Goal: Task Accomplishment & Management: Manage account settings

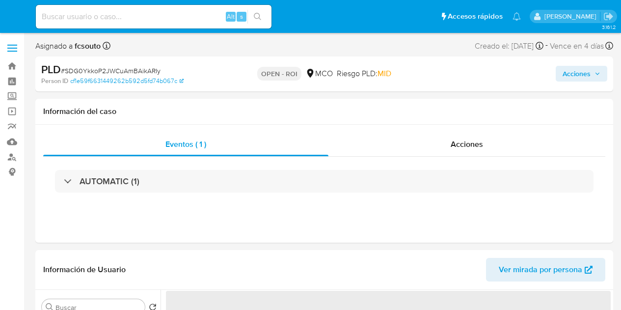
select select "10"
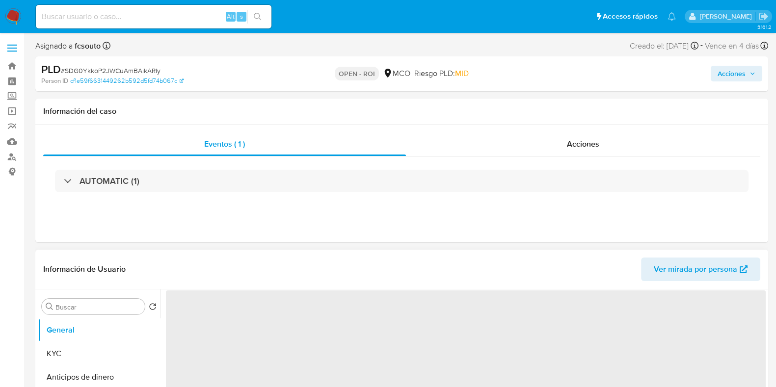
select select "10"
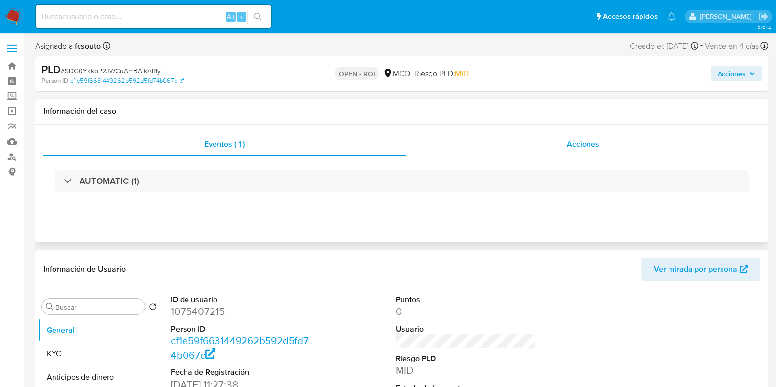
click at [578, 146] on span "Acciones" at bounding box center [583, 143] width 32 height 11
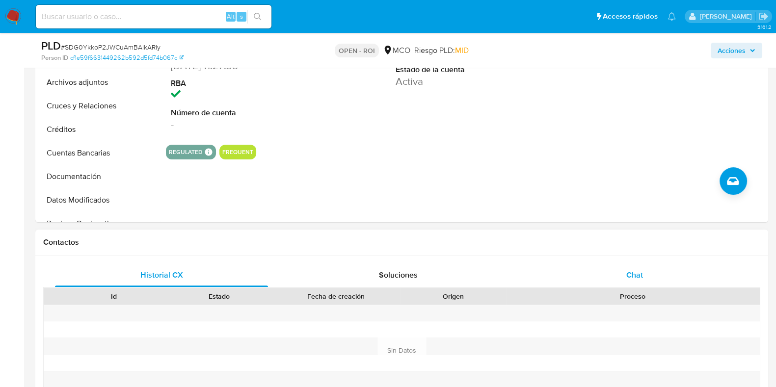
scroll to position [368, 0]
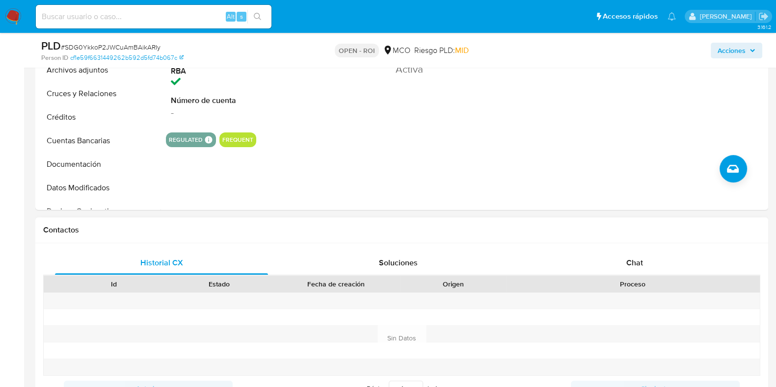
drag, startPoint x: 638, startPoint y: 263, endPoint x: 496, endPoint y: 234, distance: 144.8
click at [636, 263] on span "Chat" at bounding box center [634, 262] width 17 height 11
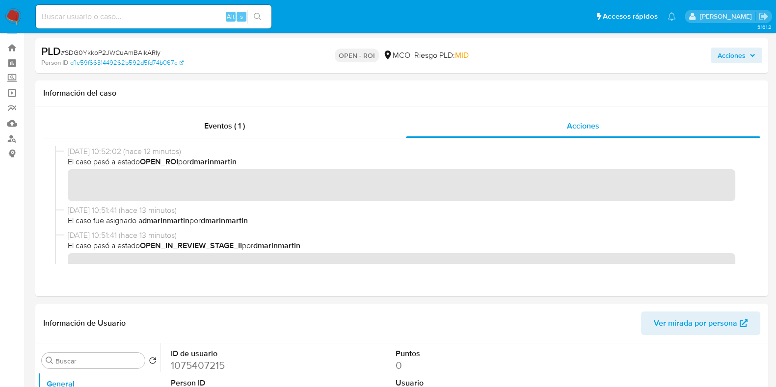
scroll to position [0, 0]
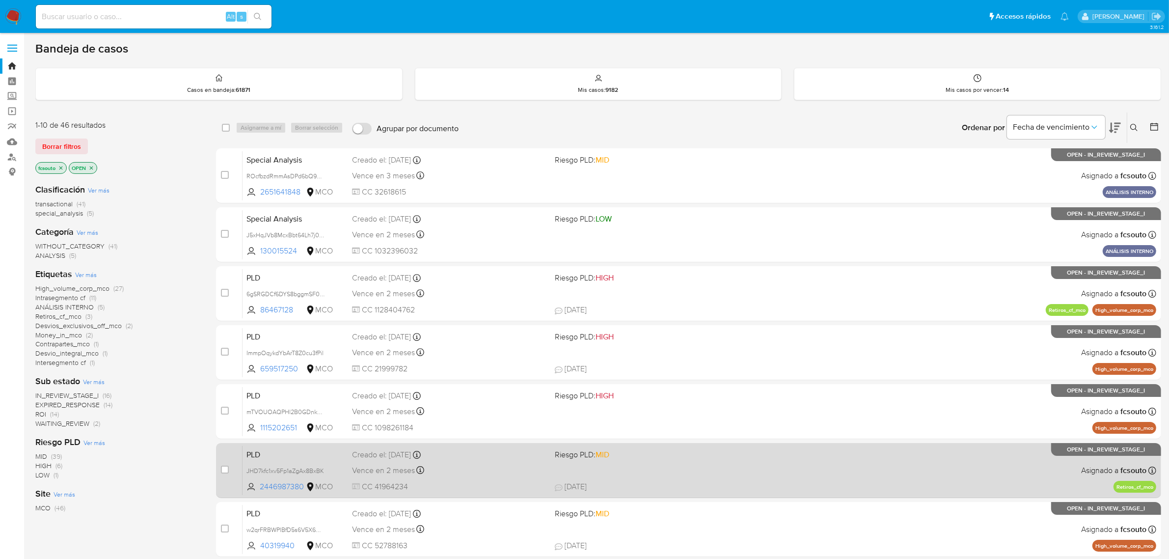
click at [816, 479] on div "PLD JHD7kfc1xv5Fp1aZgAx8BxBK 2446987380 MCO Riesgo PLD: MID Creado el: 12/09/20…" at bounding box center [700, 470] width 914 height 50
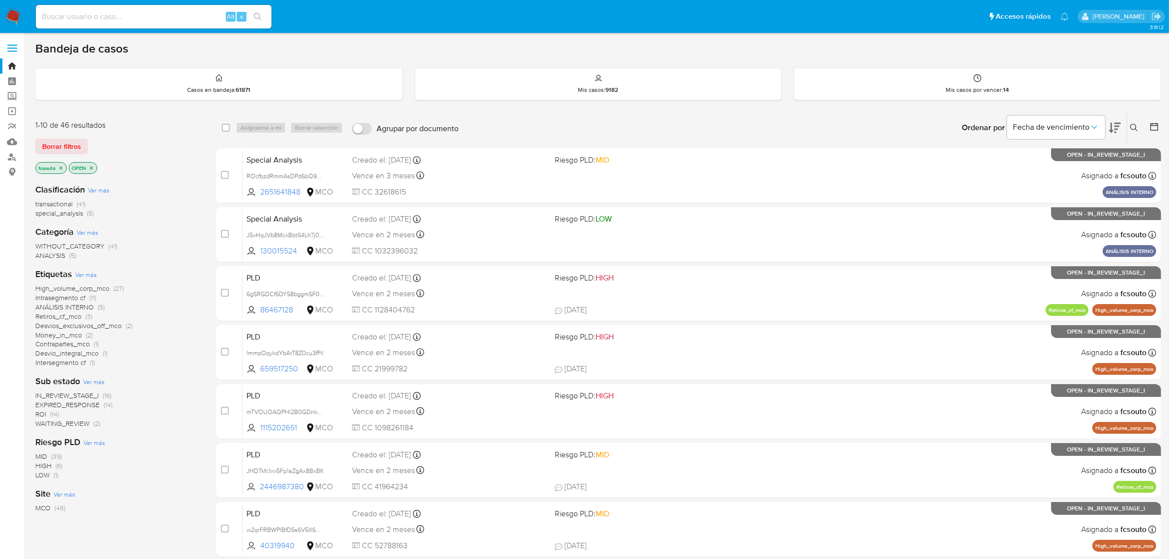
click at [38, 415] on span "ROI" at bounding box center [40, 414] width 11 height 10
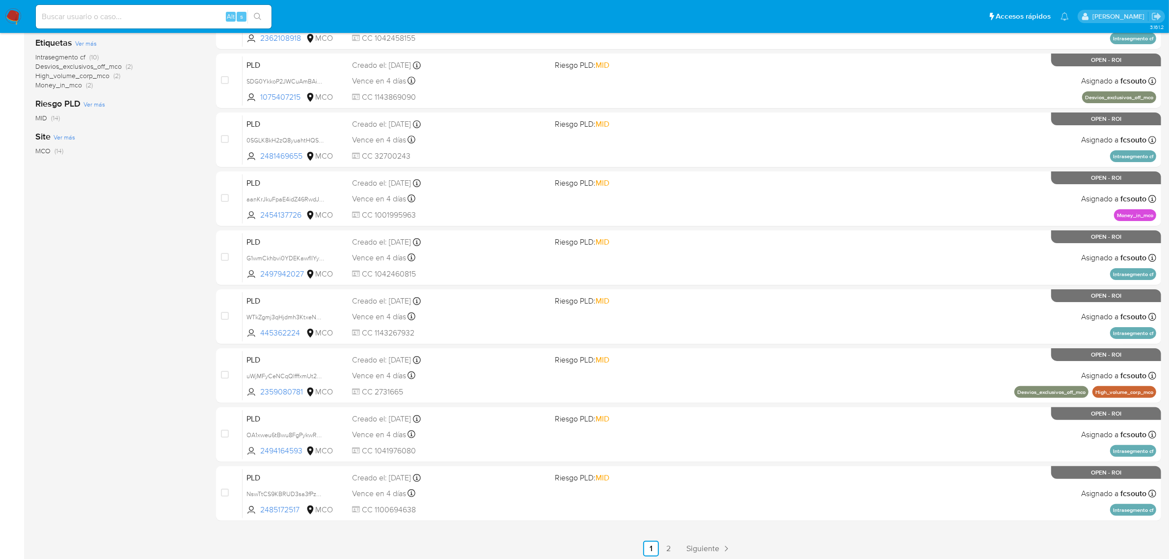
scroll to position [251, 0]
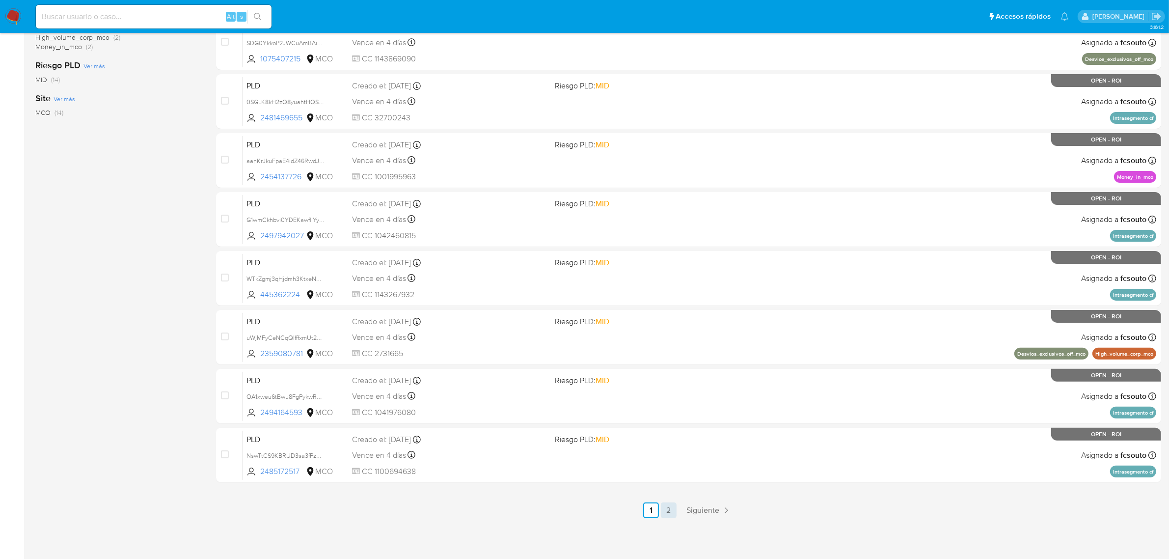
click at [666, 511] on link "2" at bounding box center [669, 510] width 16 height 16
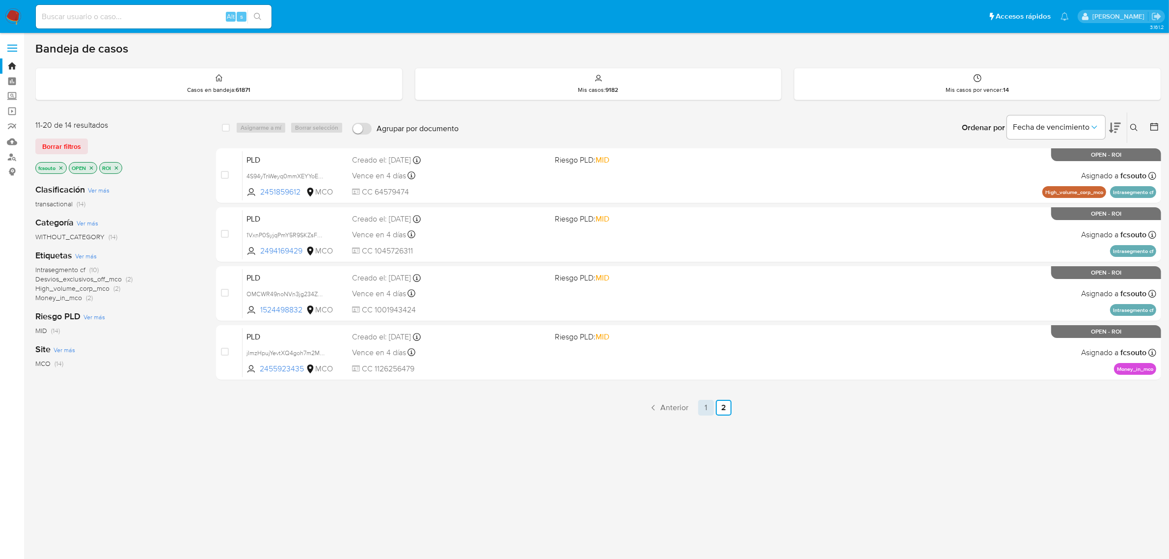
click at [708, 413] on link "1" at bounding box center [706, 408] width 16 height 16
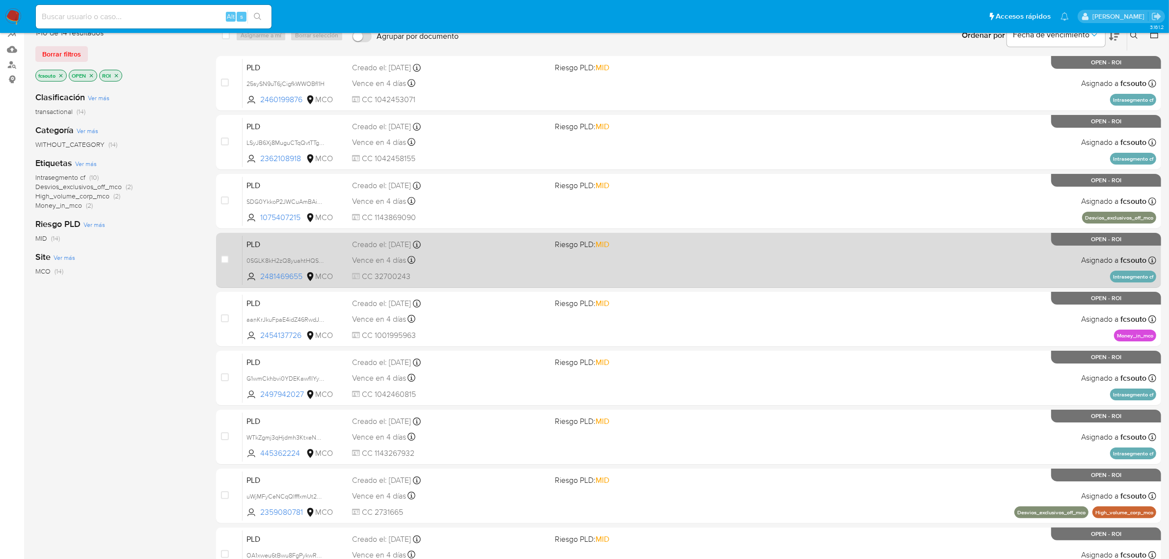
scroll to position [61, 0]
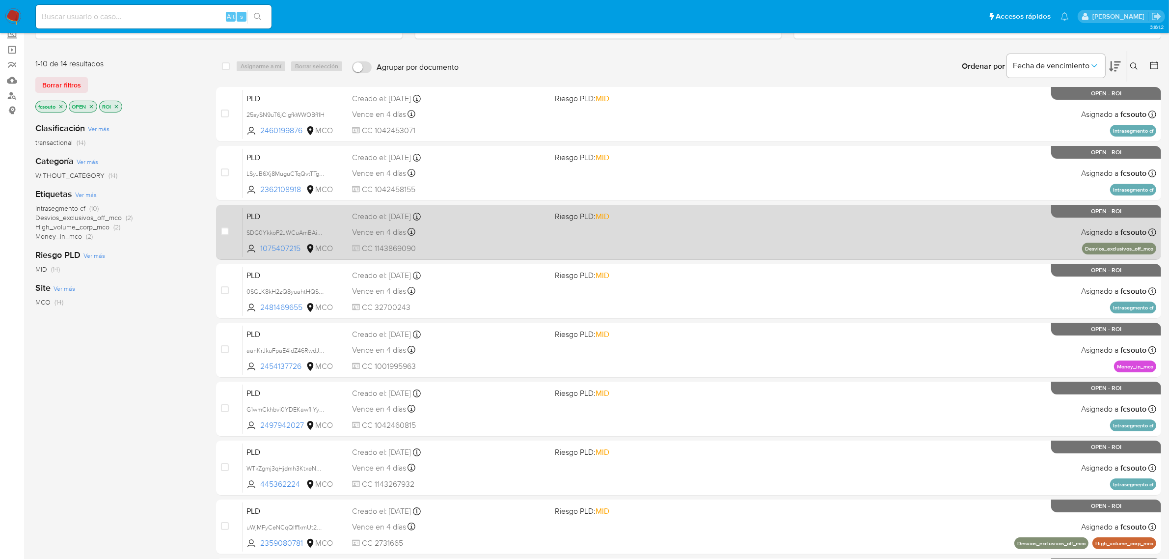
click at [640, 243] on div "PLD SDG0YkkoP2JWCuAmBAikARIy 1075407215 MCO Riesgo PLD: MID Creado el: 12/07/20…" at bounding box center [700, 232] width 914 height 50
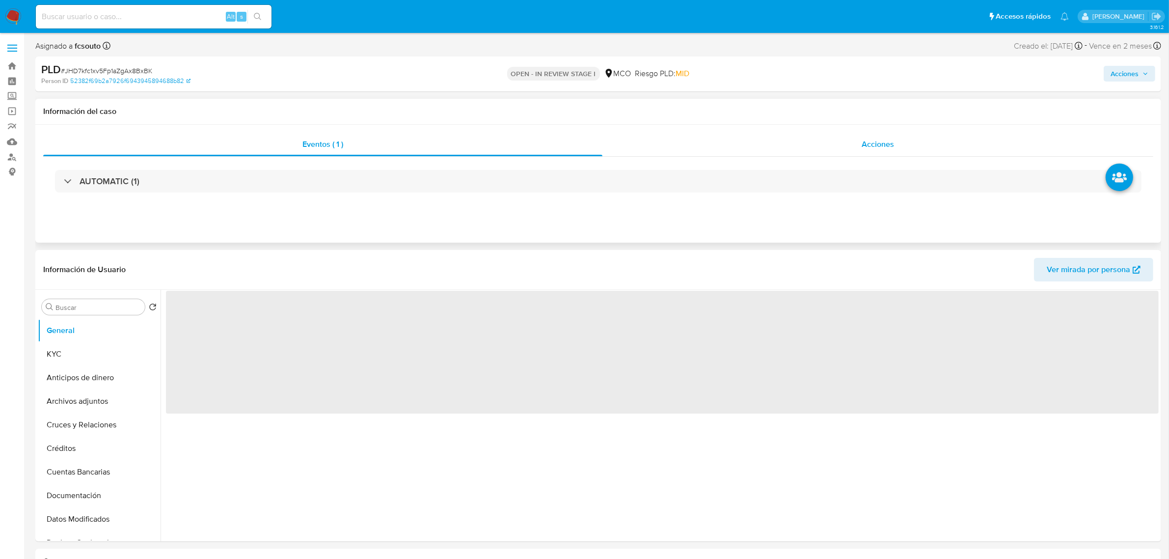
click at [881, 151] on div "Acciones" at bounding box center [877, 145] width 551 height 24
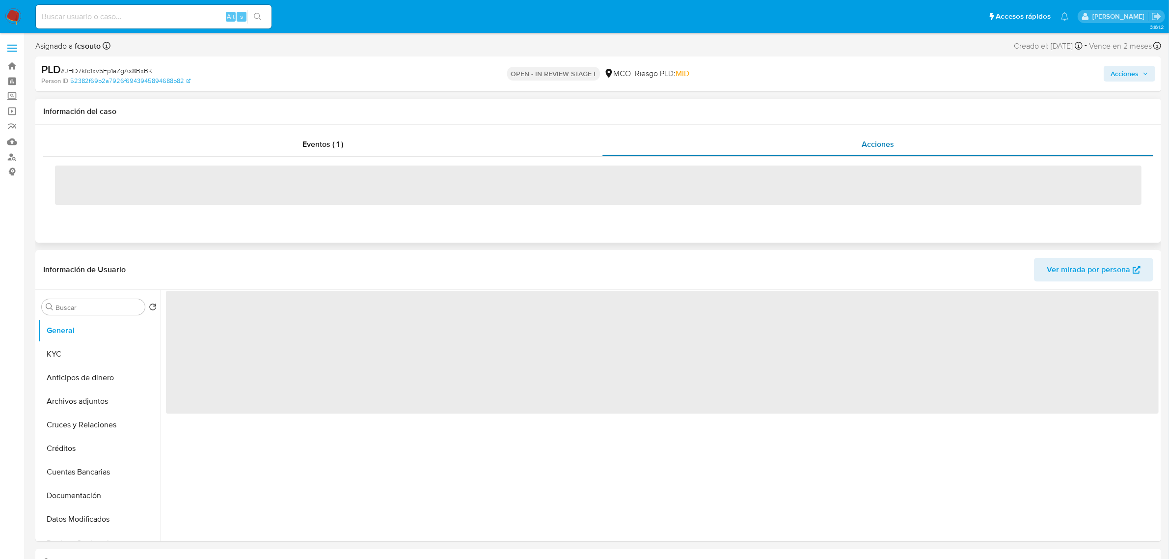
select select "10"
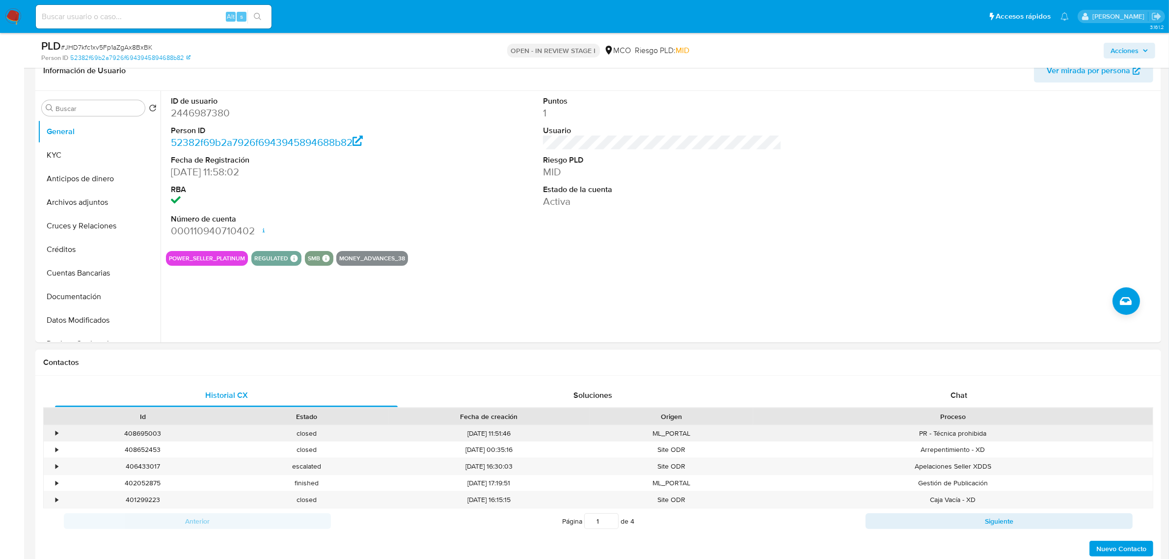
scroll to position [245, 0]
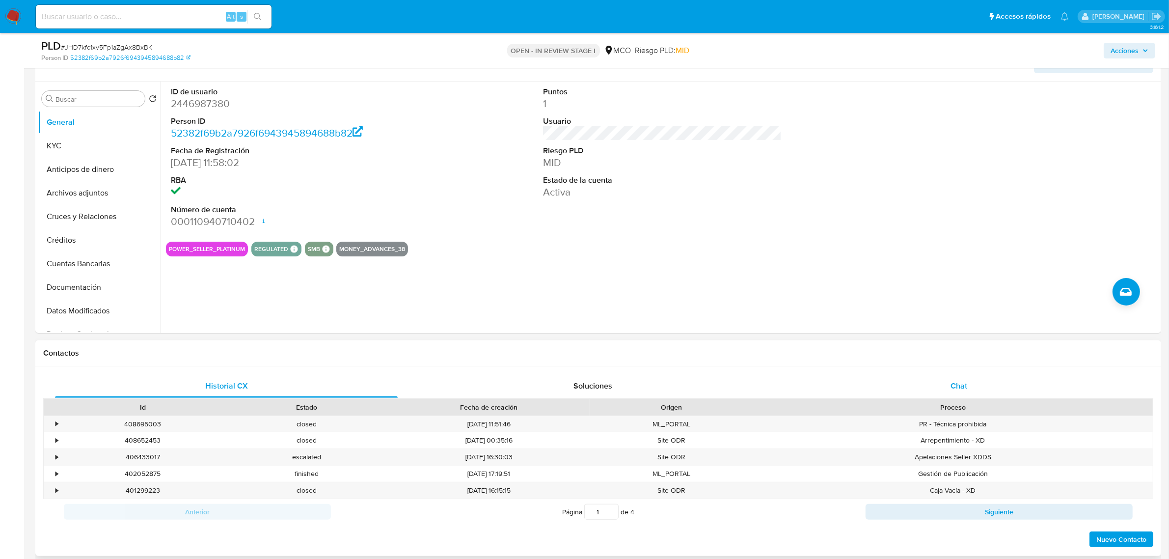
click at [920, 379] on div "Chat" at bounding box center [958, 386] width 343 height 24
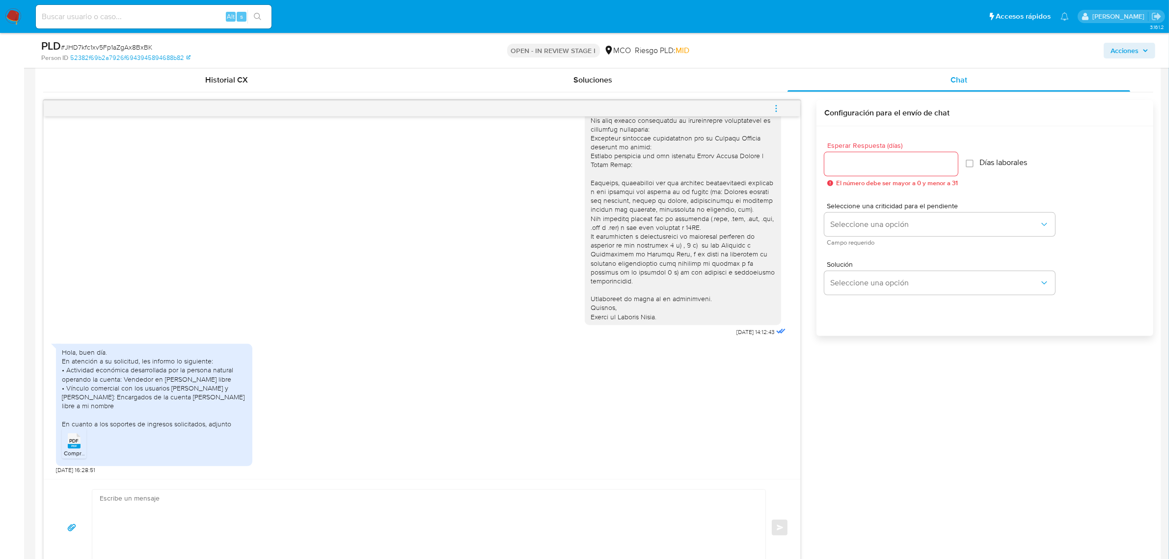
scroll to position [552, 0]
click at [71, 448] on icon "PDF" at bounding box center [74, 439] width 13 height 17
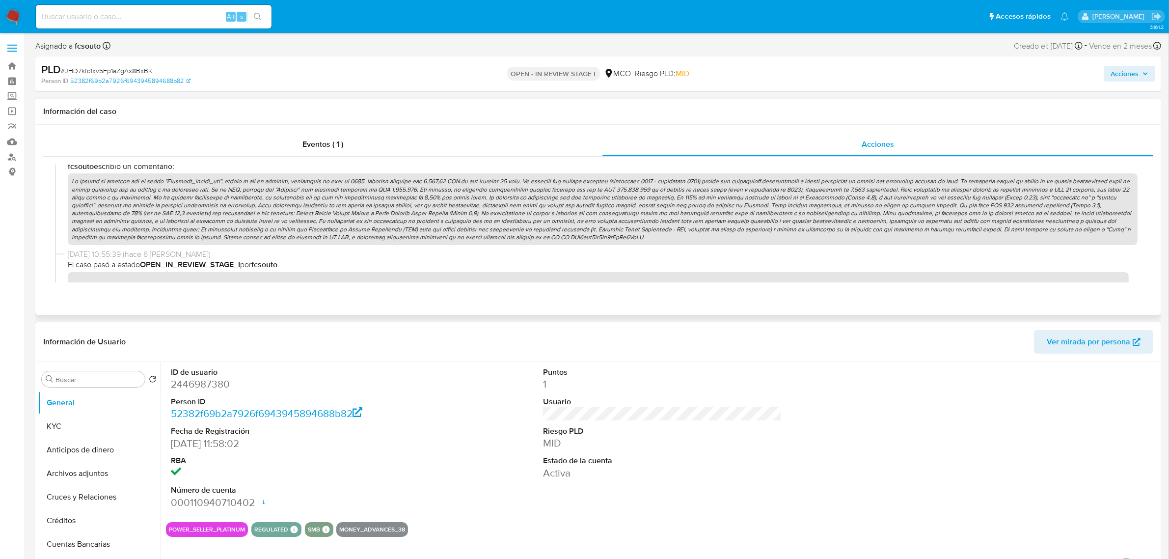
scroll to position [323, 0]
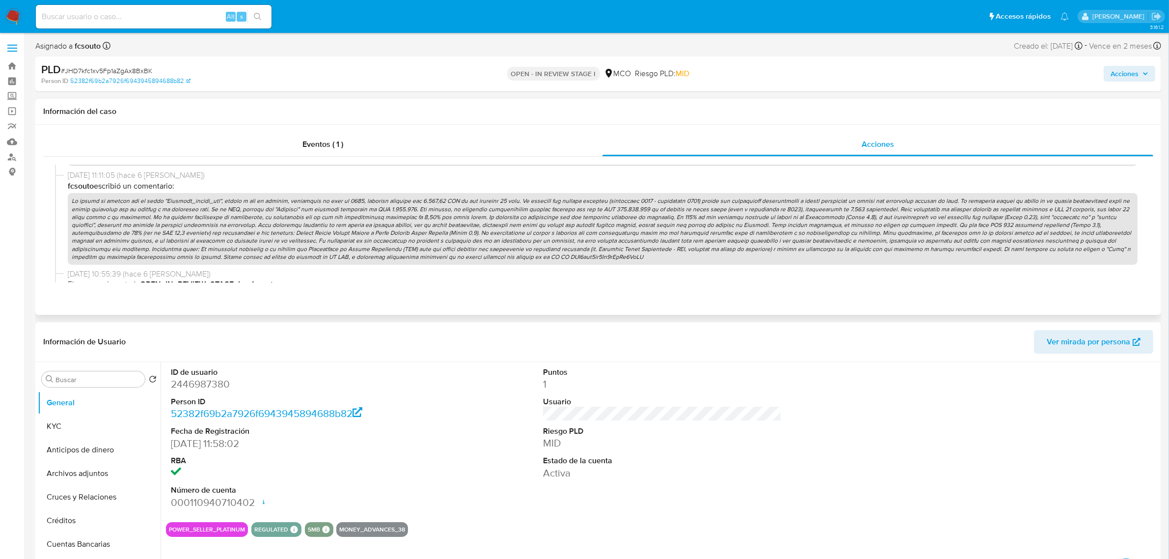
click at [691, 234] on p at bounding box center [603, 229] width 1070 height 72
click at [1133, 69] on span "Acciones" at bounding box center [1124, 74] width 28 height 16
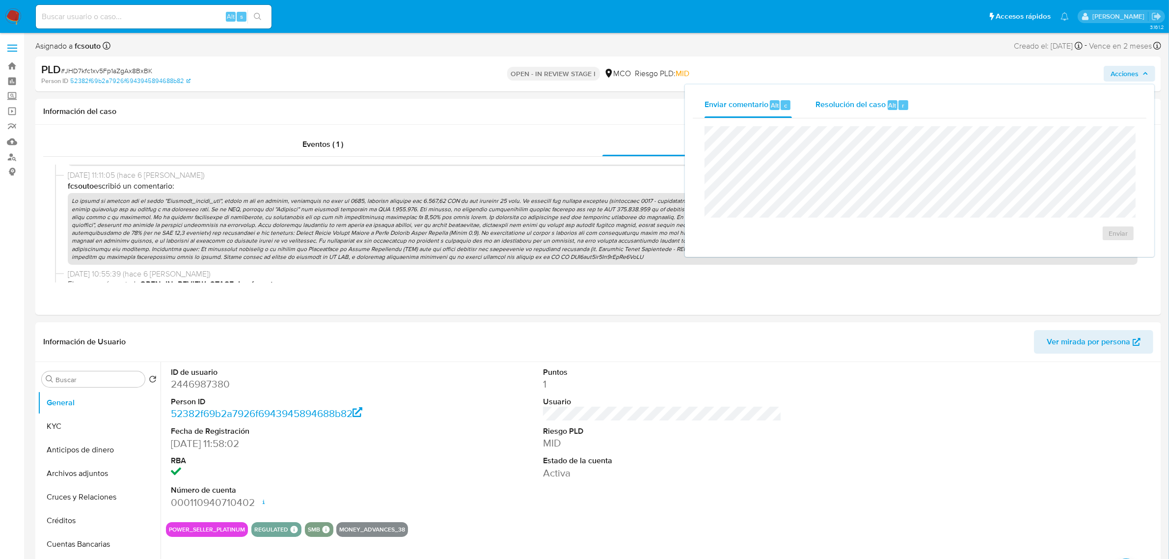
click at [880, 118] on div "Resolución del caso Alt r" at bounding box center [862, 105] width 94 height 26
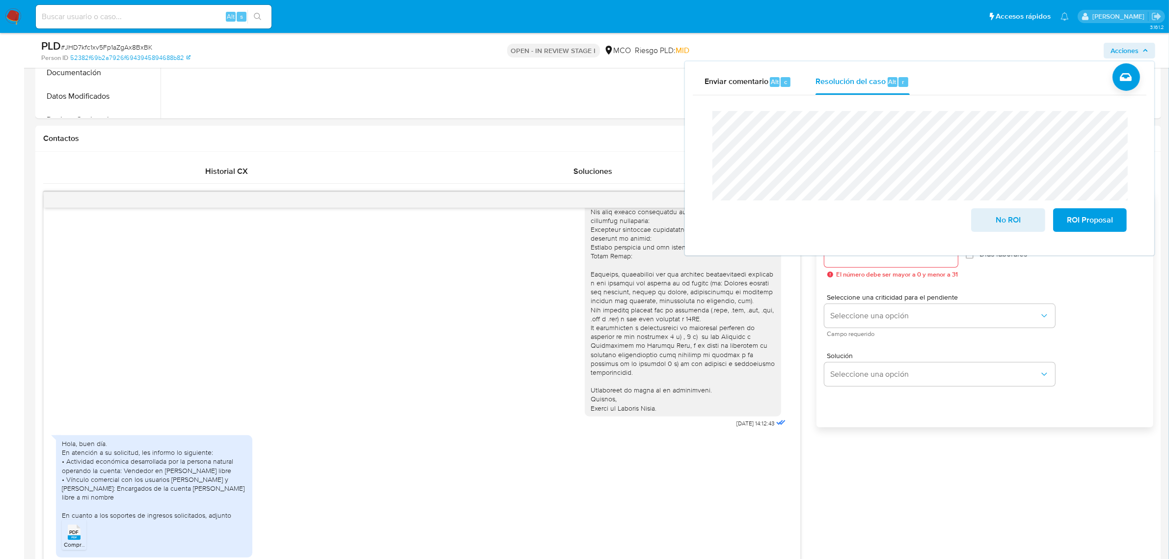
scroll to position [552, 0]
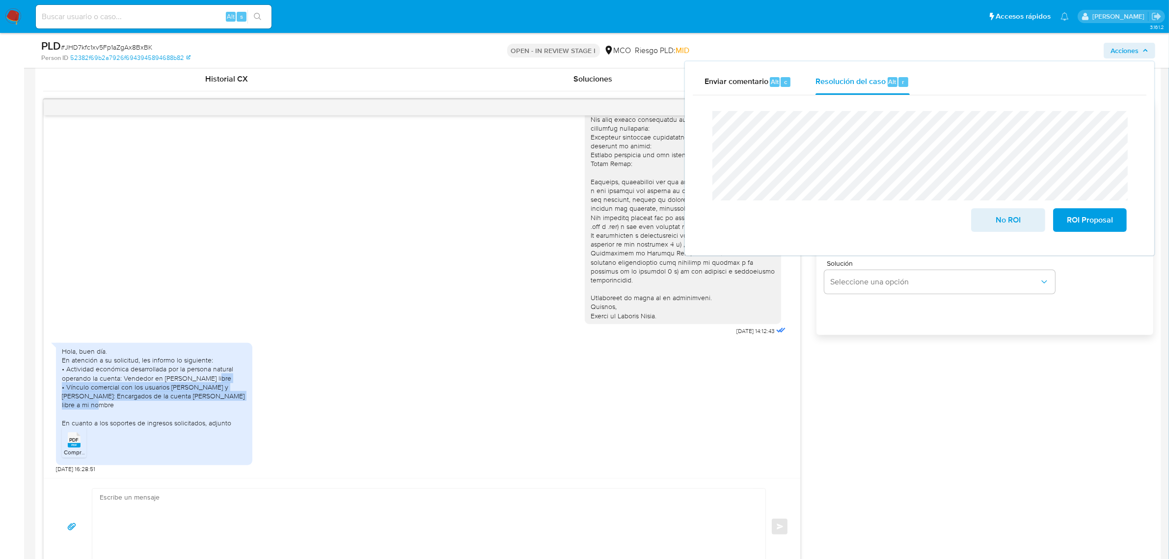
drag, startPoint x: 67, startPoint y: 389, endPoint x: 96, endPoint y: 401, distance: 31.7
click at [96, 401] on div "Hola, buen día. En atención a su solicitud, les informo lo siguiente: • Activid…" at bounding box center [154, 387] width 185 height 81
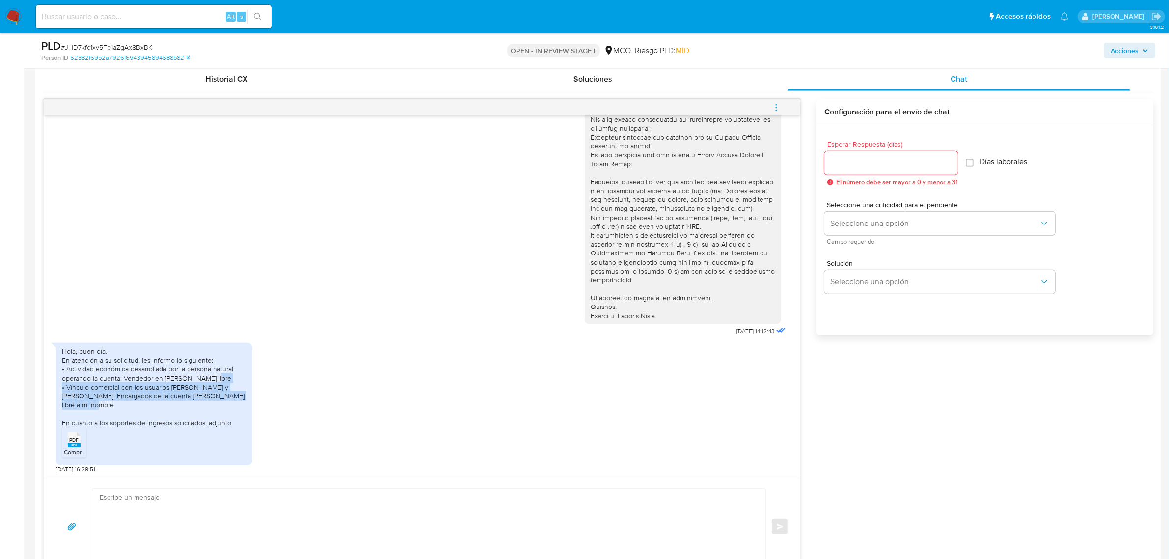
copy div "Vínculo comercial con los usuarios Wilmer Andrés Alzate y Leidy Luque: Encargad…"
click at [1128, 44] on span "Acciones" at bounding box center [1124, 51] width 28 height 16
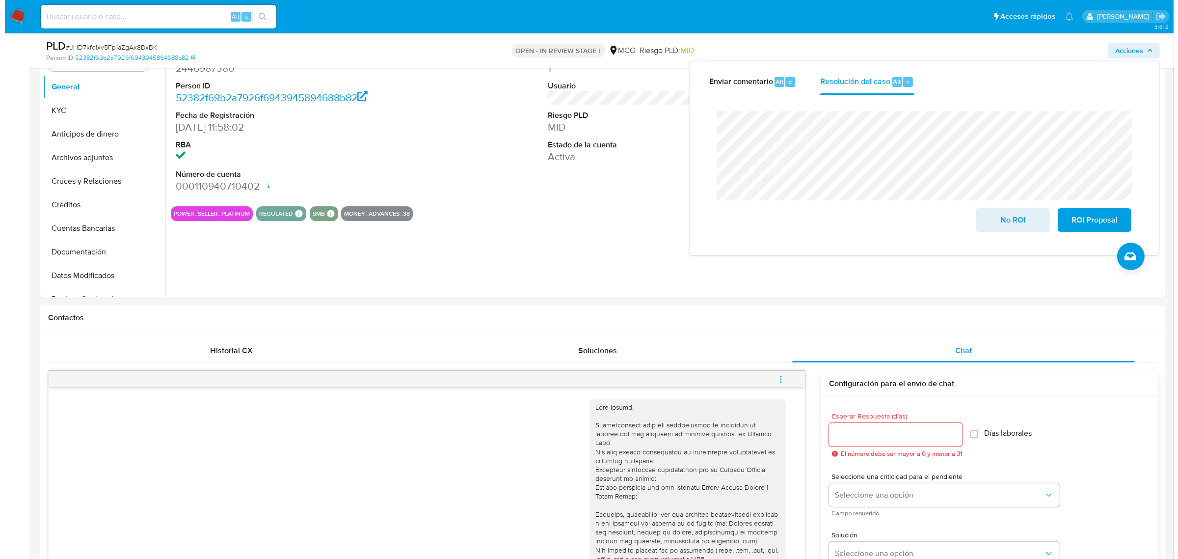
scroll to position [123, 0]
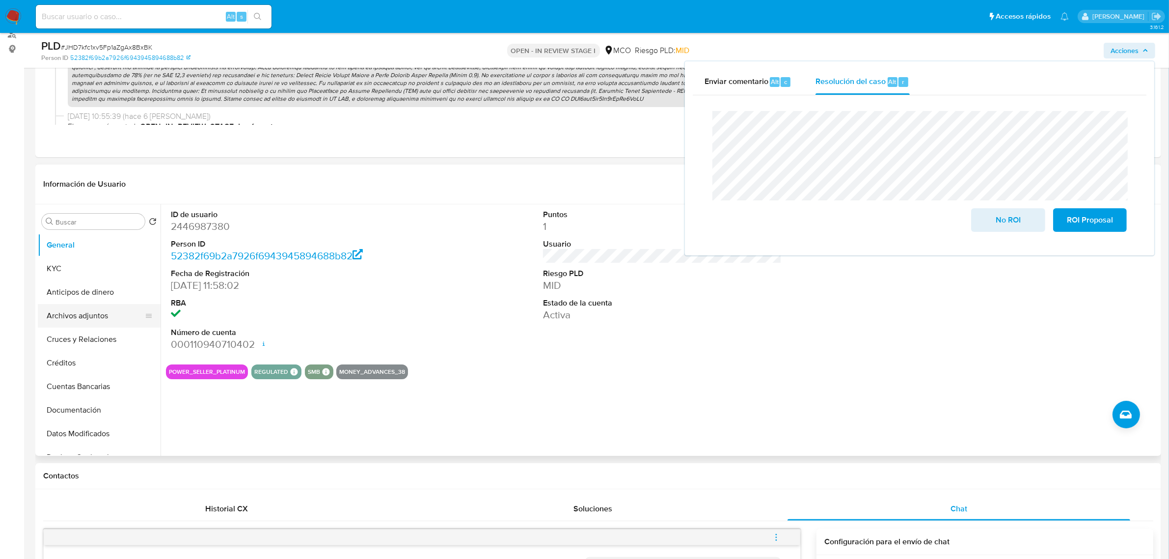
click at [88, 317] on button "Archivos adjuntos" at bounding box center [95, 316] width 115 height 24
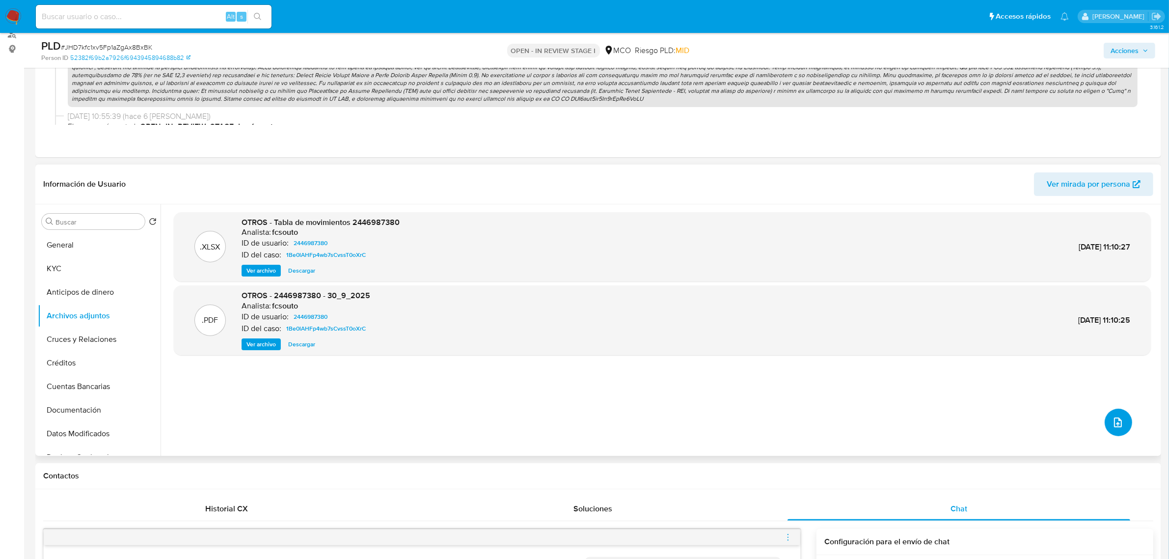
click at [1113, 425] on icon "upload-file" at bounding box center [1118, 422] width 12 height 12
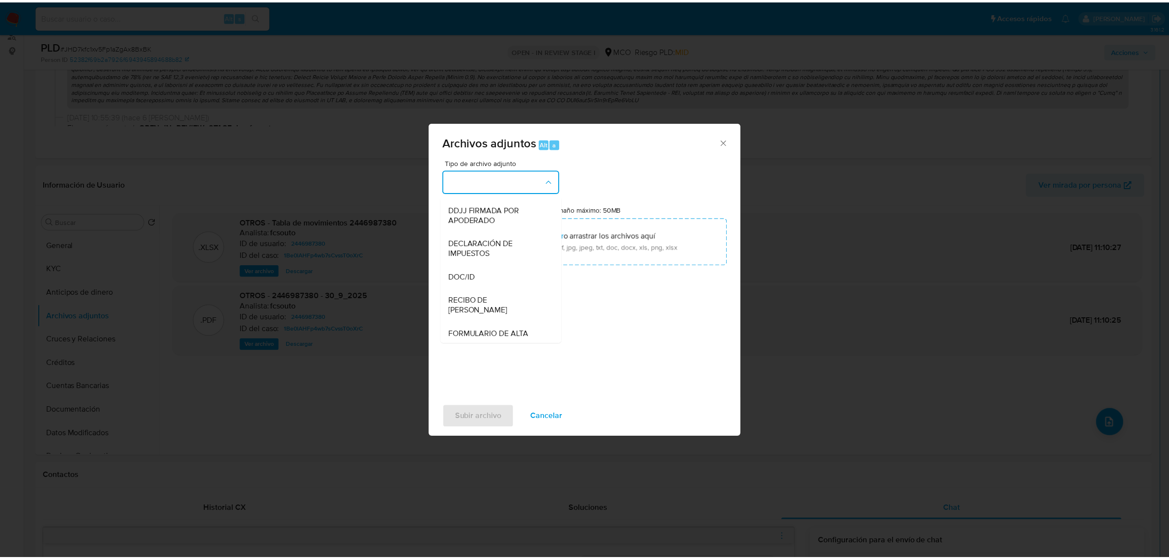
scroll to position [379, 0]
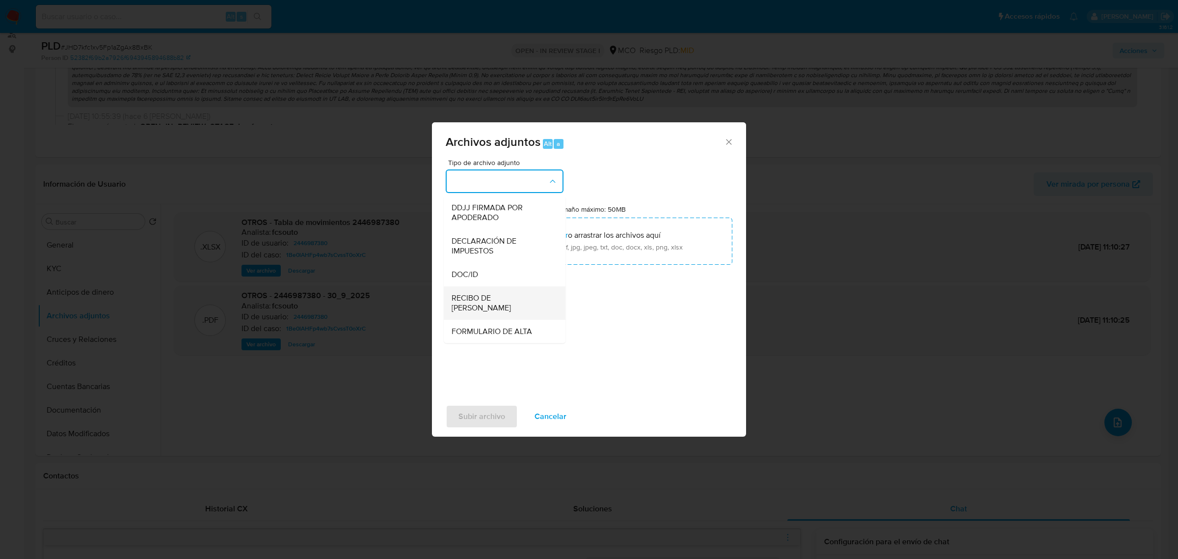
click at [484, 302] on span "RECIBO DE SUELDO" at bounding box center [502, 303] width 100 height 20
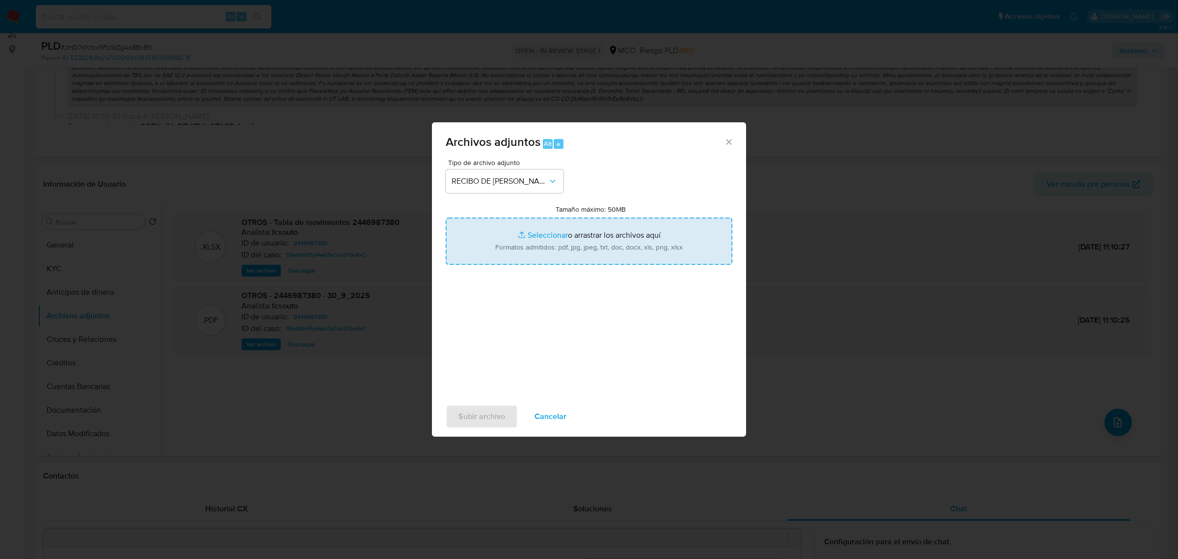
click at [585, 241] on input "Tamaño máximo: 50MB Seleccionar archivos" at bounding box center [589, 240] width 287 height 47
type input "C:\fakepath\2446987380_88bf099a-0399-45bf-8cb7-a2f80cec3995.pdf"
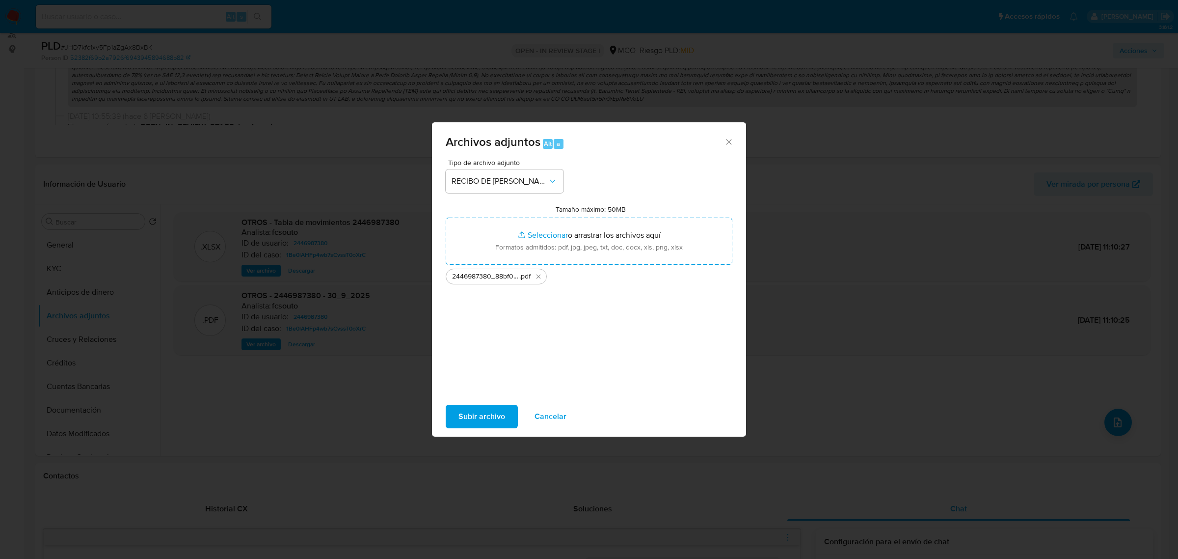
click at [496, 423] on span "Subir archivo" at bounding box center [482, 417] width 47 height 22
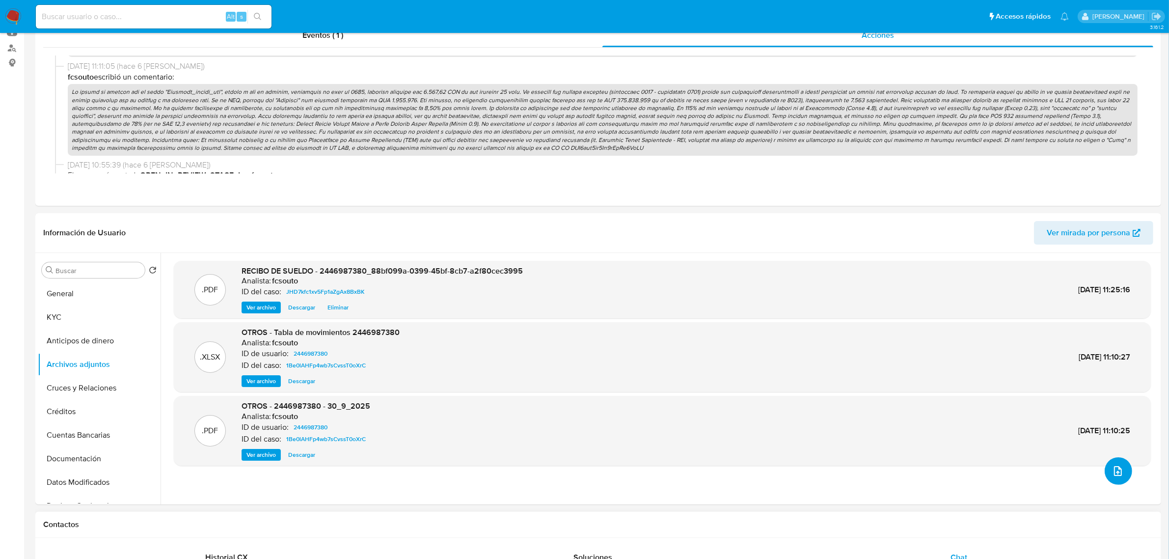
scroll to position [0, 0]
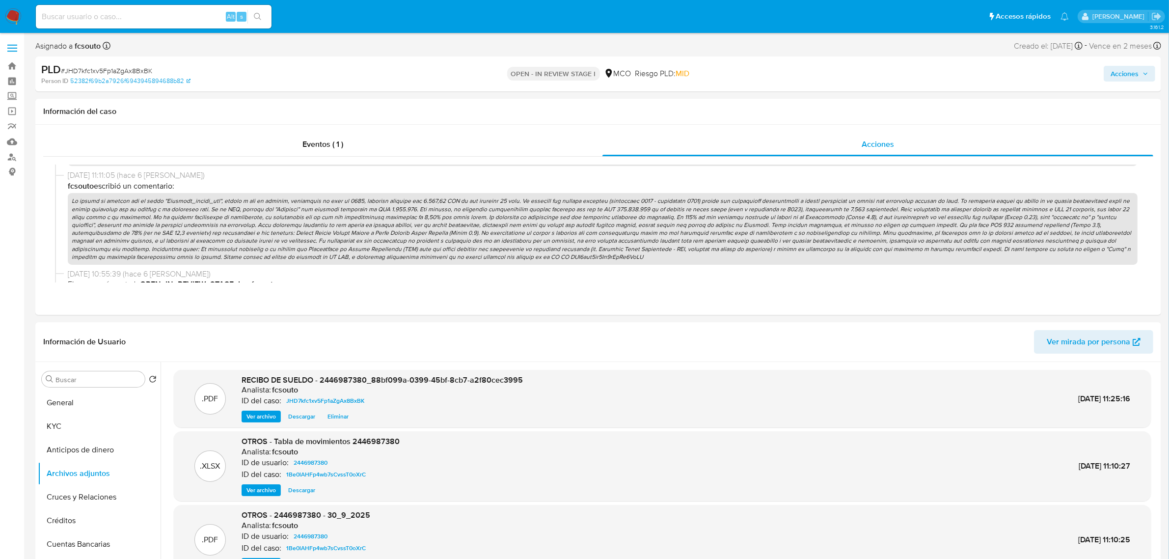
click at [1123, 80] on span "Acciones" at bounding box center [1124, 74] width 28 height 16
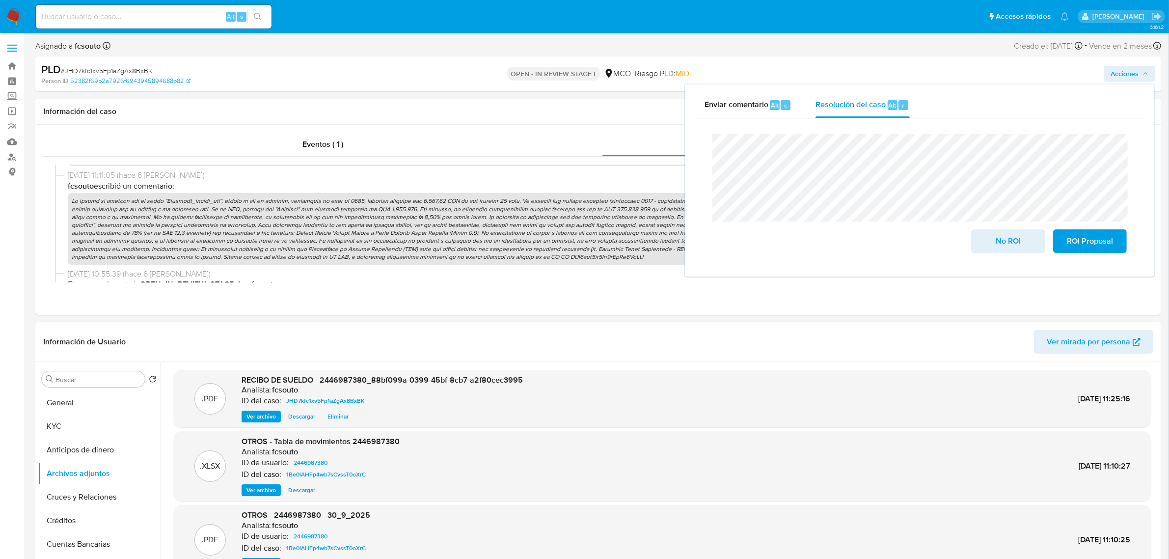
click at [426, 56] on div "PLD # JHD7kfc1xv5Fp1aZgAx8BxBK Person ID 52382f69b2a7926f6943945894688b82 OPEN …" at bounding box center [598, 73] width 1126 height 35
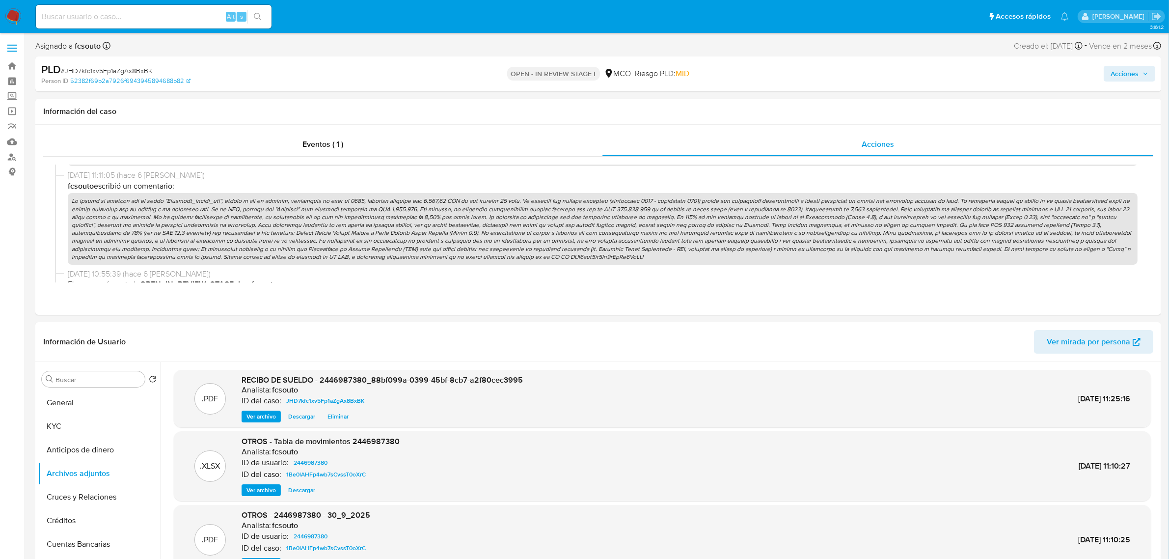
click at [1127, 75] on span "Acciones" at bounding box center [1124, 74] width 28 height 16
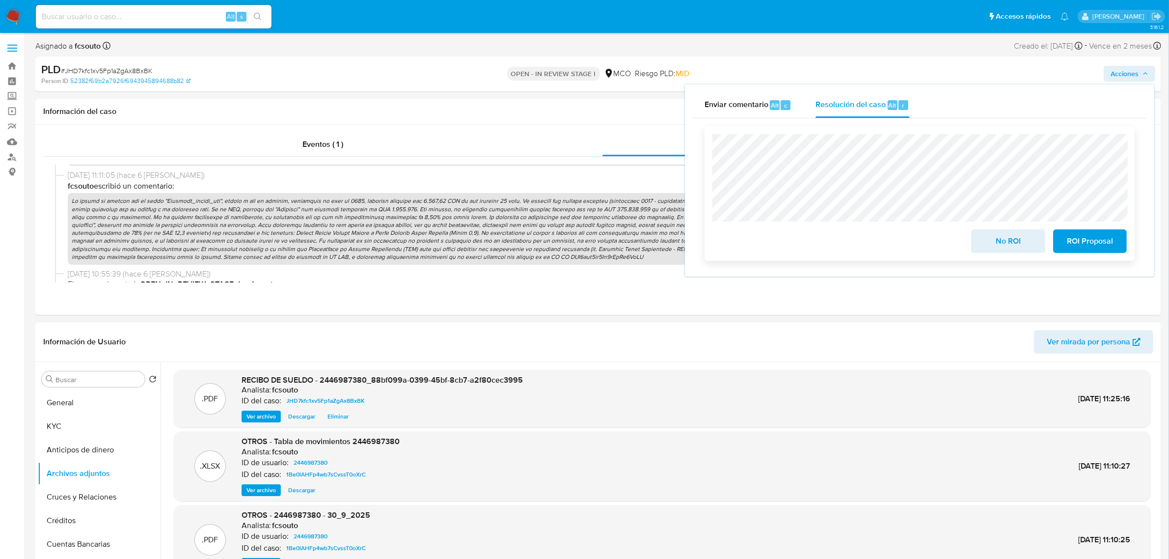
click at [1009, 239] on span "No ROI" at bounding box center [1008, 241] width 48 height 22
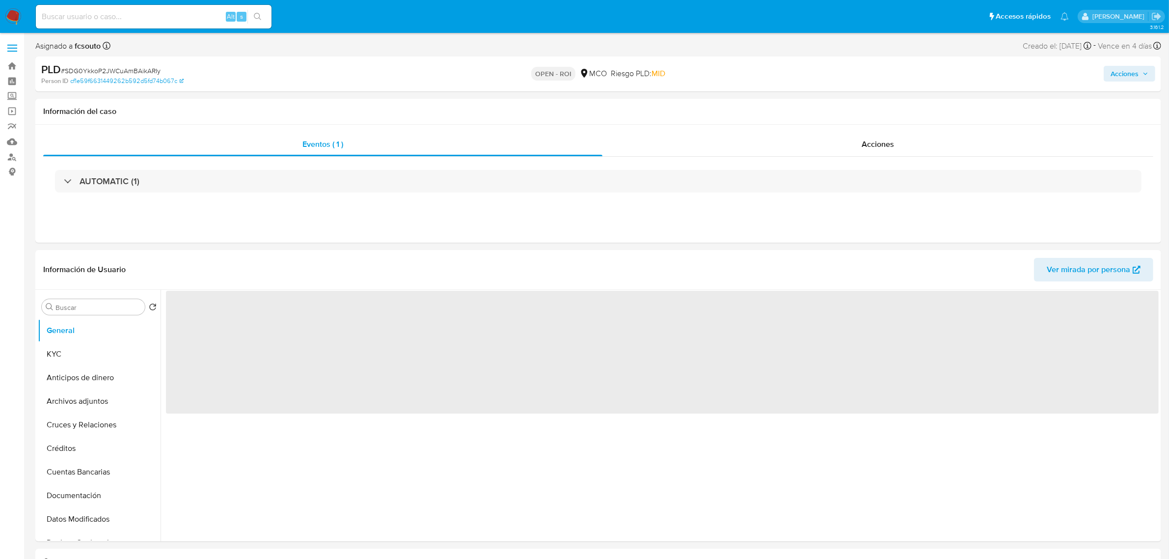
select select "10"
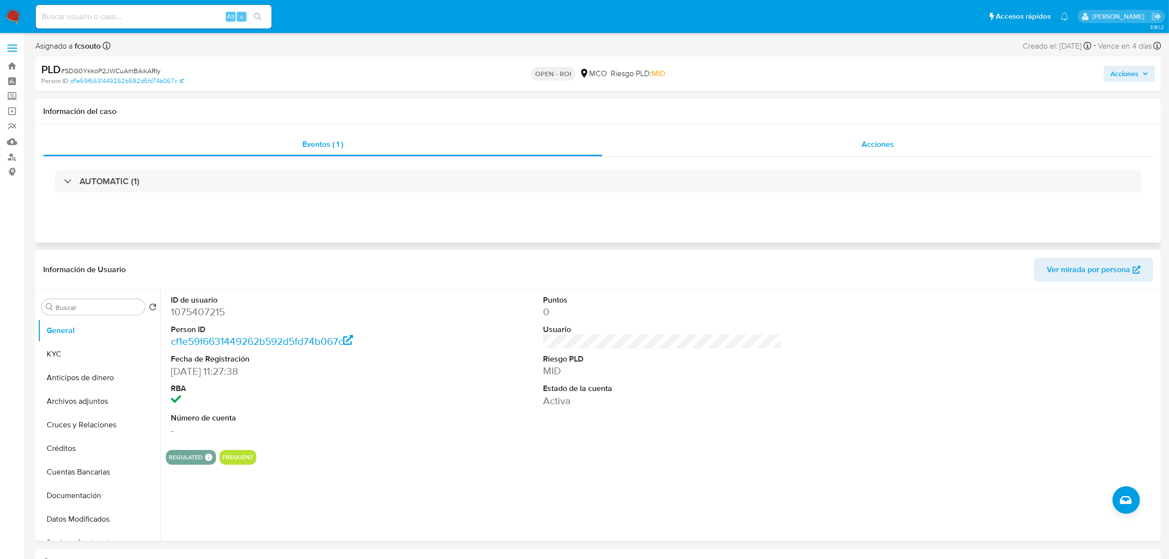
click at [867, 148] on span "Acciones" at bounding box center [878, 143] width 32 height 11
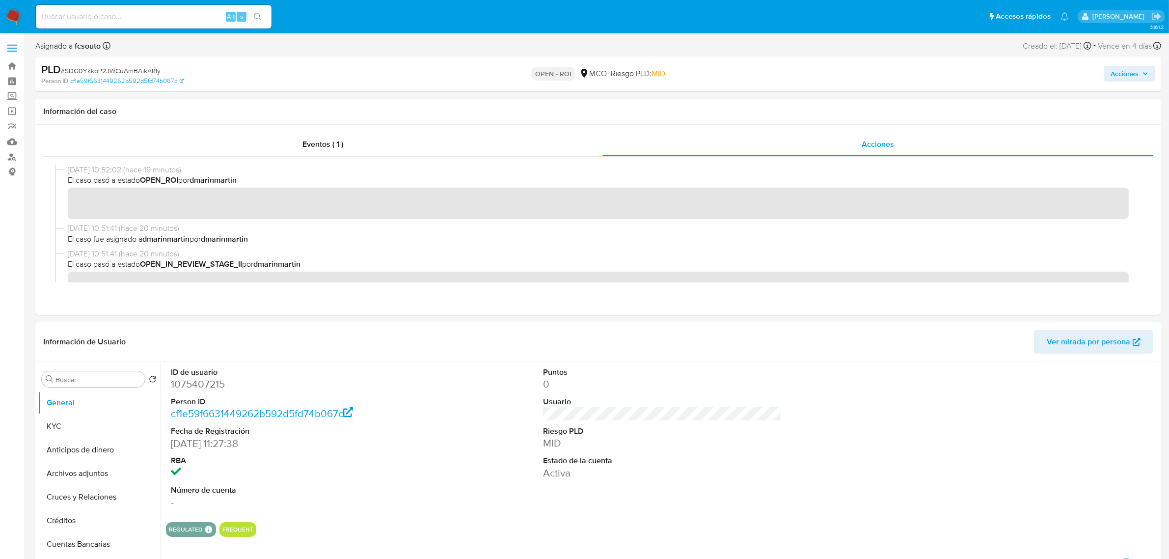
scroll to position [184, 0]
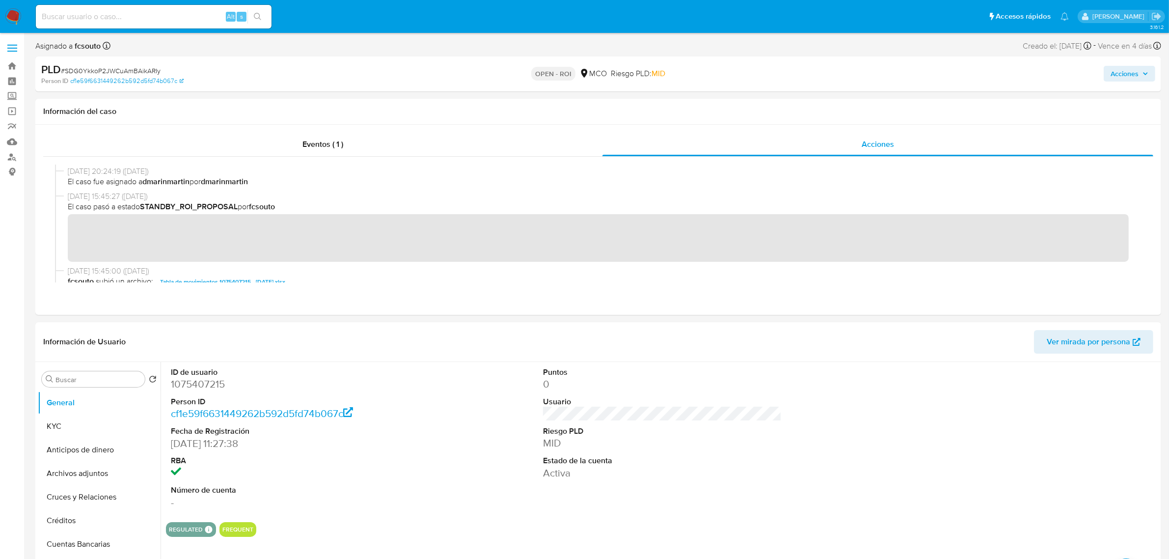
click at [1123, 76] on span "Acciones" at bounding box center [1124, 74] width 28 height 16
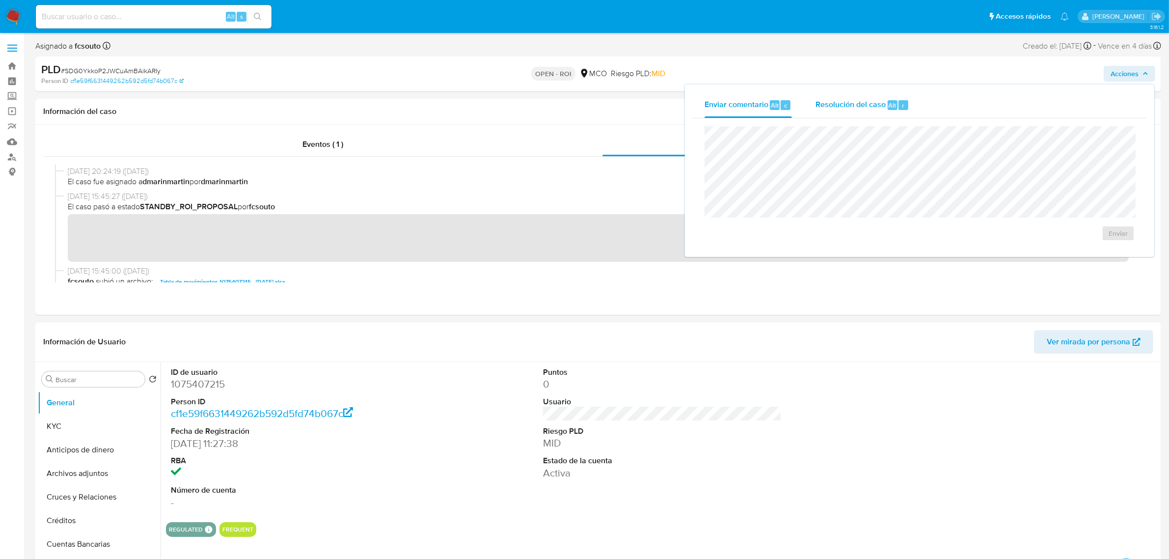
drag, startPoint x: 892, startPoint y: 96, endPoint x: 862, endPoint y: 124, distance: 41.0
click at [890, 97] on div "Resolución del caso Alt r" at bounding box center [862, 105] width 94 height 26
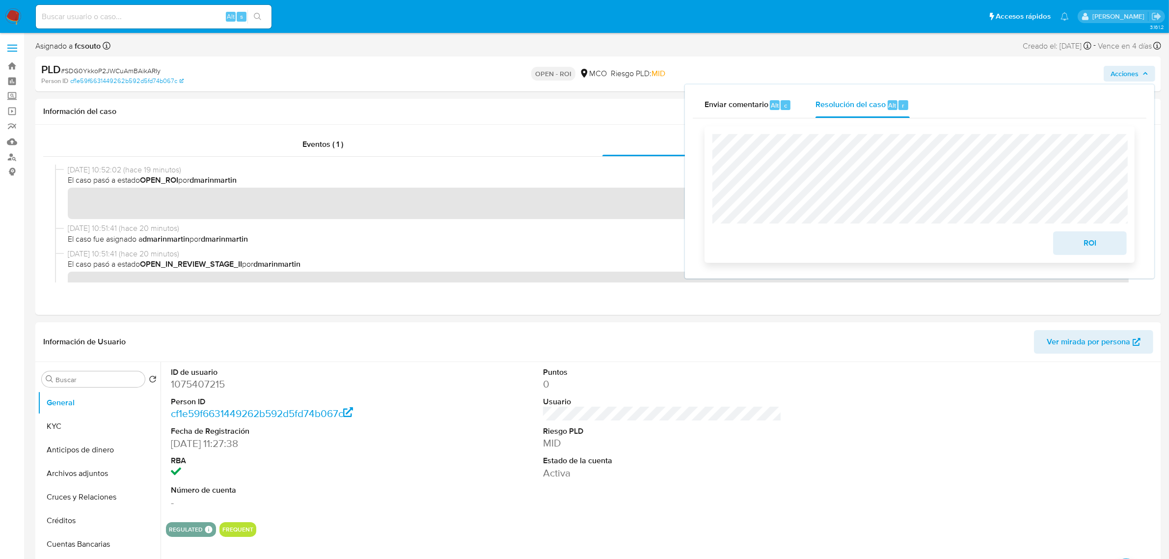
click at [1099, 245] on span "ROI" at bounding box center [1090, 243] width 48 height 22
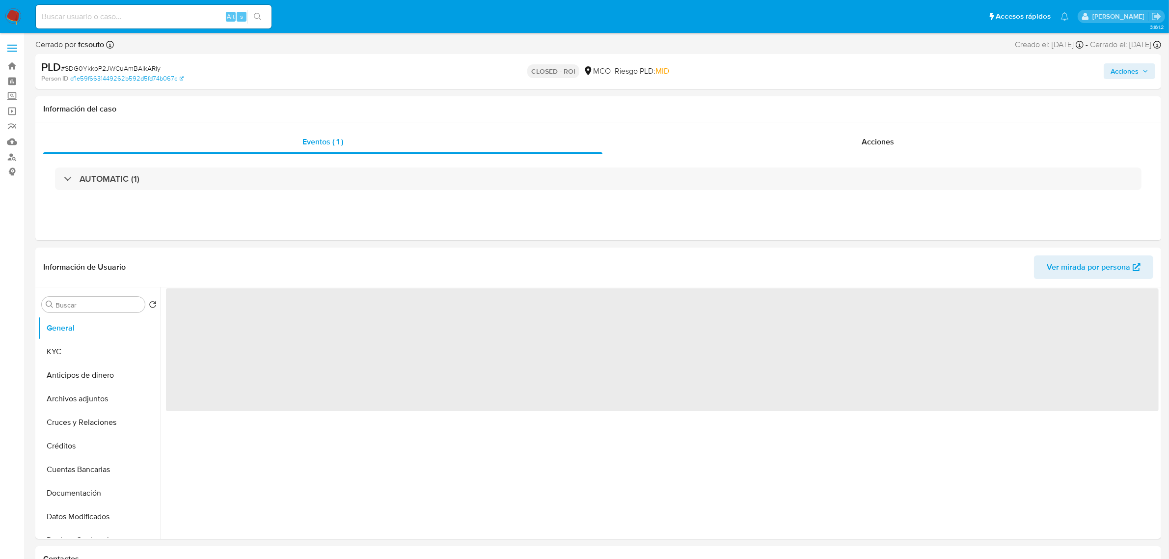
select select "10"
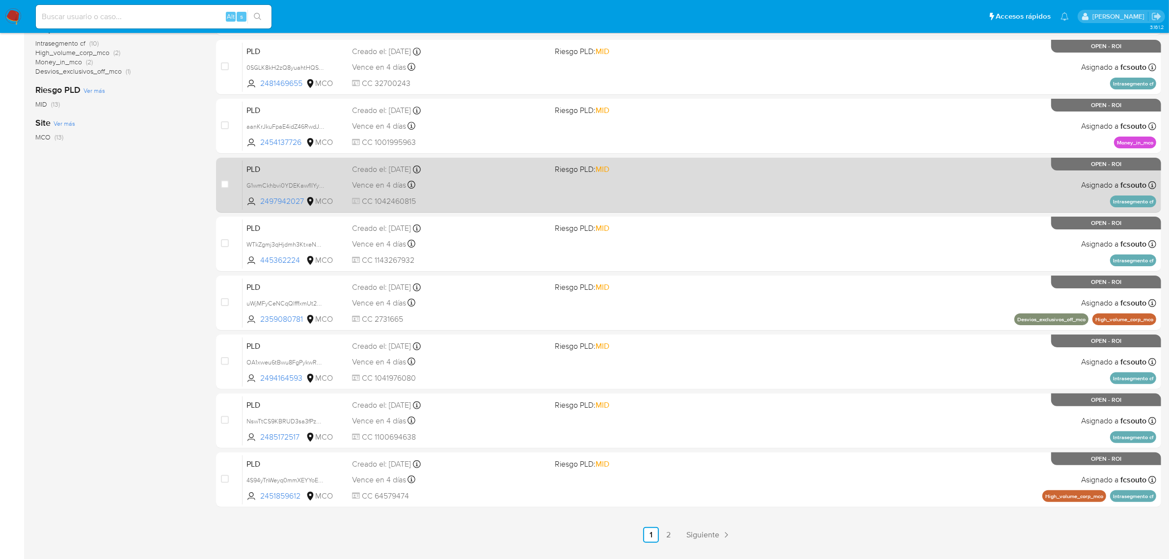
scroll to position [245, 0]
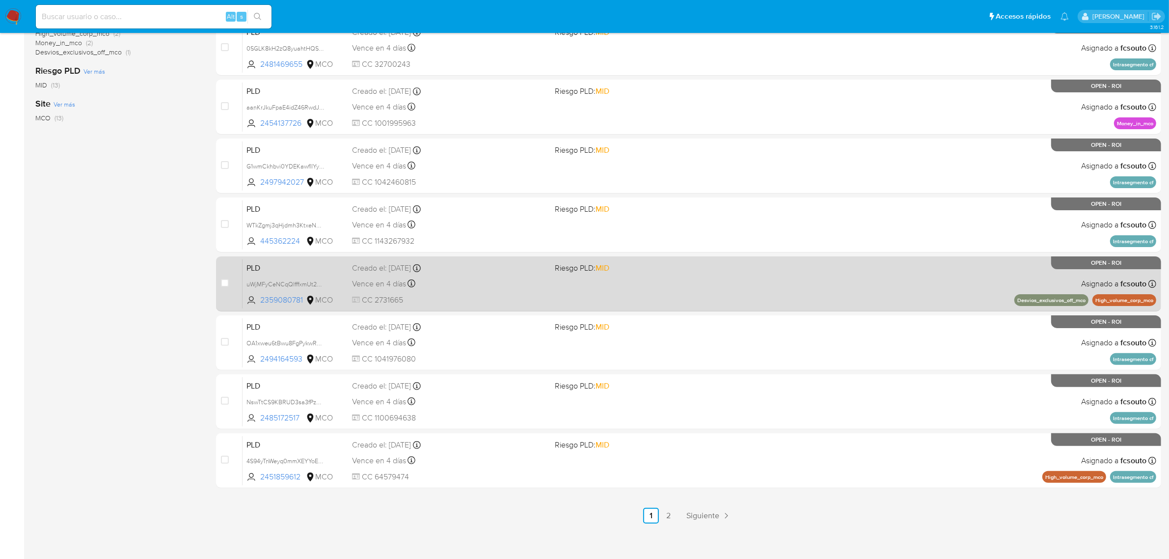
click at [773, 275] on div "PLD uWjMFyCeNCqQlfffxmUt2utQ 2359080781 MCO Riesgo PLD: MID Creado el: 12/07/20…" at bounding box center [700, 284] width 914 height 50
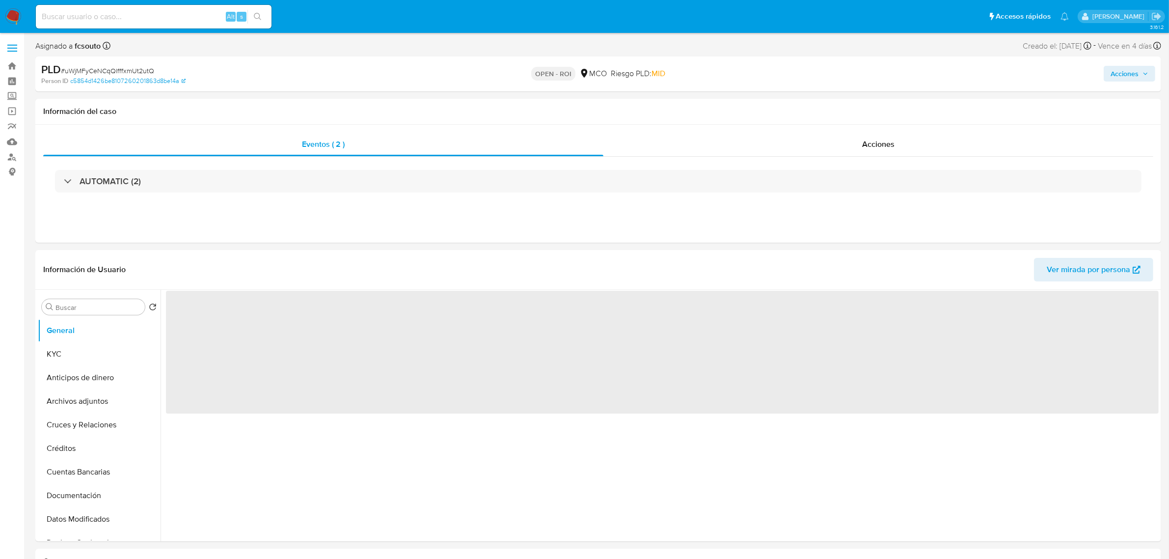
select select "10"
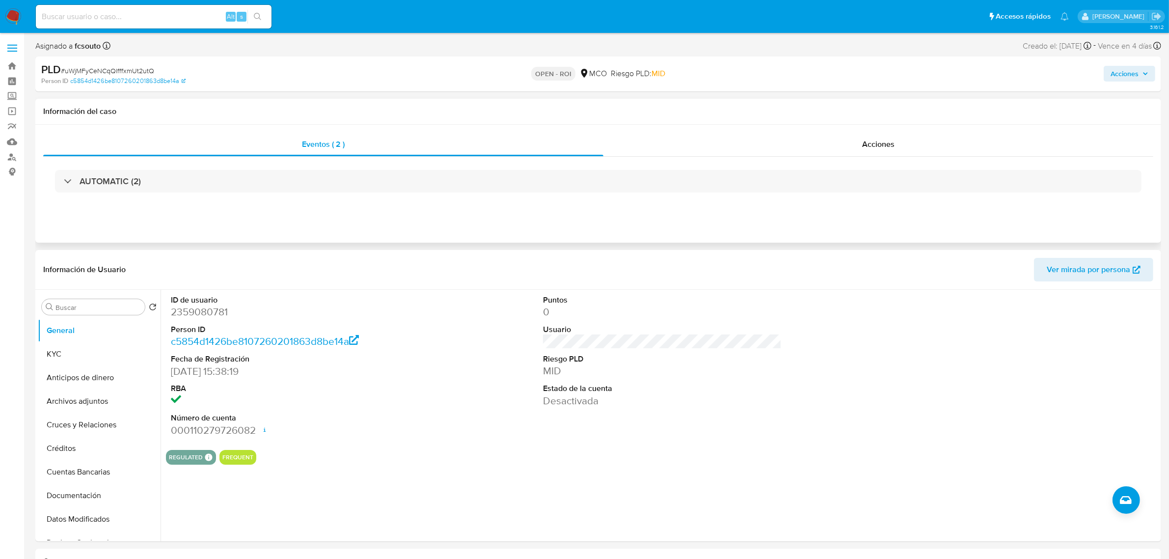
click at [929, 133] on div "Eventos ( 2 ) Acciones AUTOMATIC (2)" at bounding box center [598, 184] width 1126 height 118
click at [928, 134] on div "Acciones" at bounding box center [878, 145] width 550 height 24
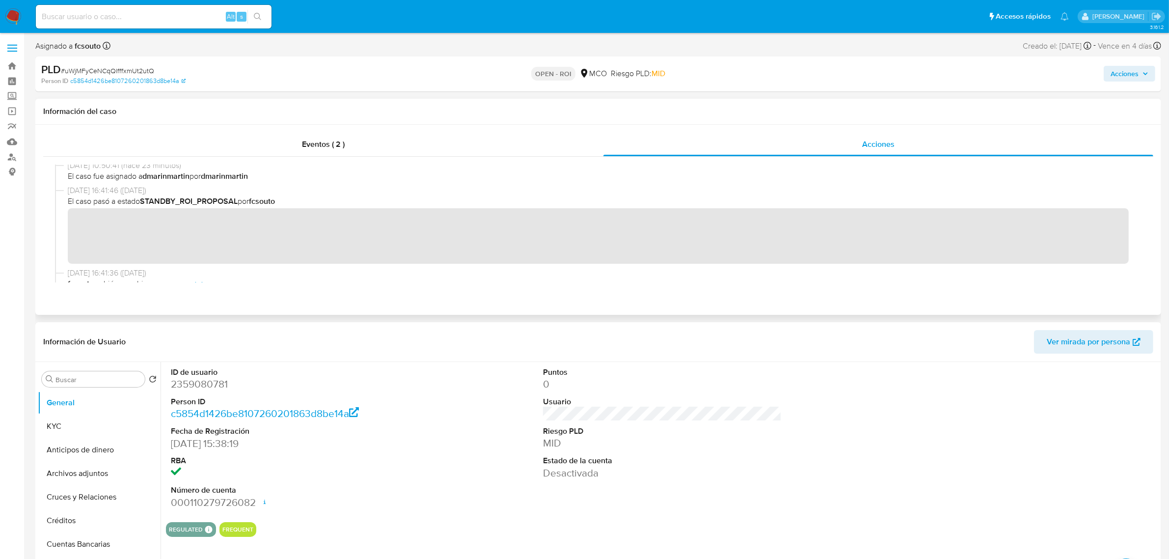
scroll to position [123, 0]
click at [1138, 73] on span "Acciones" at bounding box center [1124, 74] width 28 height 16
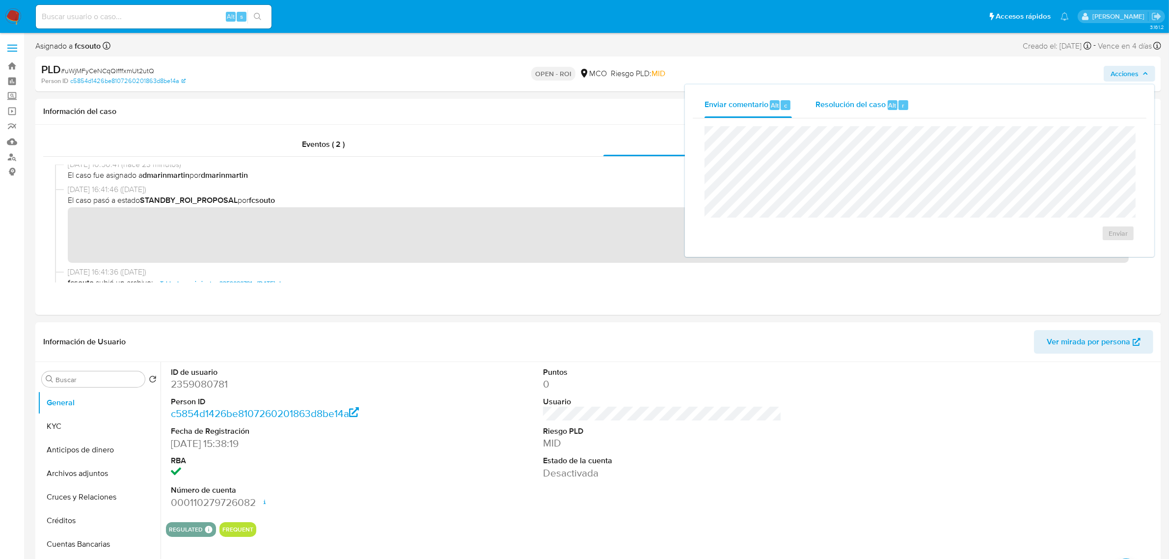
click at [835, 99] on span "Resolución del caso" at bounding box center [850, 104] width 70 height 11
click at [1091, 249] on span "ROI" at bounding box center [1090, 243] width 48 height 22
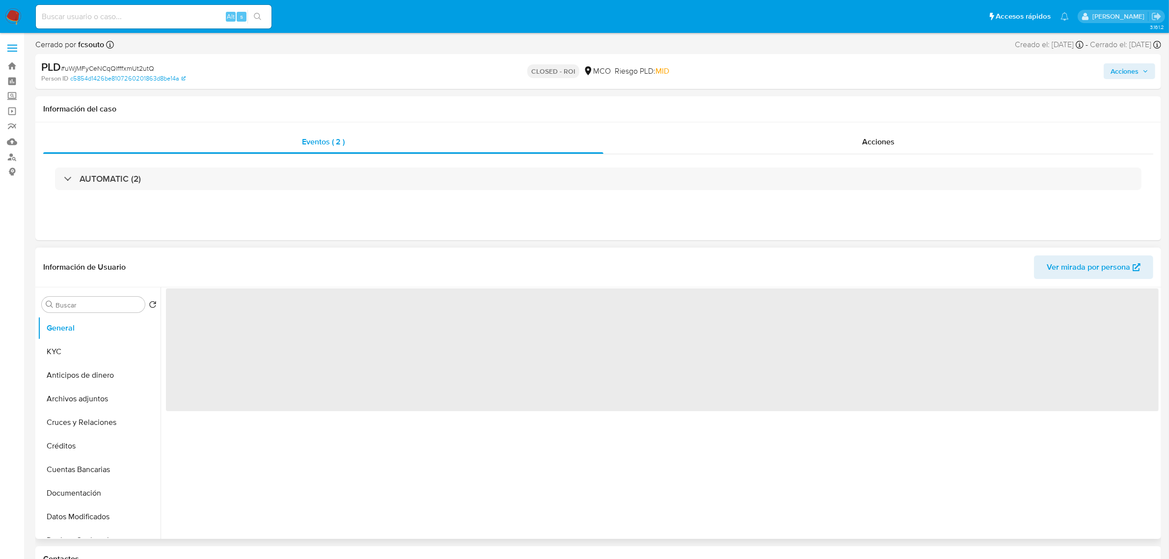
select select "10"
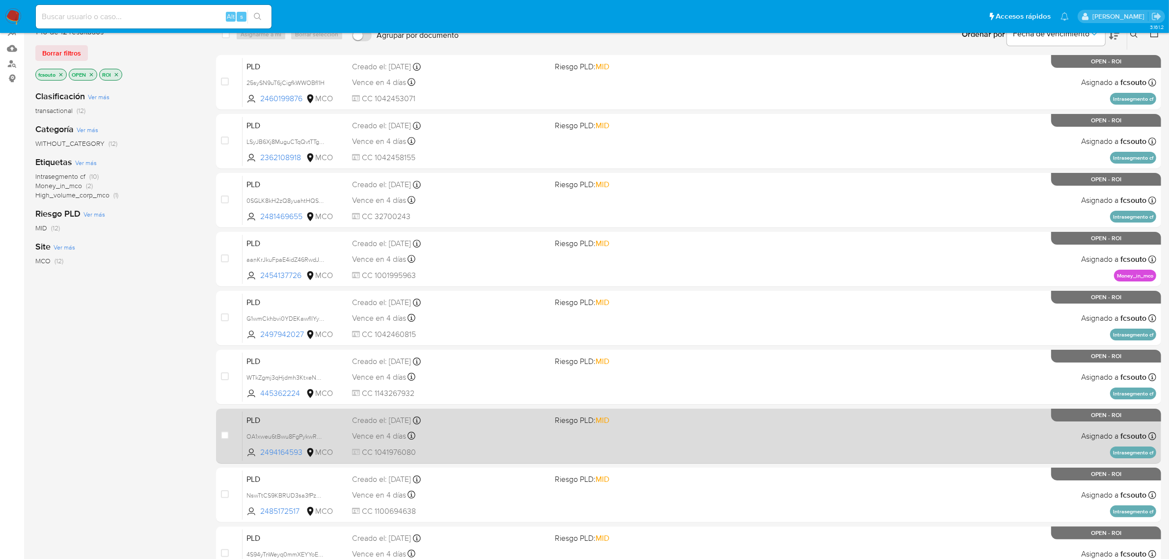
scroll to position [251, 0]
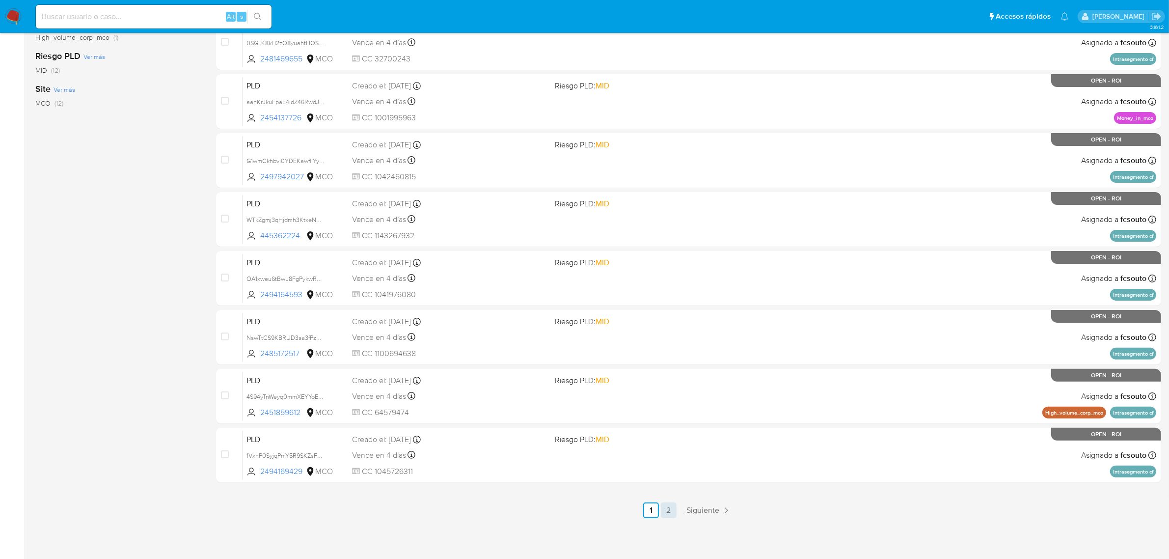
click at [669, 510] on link "2" at bounding box center [669, 510] width 16 height 16
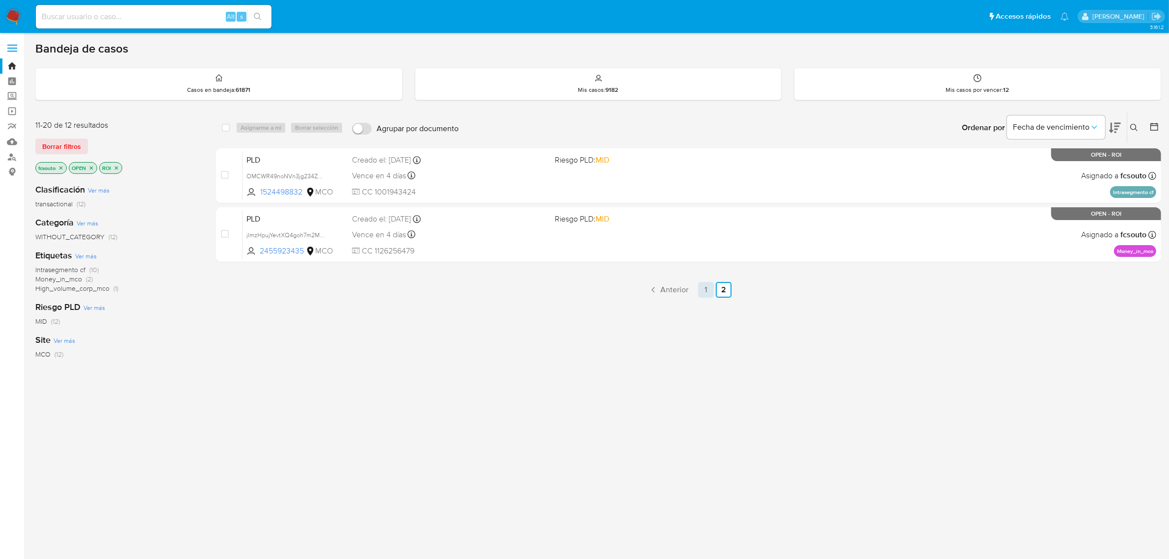
click at [701, 290] on link "1" at bounding box center [706, 290] width 16 height 16
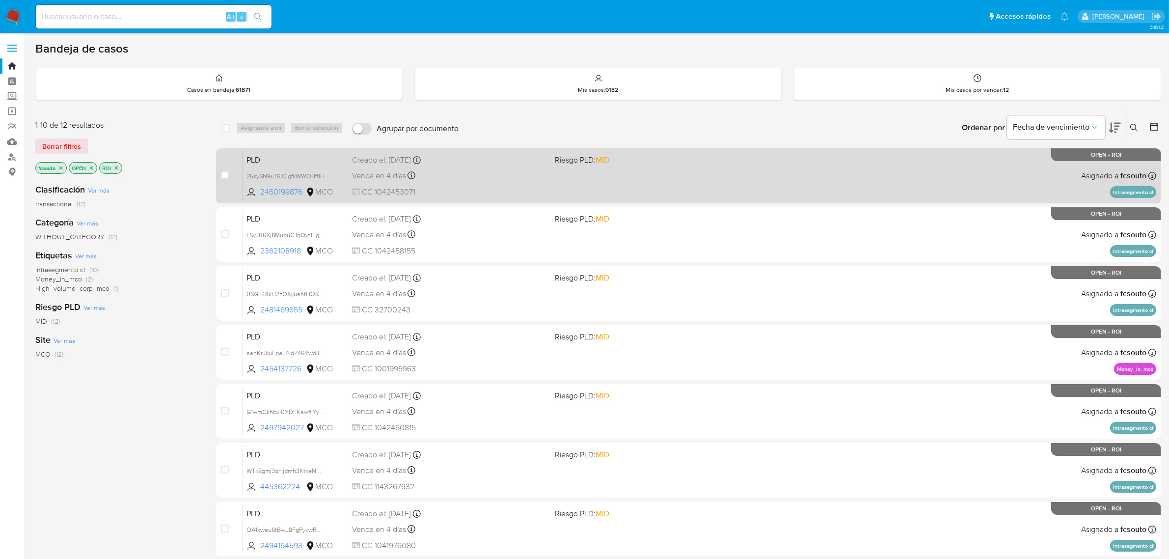
click at [494, 185] on div "PLD 25sySN9uT6jCigfkWWOBfl1H 2460199876 MCO Riesgo PLD: MID Creado el: 12/07/20…" at bounding box center [700, 176] width 914 height 50
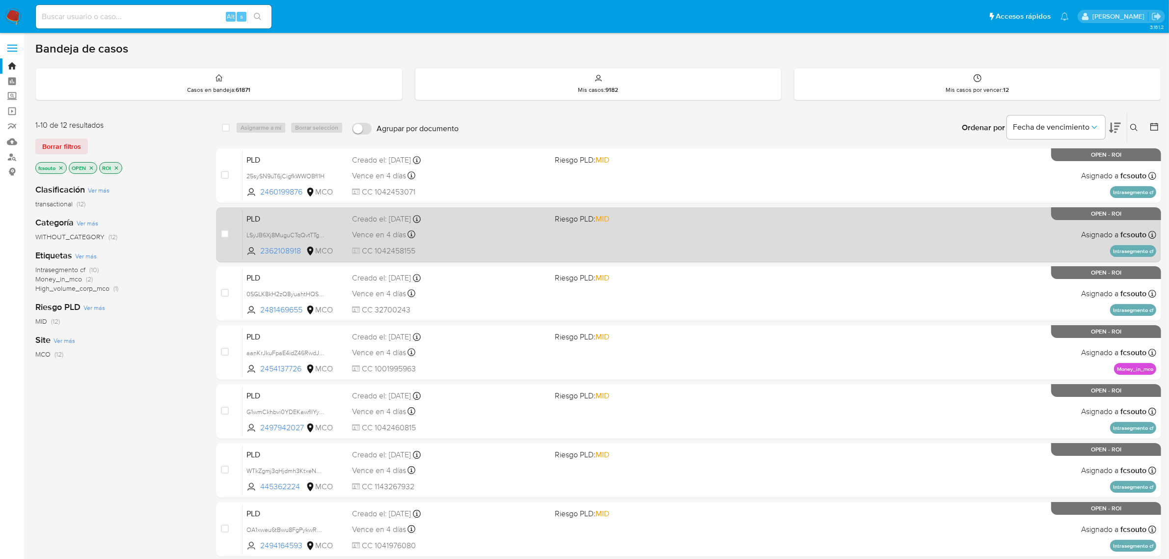
click at [539, 254] on span "CC 1042458155" at bounding box center [449, 250] width 195 height 11
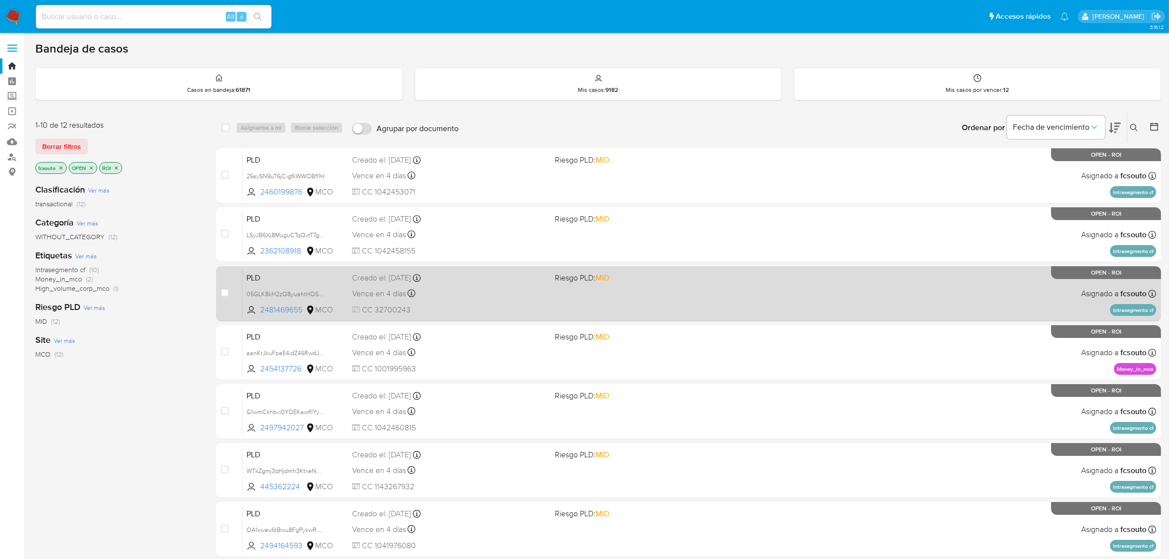
click at [474, 306] on span "CC 32700243" at bounding box center [449, 309] width 195 height 11
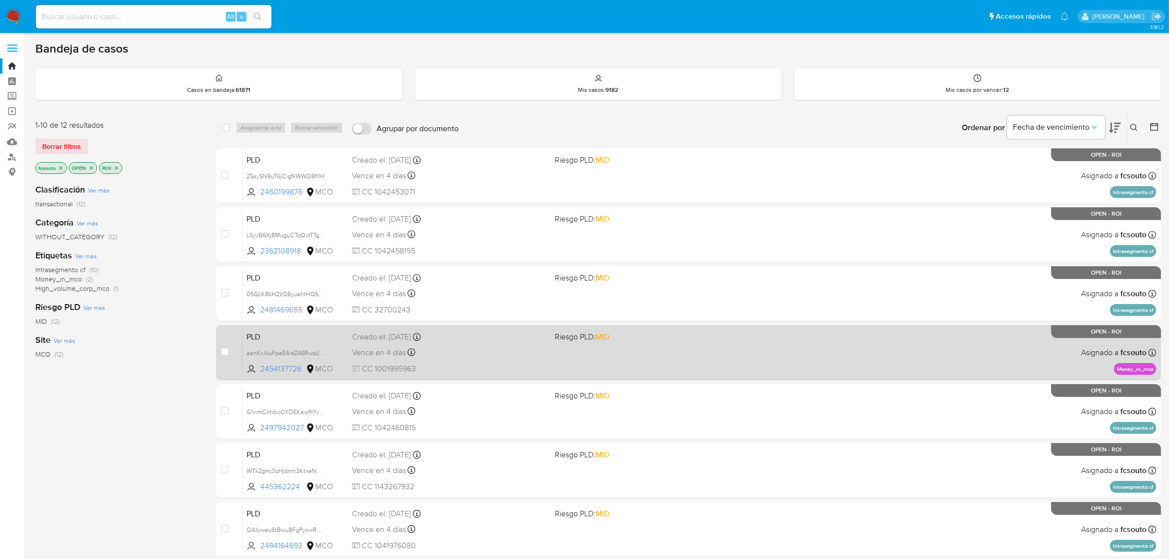
click at [490, 361] on div "PLD aanKrJkuFpaE4idZ46RwdJPq 2454137726 MCO Riesgo PLD: MID Creado el: 12/07/20…" at bounding box center [700, 352] width 914 height 50
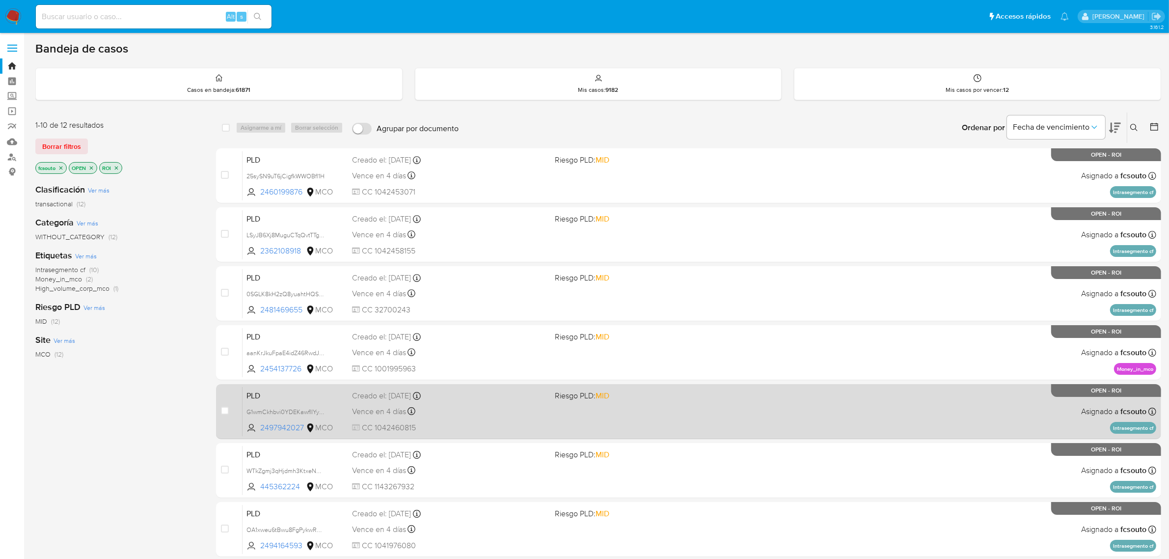
click at [556, 407] on div "PLD G1wmCkhbvi0YDEKawflIYyE5 2497942027 MCO Riesgo PLD: MID Creado el: 12/07/20…" at bounding box center [700, 411] width 914 height 50
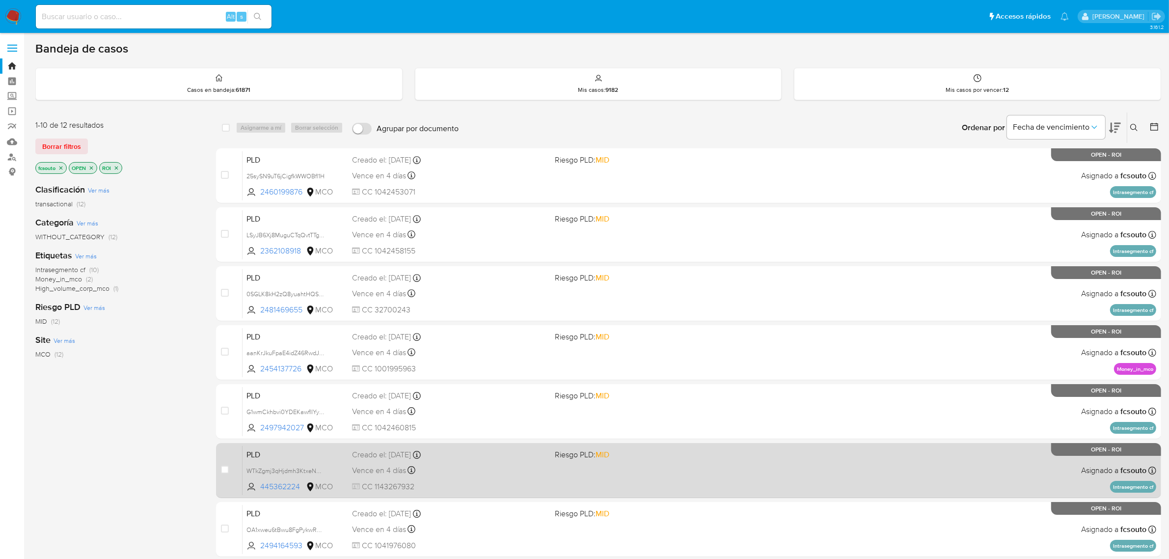
click at [519, 474] on div "Vence en 4 días Vence el 10/10/2025 07:05:43" at bounding box center [449, 469] width 195 height 13
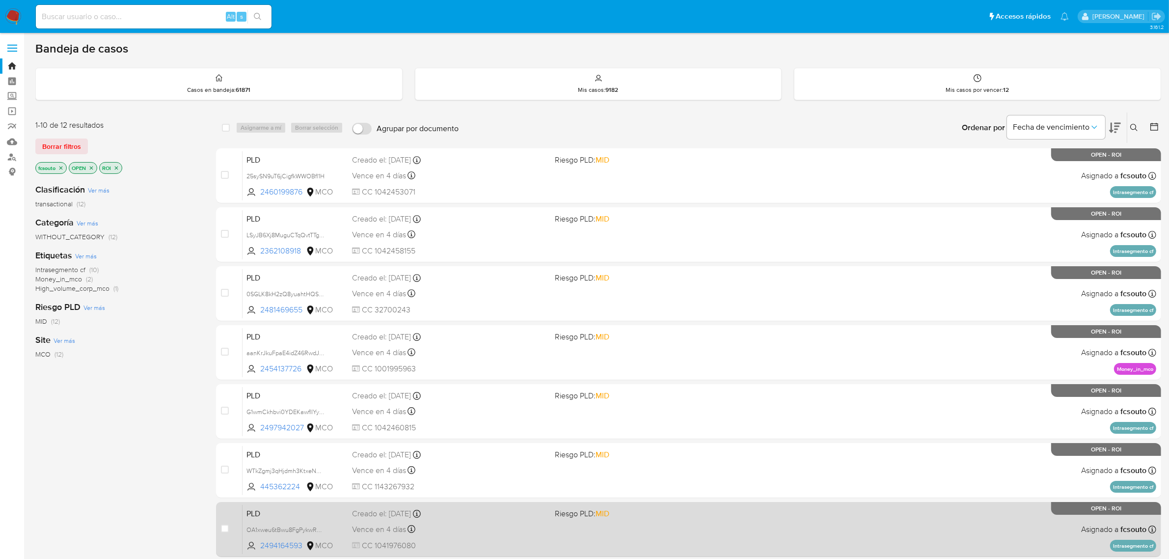
click at [568, 531] on div "PLD OA1xweu6tBwu8FgPykwRUn9J 2494164593 MCO Riesgo PLD: MID Creado el: 12/07/20…" at bounding box center [700, 529] width 914 height 50
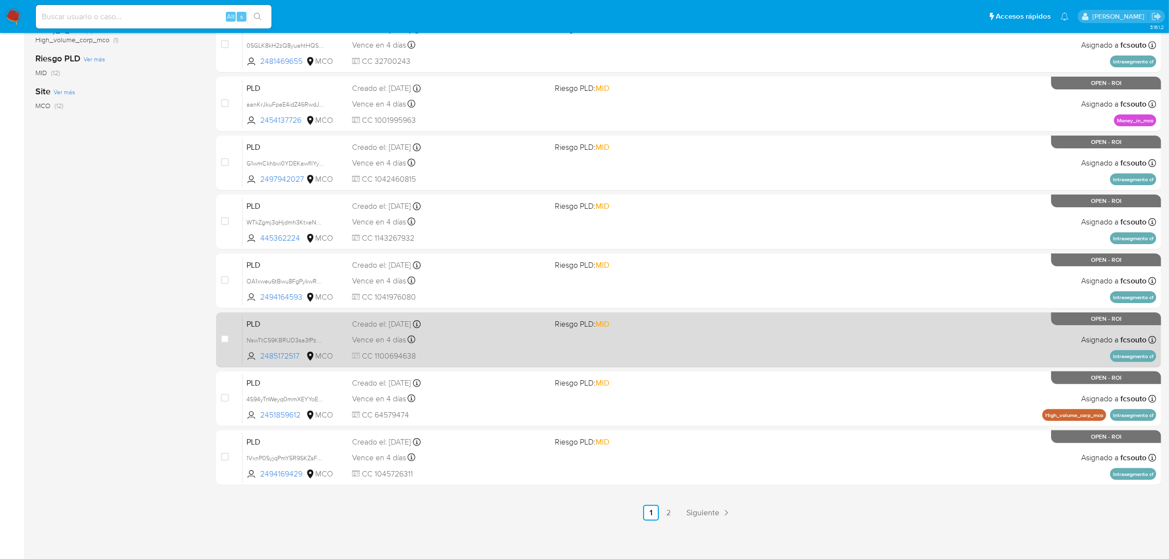
scroll to position [251, 0]
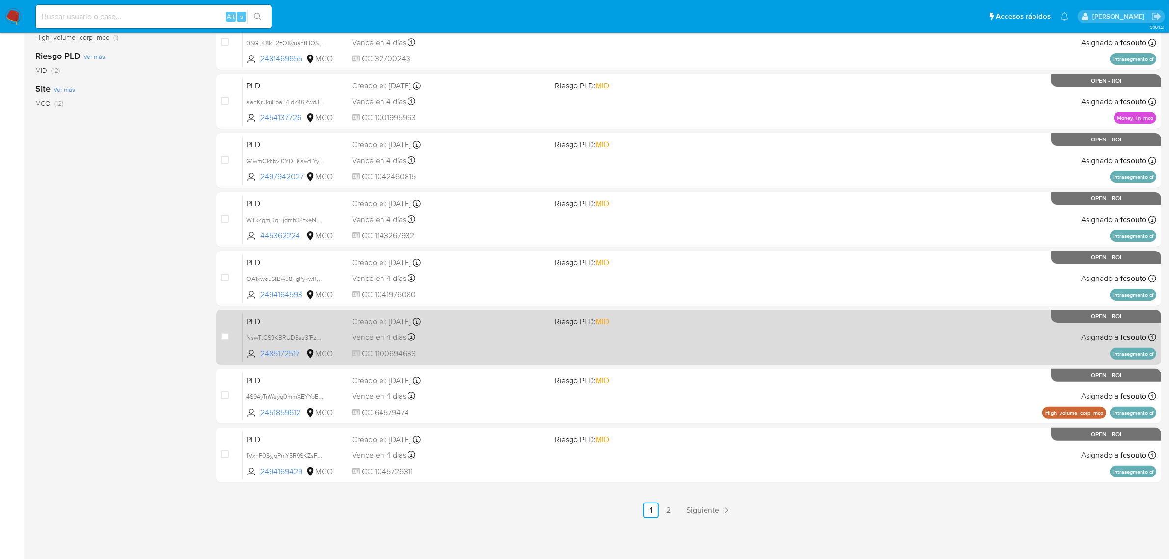
click at [565, 343] on div "PLD NswTtCS9KBRUD3sa3fPzGorC 2485172517 MCO Riesgo PLD: MID Creado el: 12/07/20…" at bounding box center [700, 337] width 914 height 50
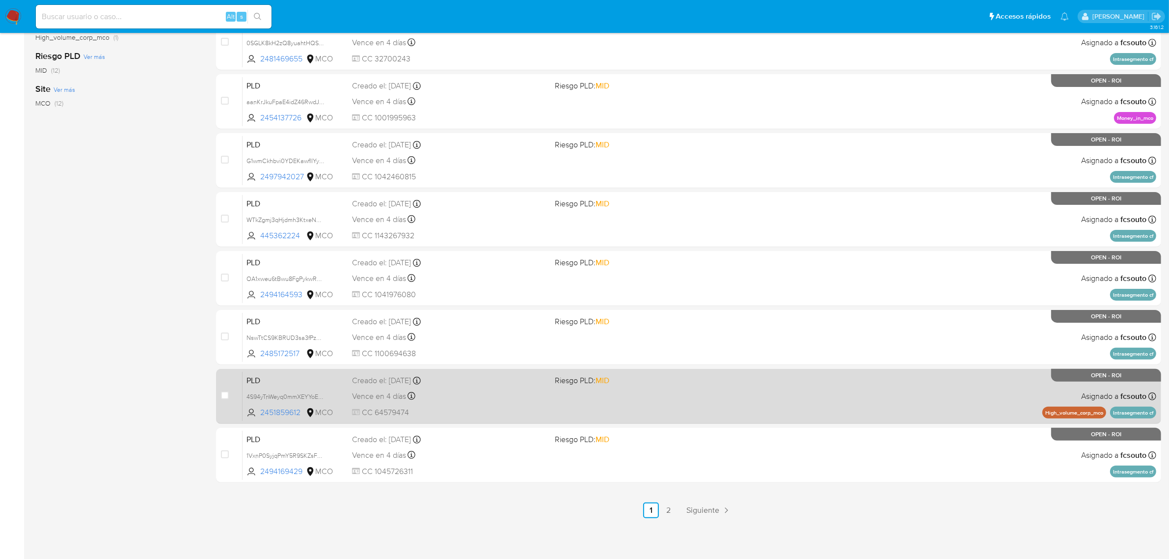
click at [461, 397] on div "Vence en 4 días Vence el 10/10/2025 07:04:03" at bounding box center [449, 395] width 195 height 13
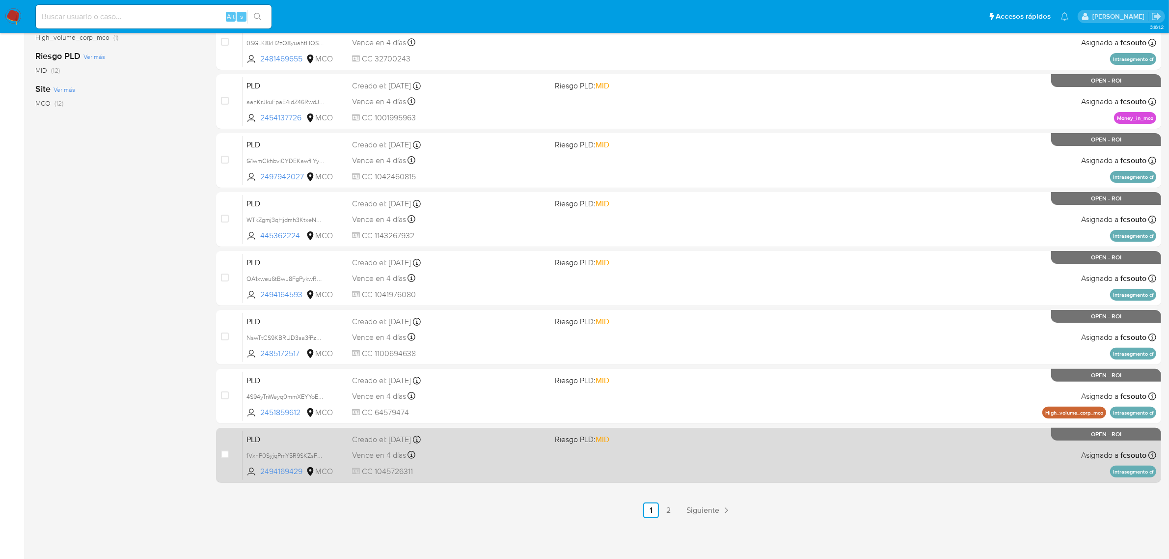
click at [538, 450] on div "Vence en 4 días Vence el 10/10/2025 07:03:49" at bounding box center [449, 454] width 195 height 13
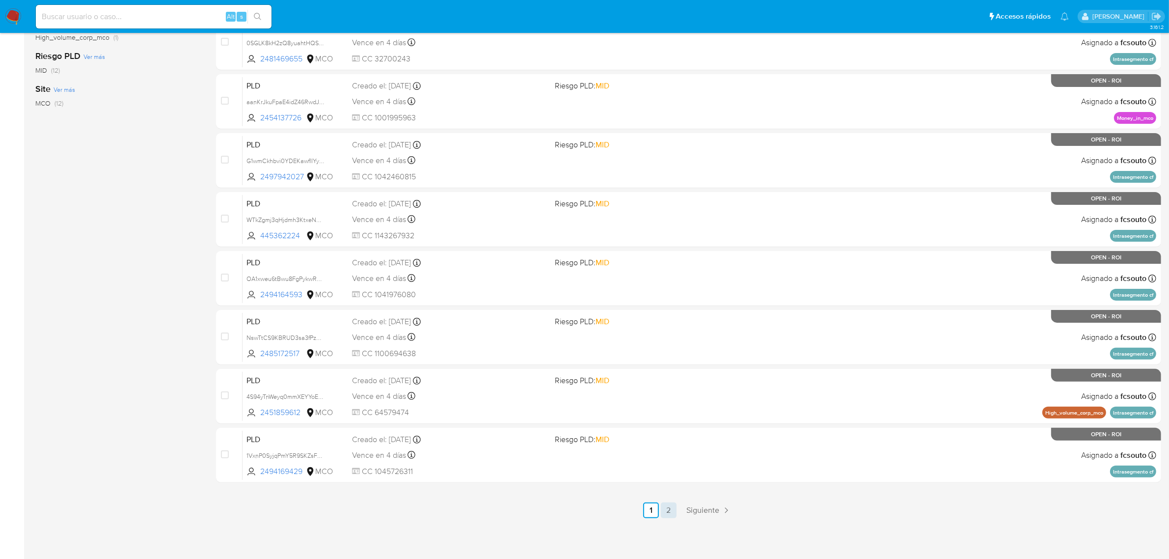
click at [668, 512] on link "2" at bounding box center [669, 510] width 16 height 16
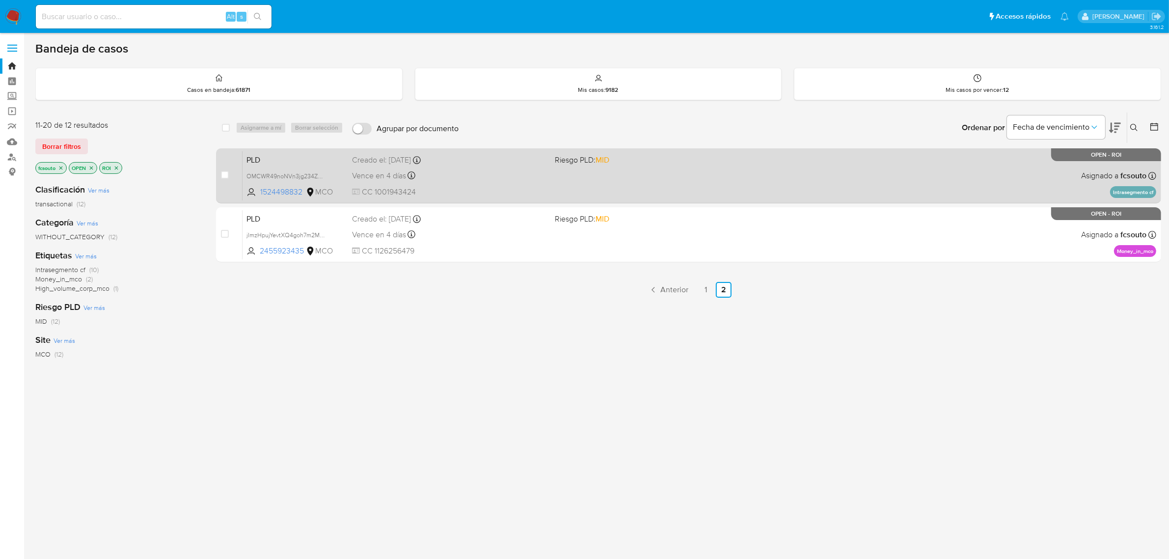
click at [509, 193] on span "CC 1001943424" at bounding box center [449, 192] width 195 height 11
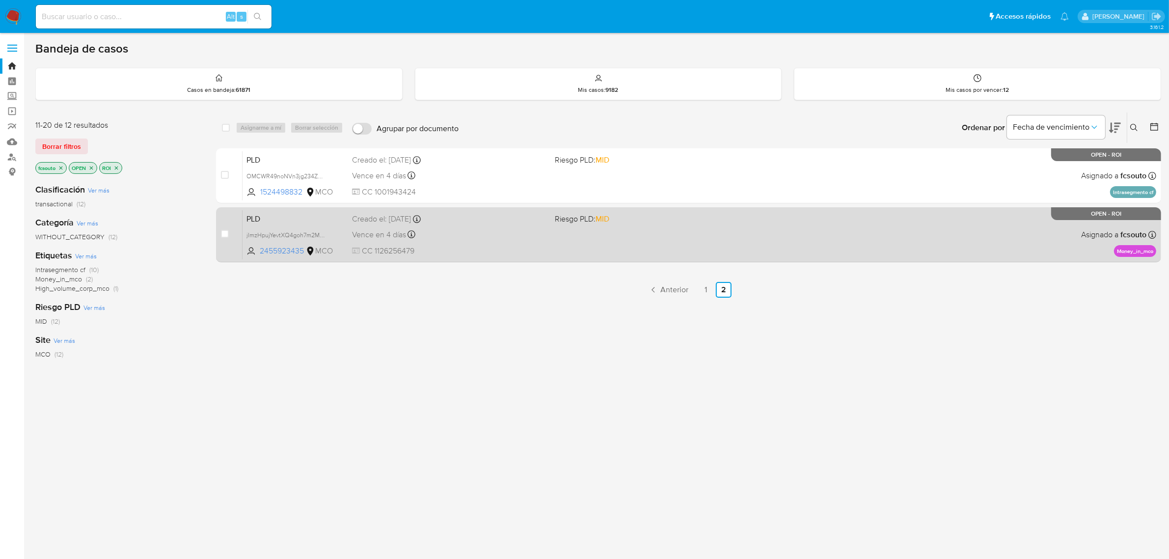
click at [520, 241] on div "PLD jImzHpujYevtXQ4goh7m2MJG 2455923435 MCO Riesgo PLD: MID Creado el: 12/07/20…" at bounding box center [700, 235] width 914 height 50
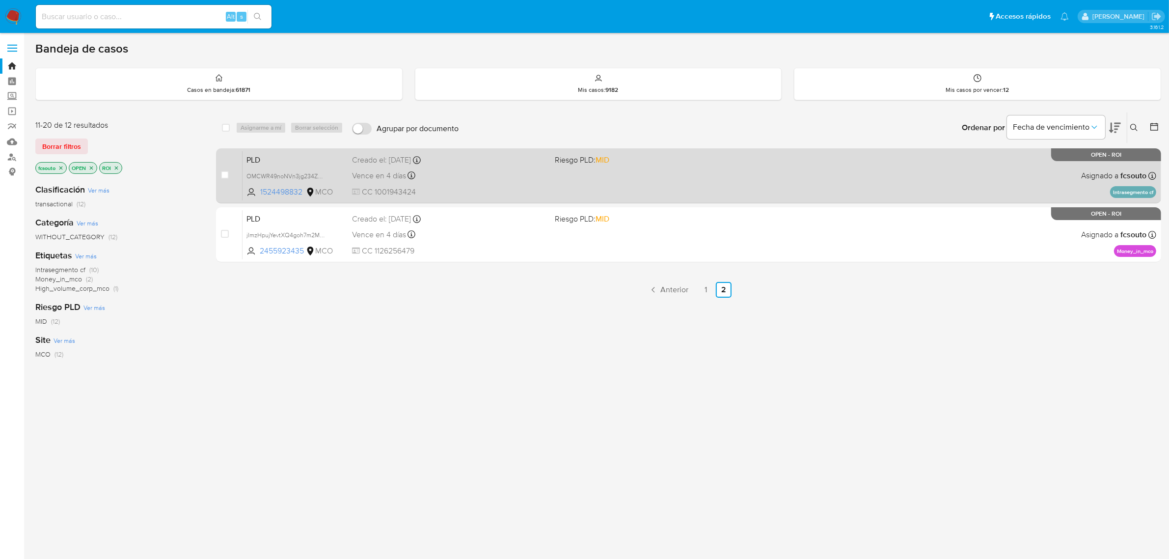
click at [516, 167] on div "PLD OMCWR49noNVn3jg234ZRBG3I 1524498832 MCO Riesgo PLD: MID Creado el: 12/07/20…" at bounding box center [700, 176] width 914 height 50
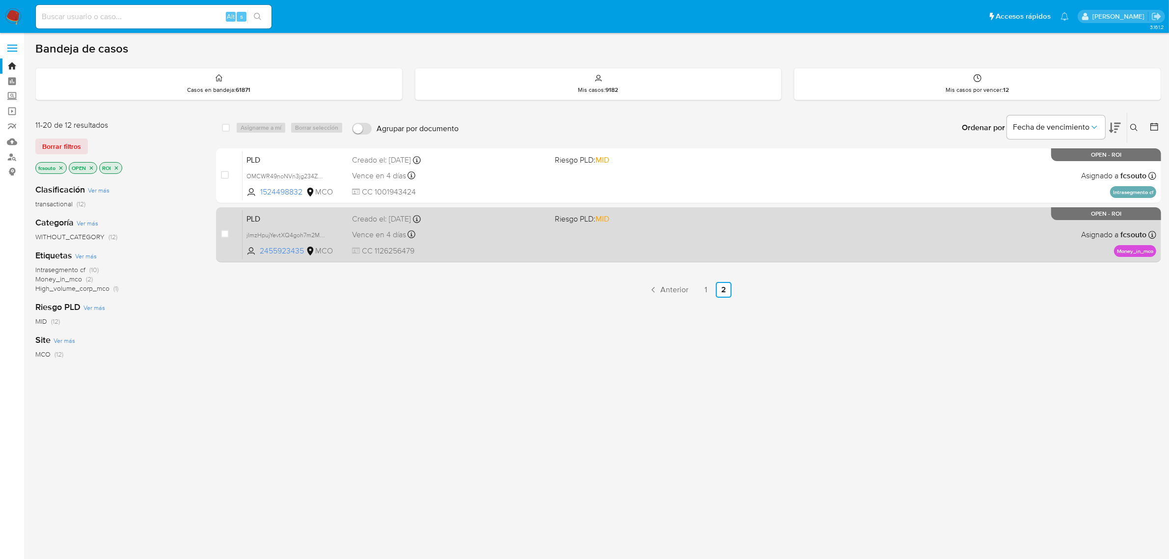
click at [577, 237] on div "PLD jImzHpujYevtXQ4goh7m2MJG 2455923435 MCO Riesgo PLD: MID Creado el: 12/07/20…" at bounding box center [700, 235] width 914 height 50
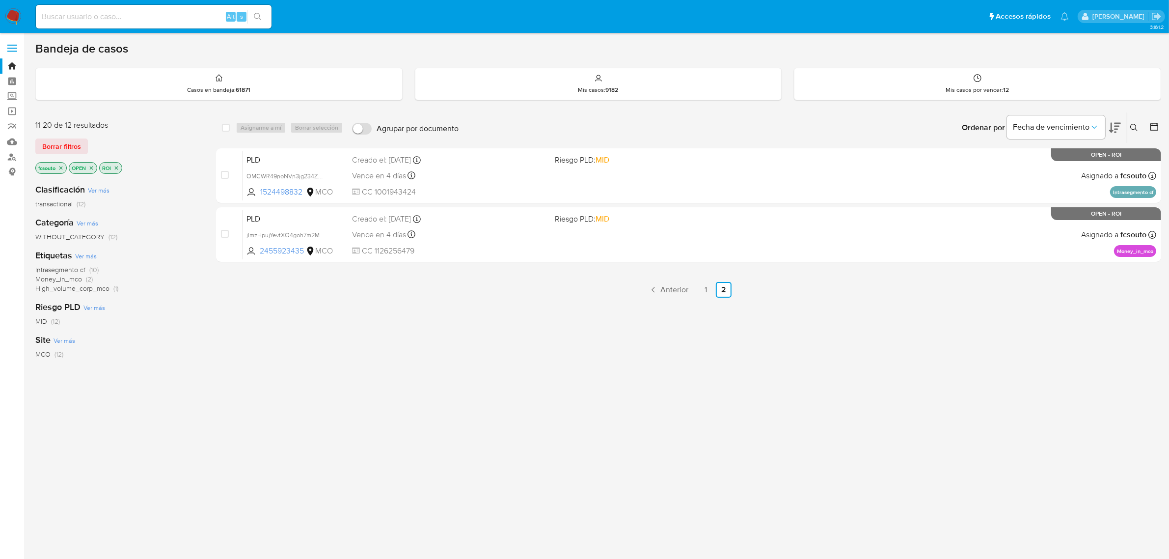
click at [11, 15] on img at bounding box center [13, 16] width 17 height 17
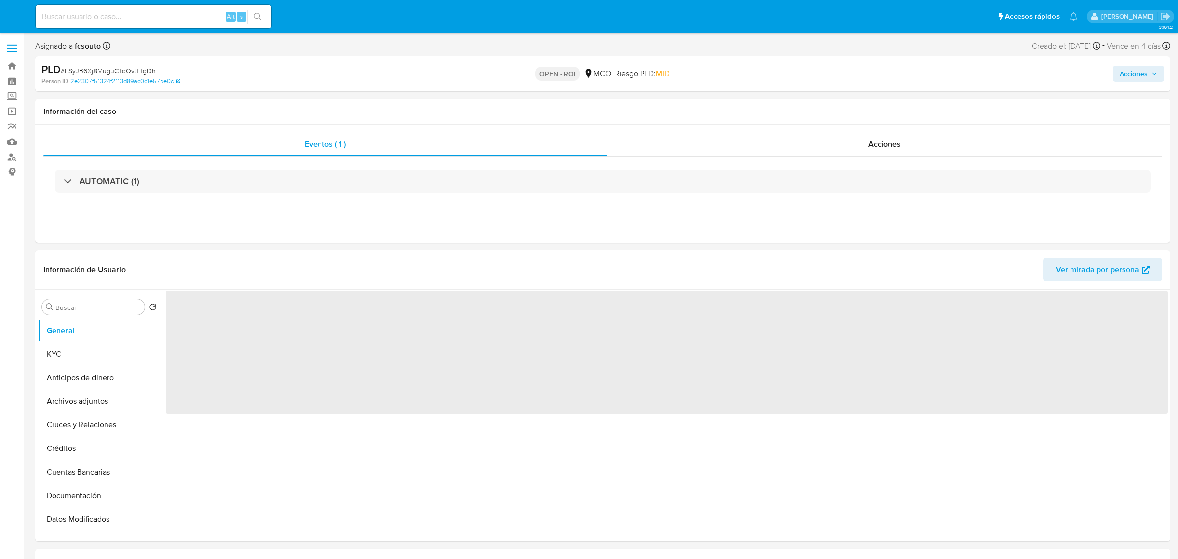
select select "10"
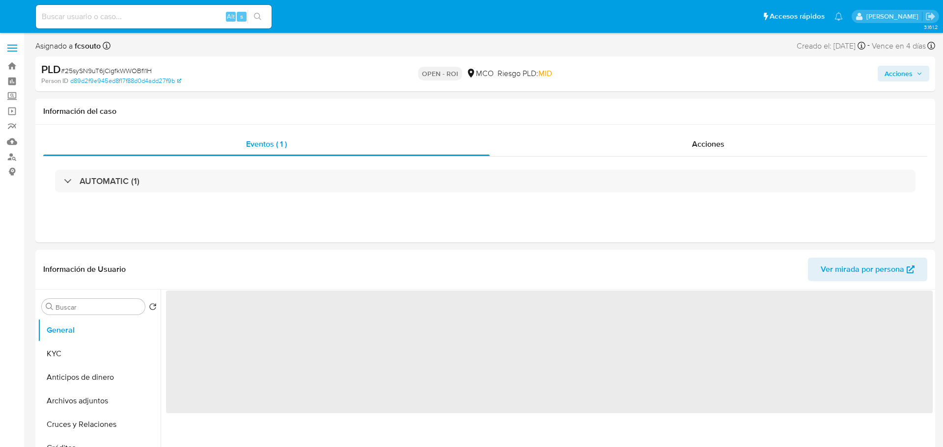
select select "10"
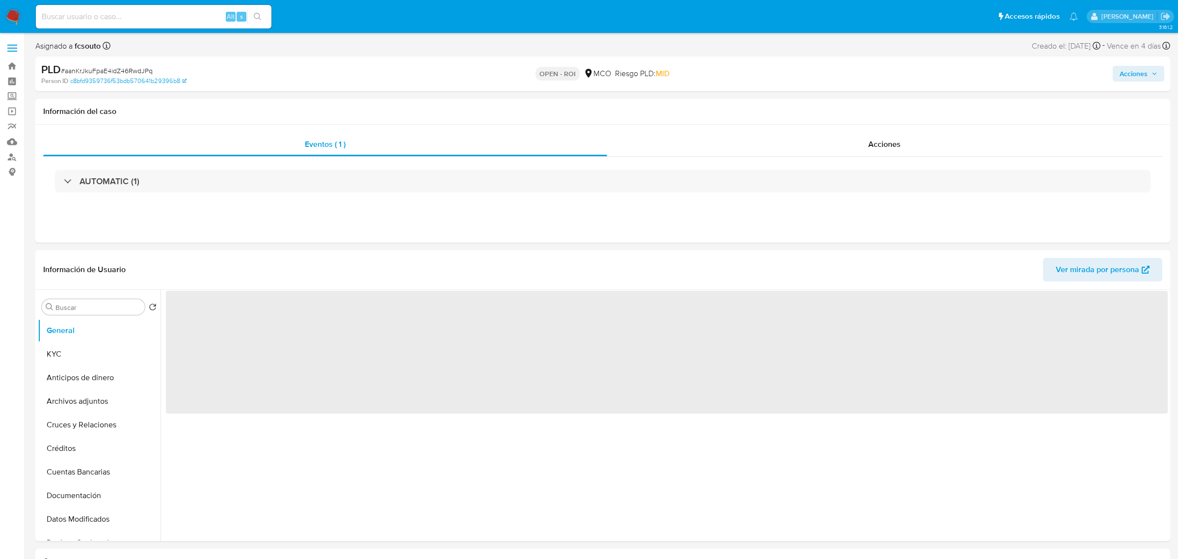
select select "10"
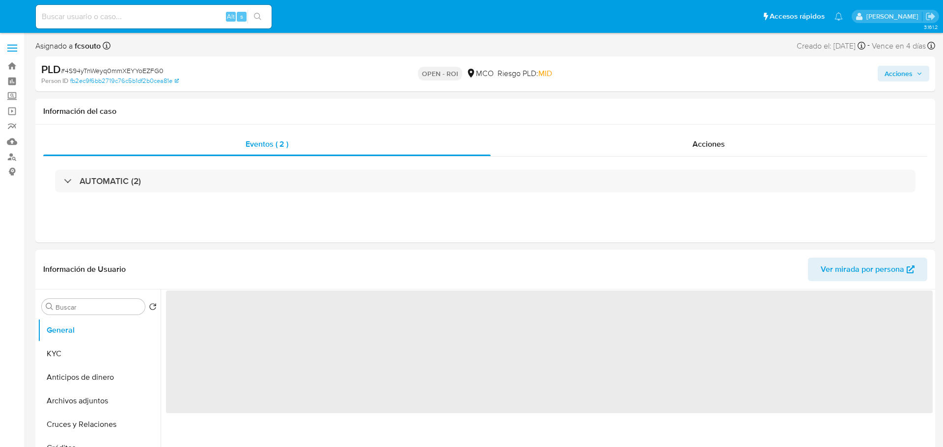
select select "10"
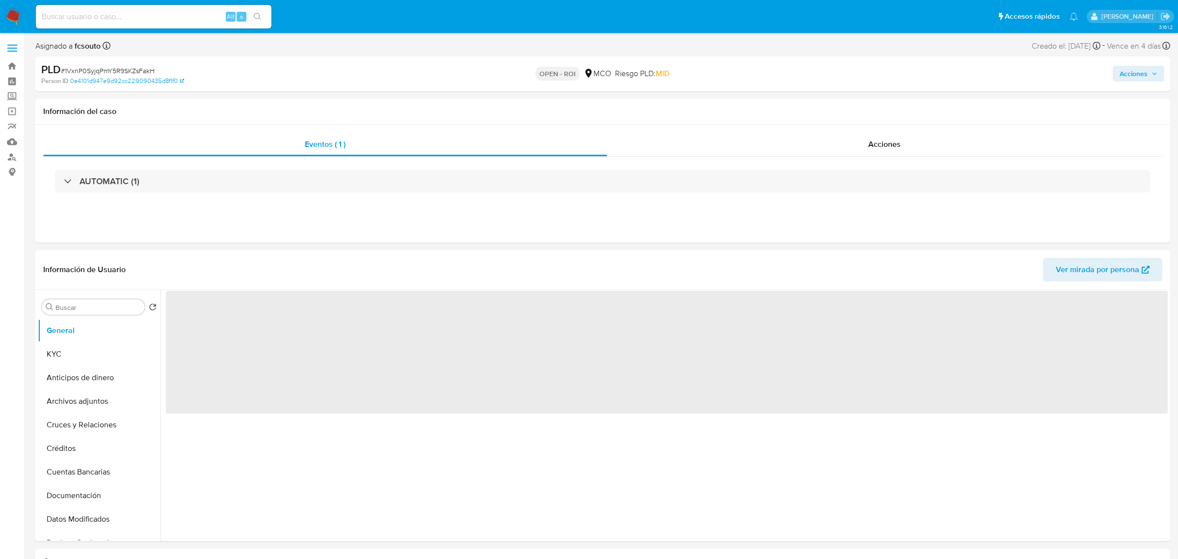
select select "10"
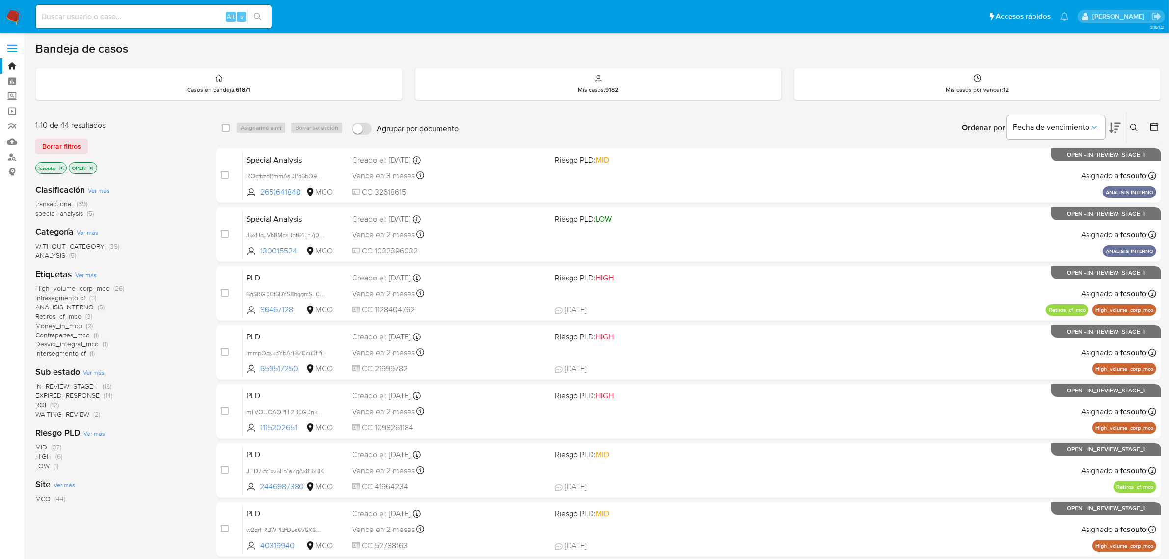
click at [90, 384] on span "IN_REVIEW_STAGE_I" at bounding box center [66, 386] width 63 height 10
click at [1116, 124] on icon at bounding box center [1115, 128] width 12 height 12
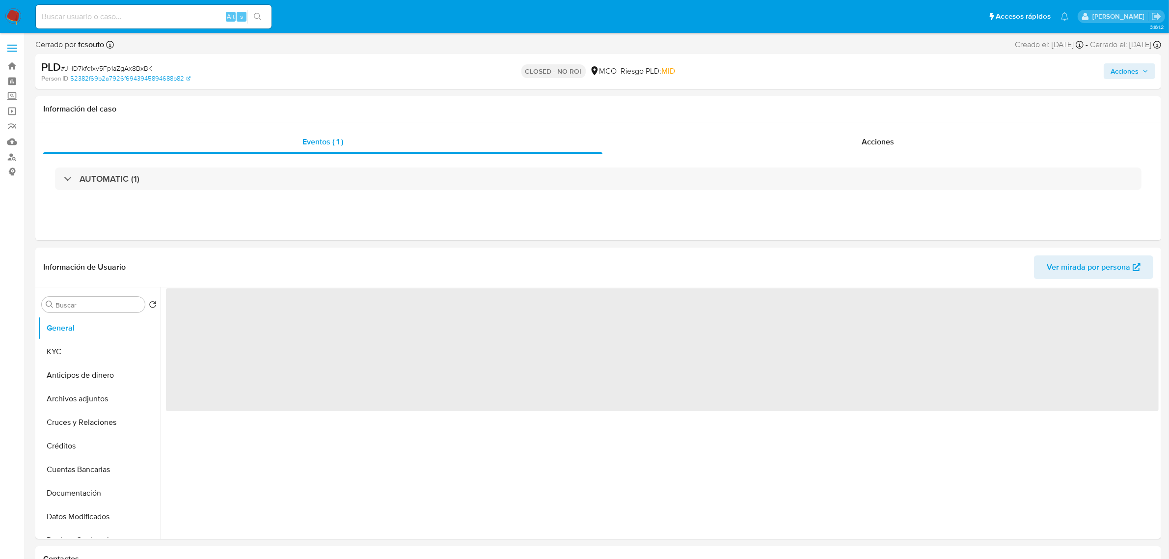
select select "10"
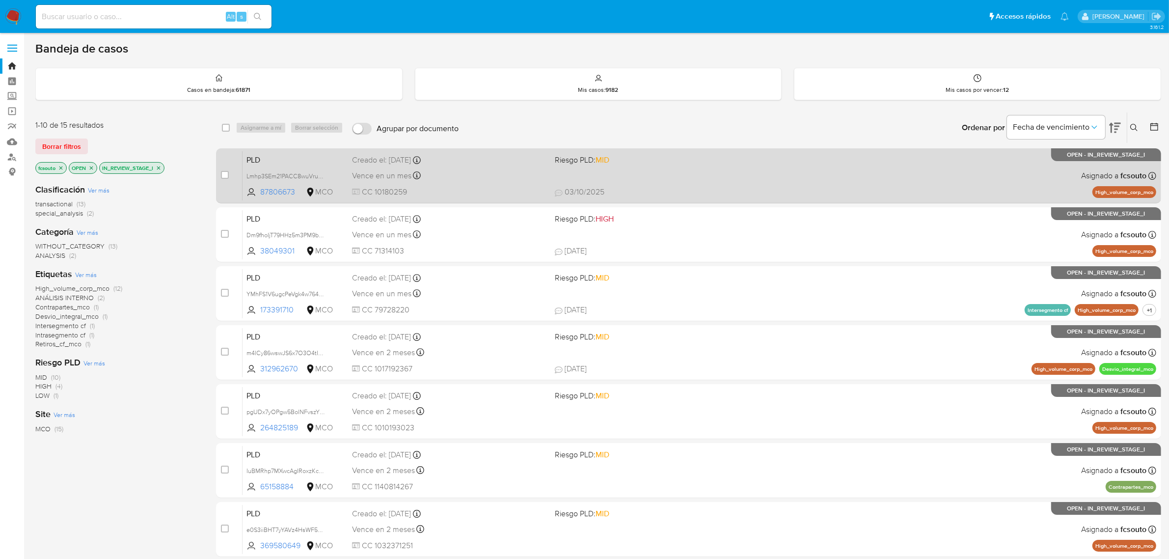
click at [491, 173] on div "Vence en un mes Vence el 10/11/2025 07:05:26" at bounding box center [449, 175] width 195 height 13
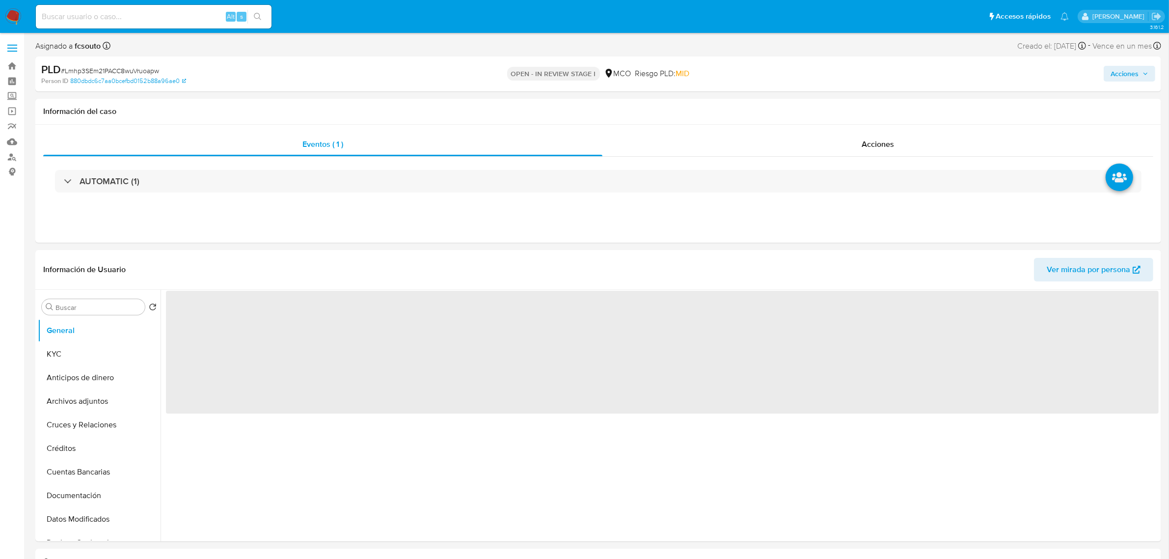
select select "10"
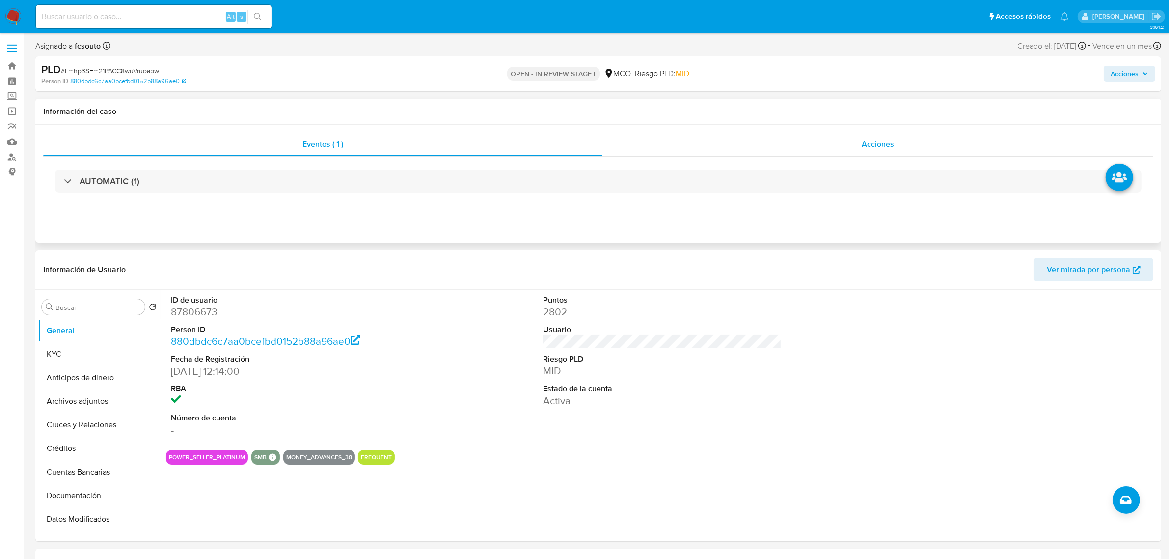
click at [882, 136] on div "Acciones" at bounding box center [877, 145] width 551 height 24
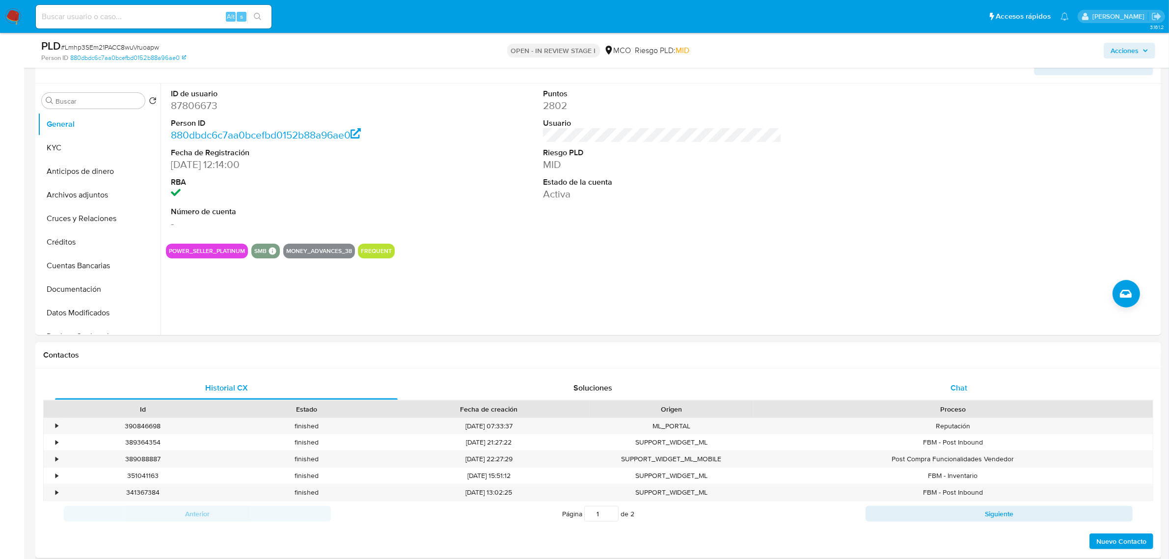
scroll to position [245, 0]
drag, startPoint x: 984, startPoint y: 380, endPoint x: 978, endPoint y: 382, distance: 6.5
click at [982, 380] on div "Chat" at bounding box center [958, 386] width 343 height 24
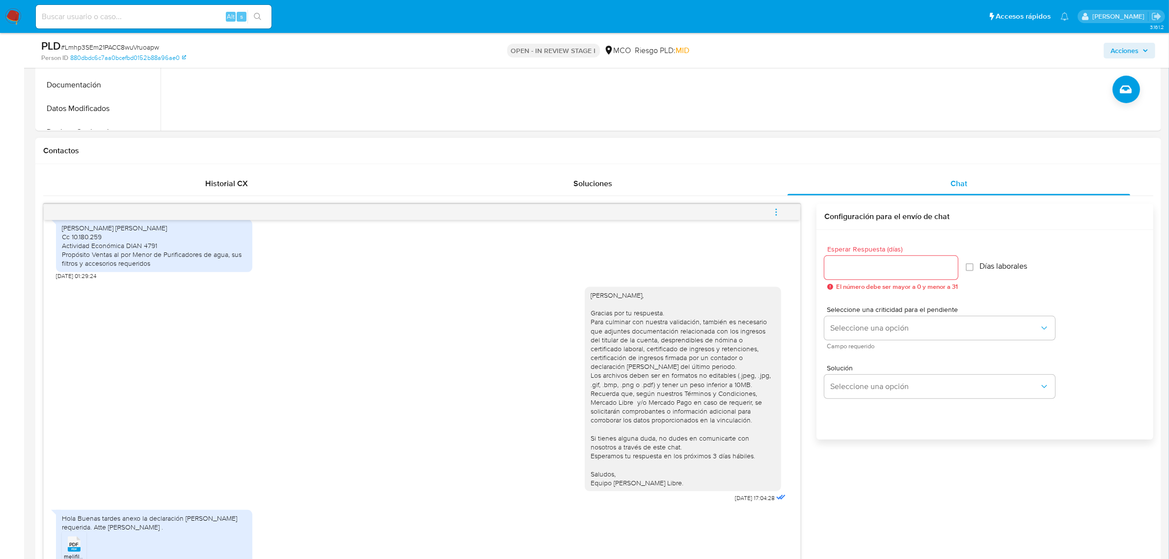
scroll to position [491, 0]
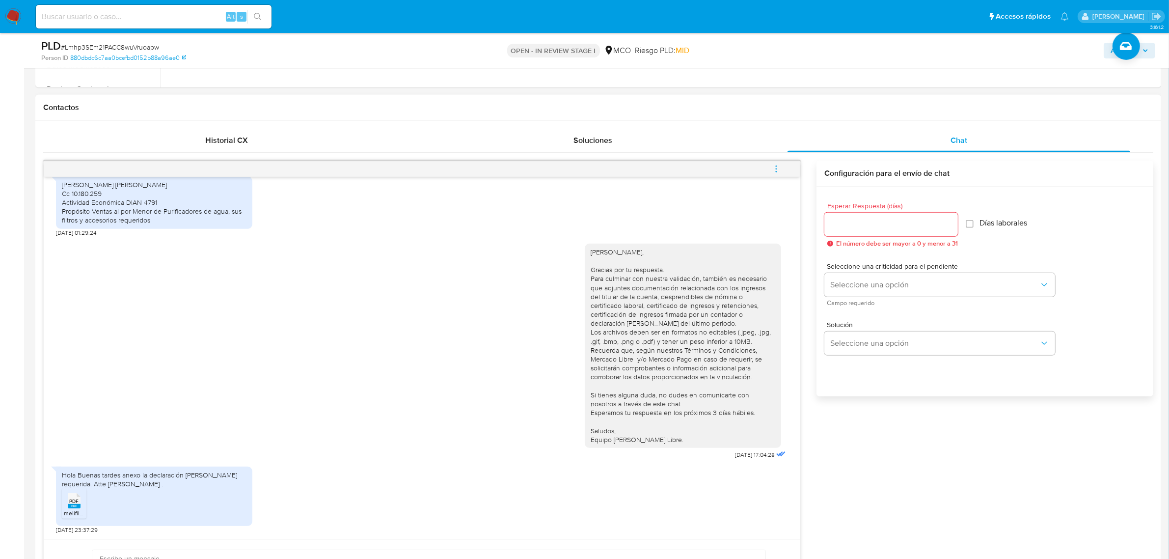
click at [77, 508] on rect at bounding box center [74, 506] width 13 height 4
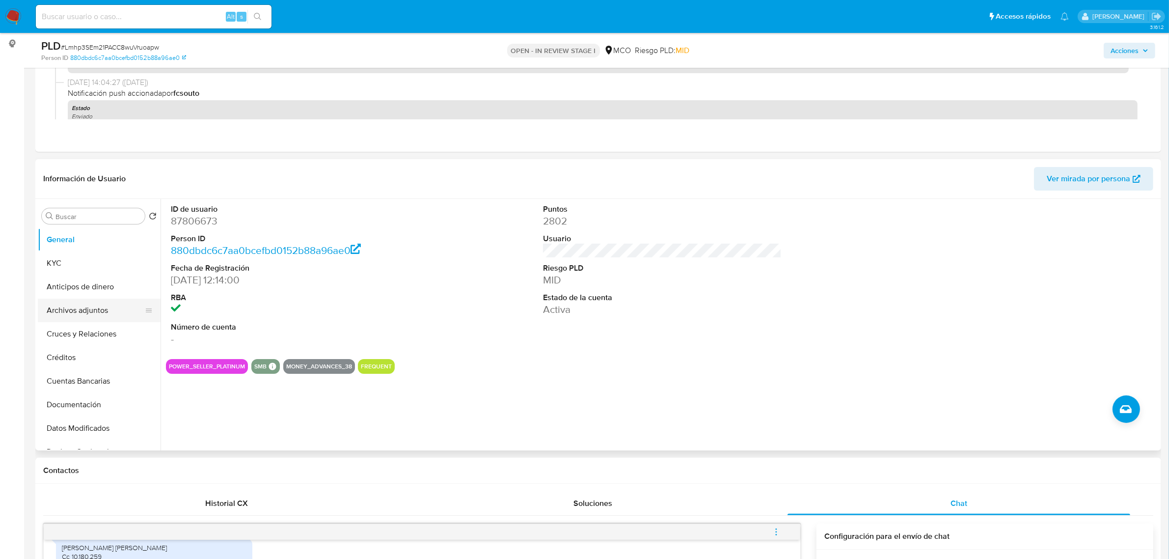
scroll to position [123, 0]
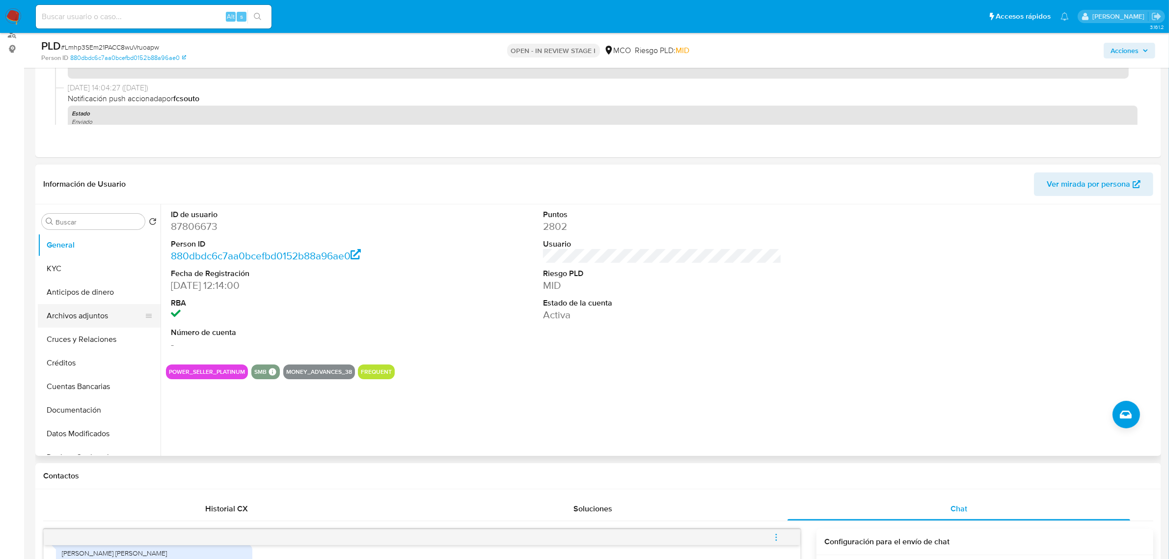
click at [85, 321] on button "Archivos adjuntos" at bounding box center [95, 316] width 115 height 24
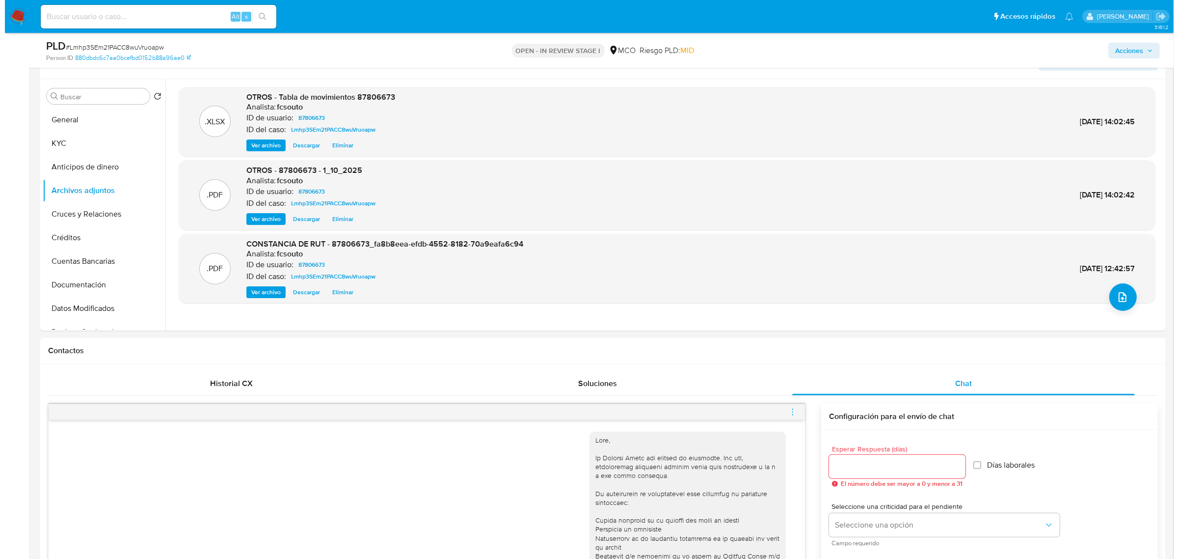
scroll to position [184, 0]
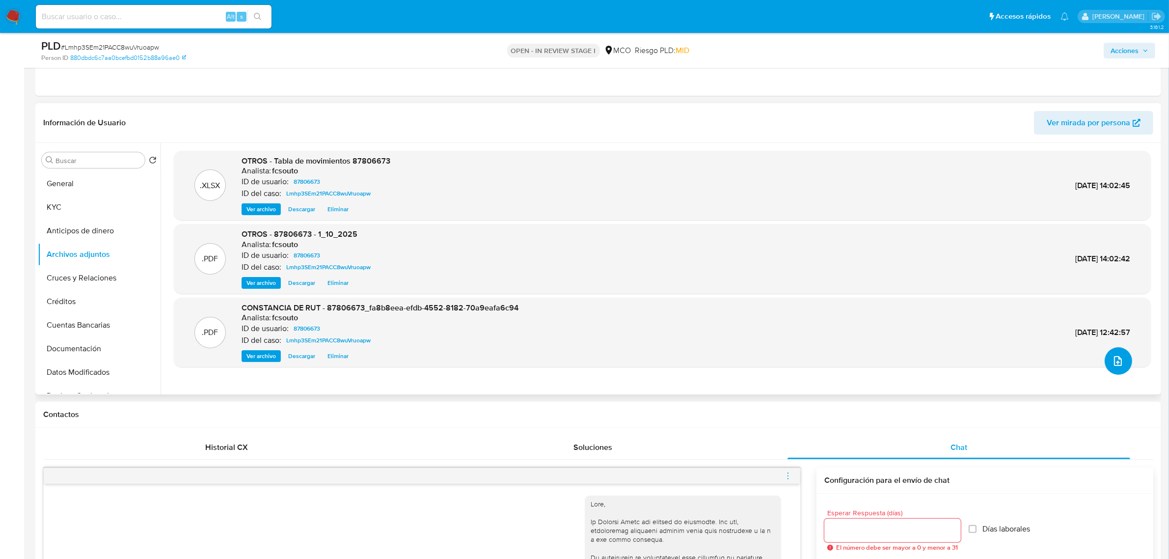
click at [1118, 364] on icon "upload-file" at bounding box center [1118, 361] width 8 height 10
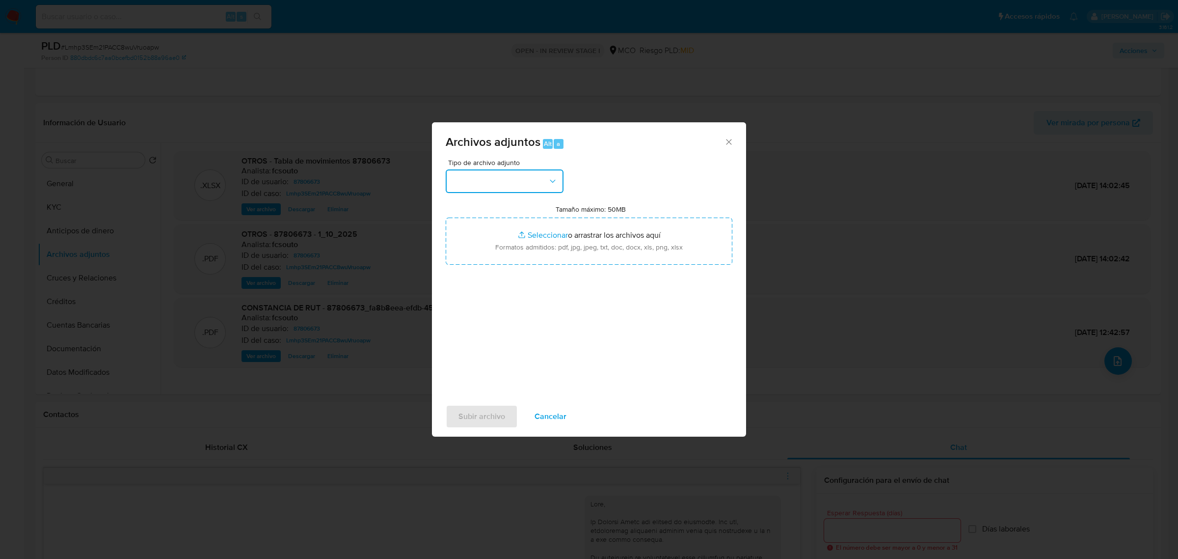
drag, startPoint x: 547, startPoint y: 172, endPoint x: 543, endPoint y: 180, distance: 8.8
click at [547, 173] on button "button" at bounding box center [505, 181] width 118 height 24
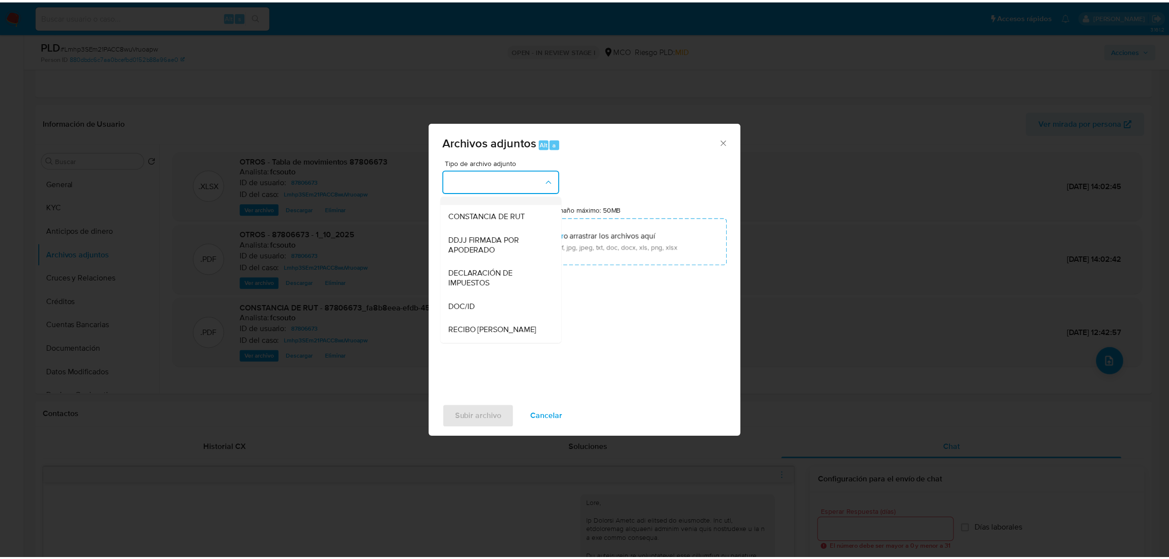
scroll to position [368, 0]
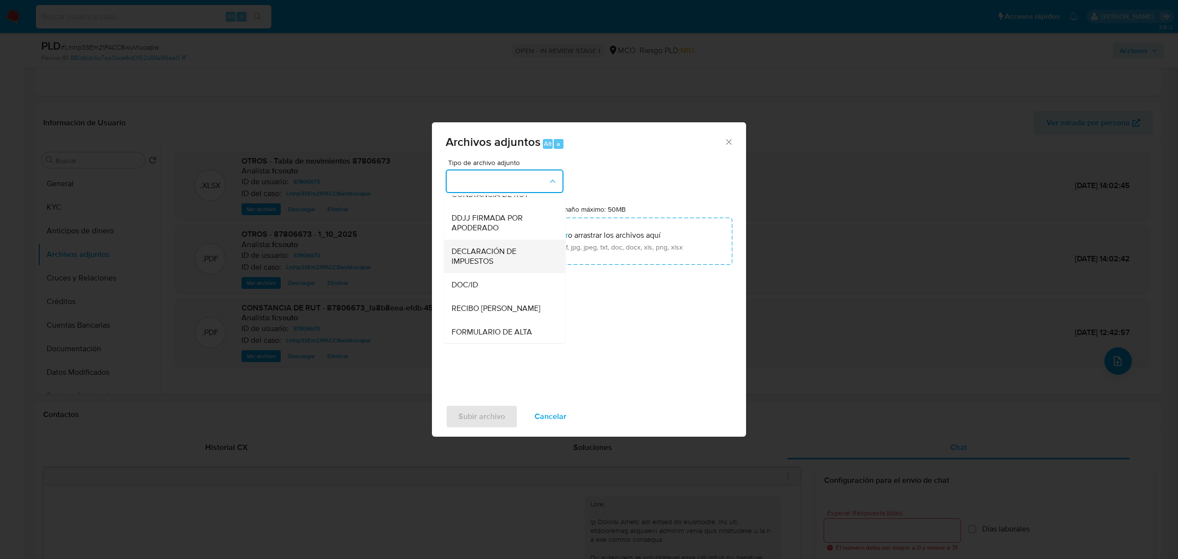
click at [496, 266] on span "DECLARACIÓN DE IMPUESTOS" at bounding box center [502, 256] width 100 height 20
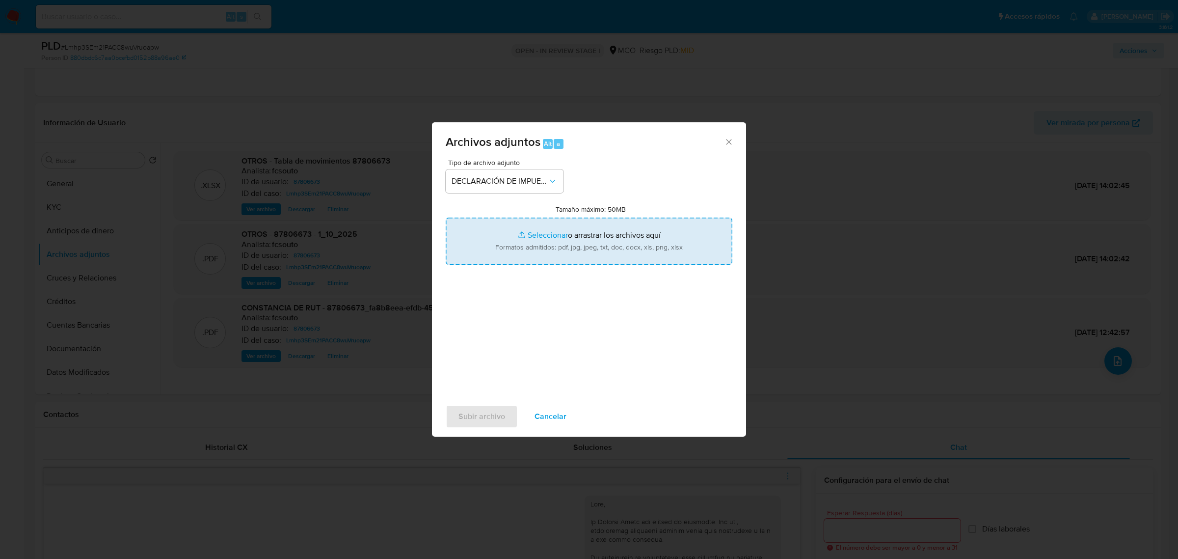
click at [609, 251] on input "Tamaño máximo: 50MB Seleccionar archivos" at bounding box center [589, 240] width 287 height 47
type input "C:\fakepath\87806673_1be9f145-2ba4-44bf-b722-c2da455018a6.pdf"
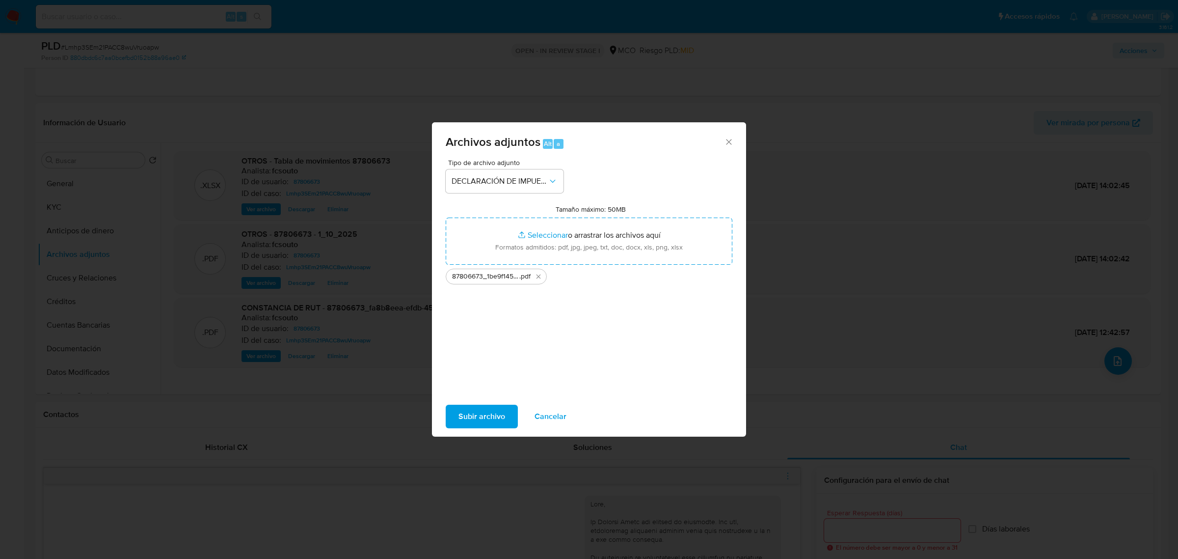
click at [499, 419] on span "Subir archivo" at bounding box center [482, 417] width 47 height 22
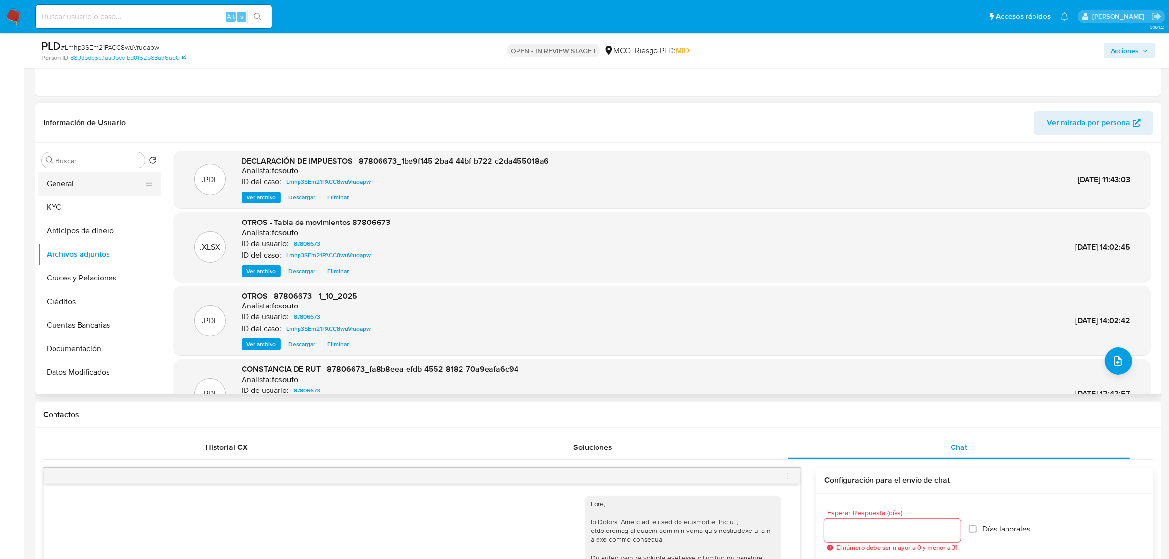
click at [86, 177] on button "General" at bounding box center [95, 184] width 115 height 24
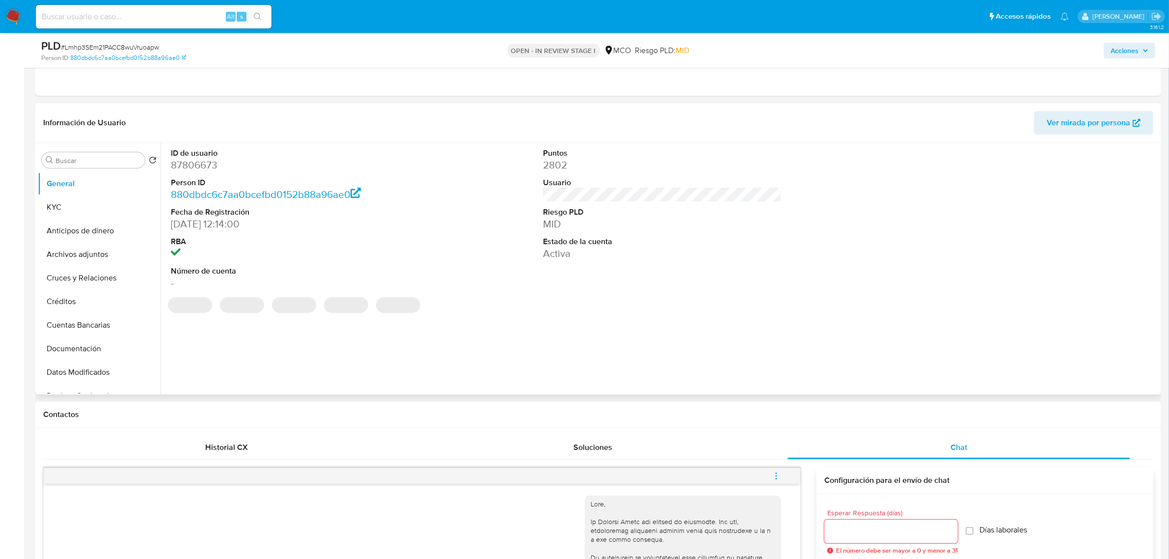
click at [207, 168] on dd "87806673" at bounding box center [290, 165] width 239 height 14
copy dd "87806673"
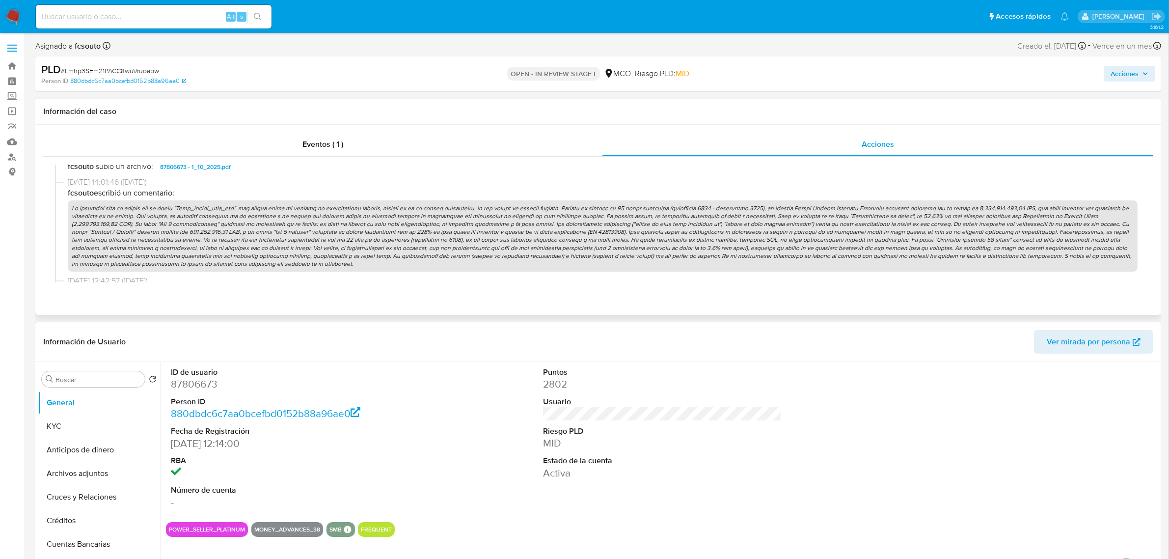
click at [700, 221] on p at bounding box center [603, 236] width 1070 height 72
click at [1125, 67] on span "Acciones" at bounding box center [1124, 74] width 28 height 16
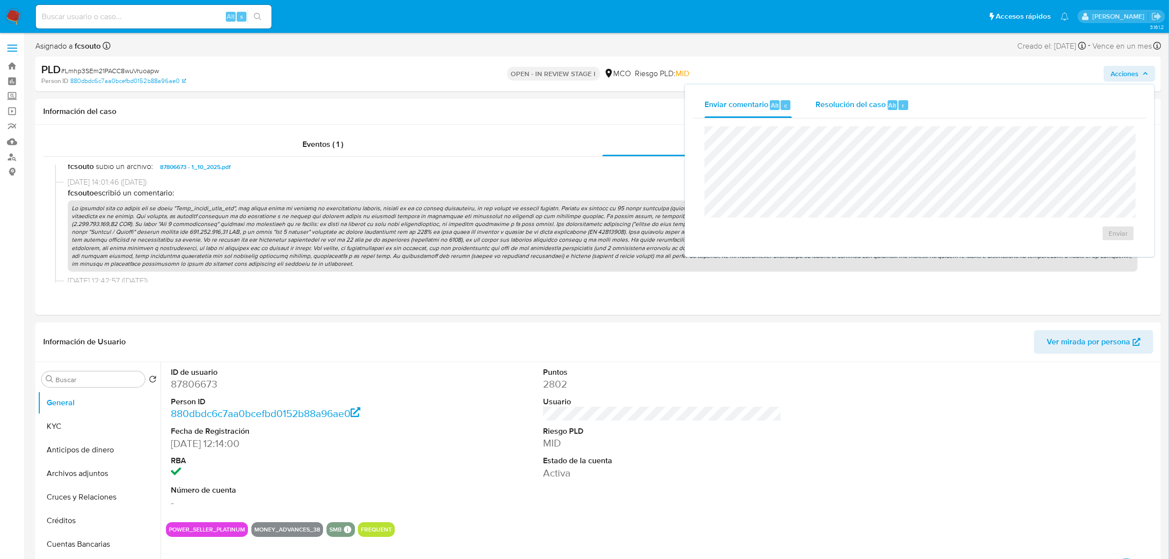
click at [833, 108] on span "Resolución del caso" at bounding box center [850, 104] width 70 height 11
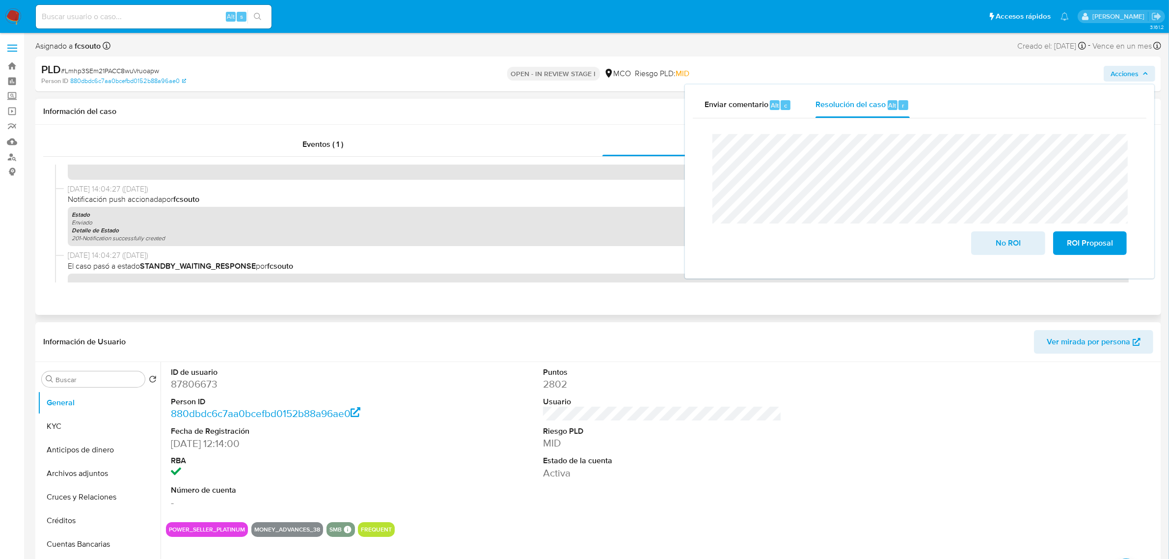
scroll to position [0, 0]
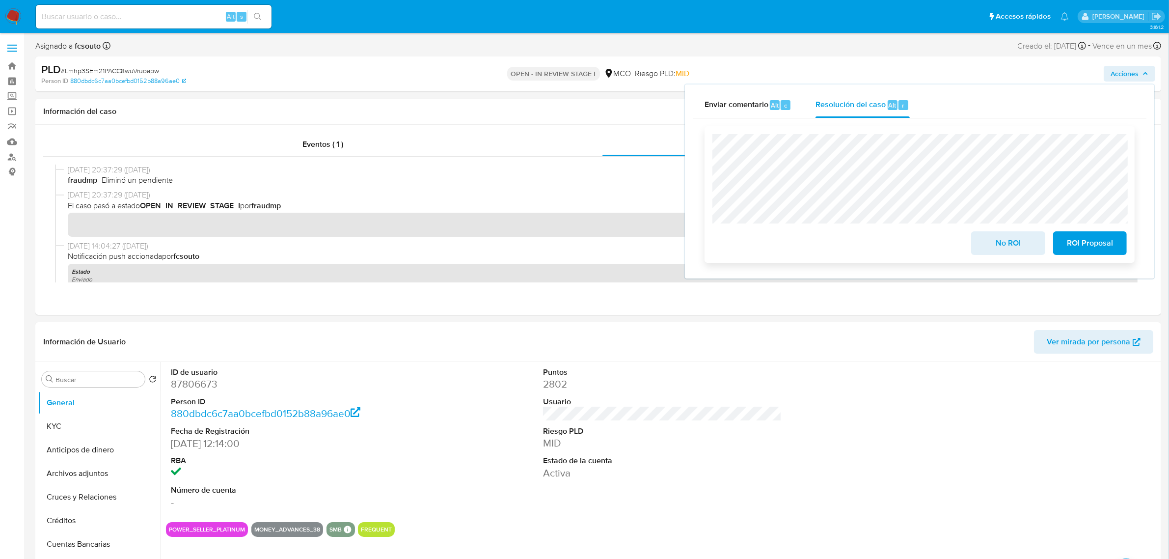
click at [1090, 248] on span "ROI Proposal" at bounding box center [1090, 243] width 48 height 22
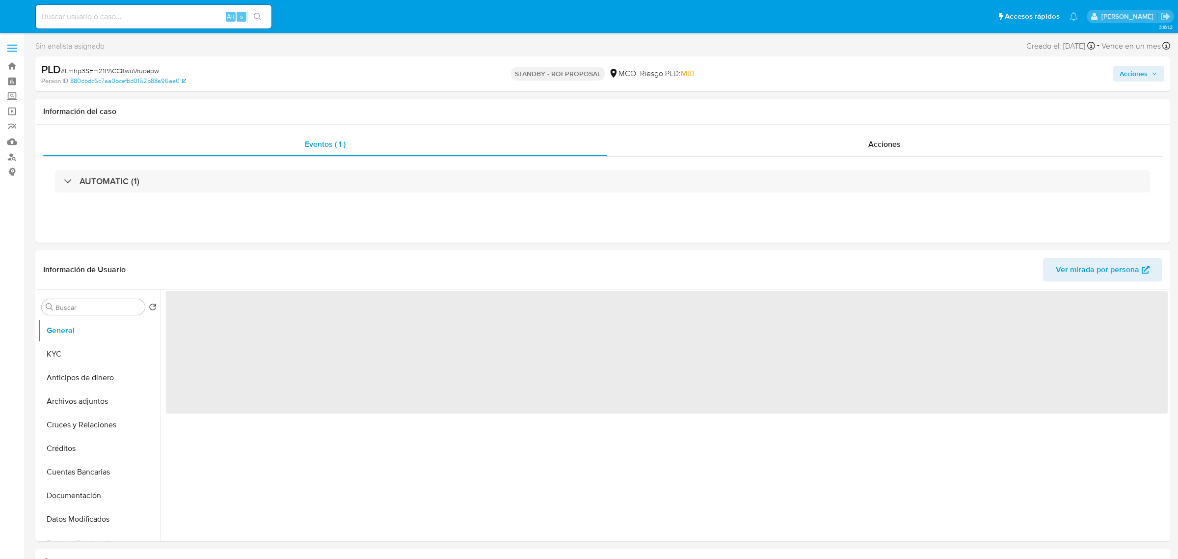
select select "10"
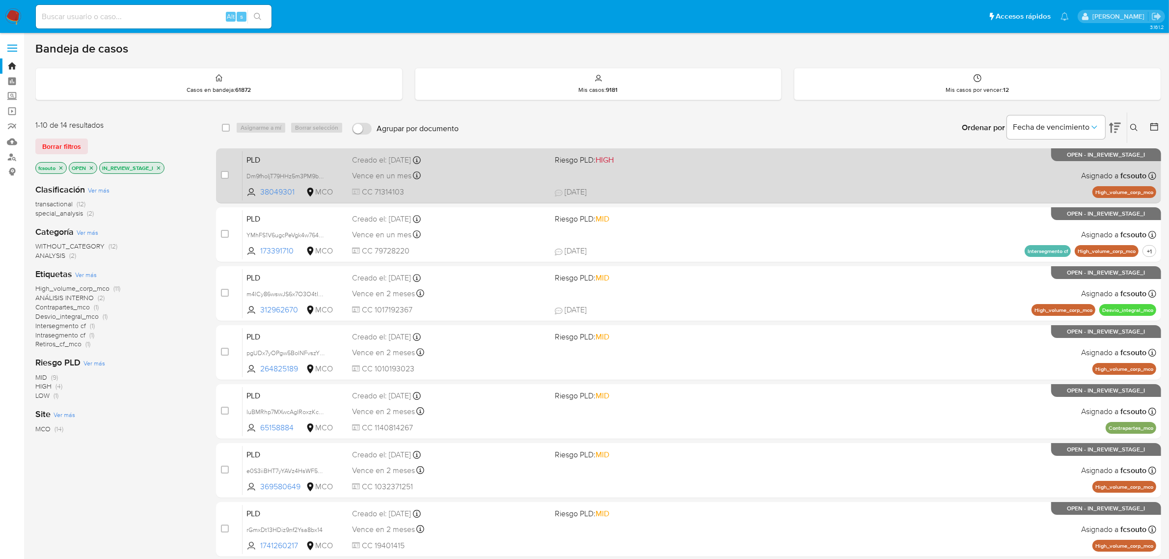
click at [632, 177] on div "PLD Dm9fhoIjT79HHz5m3PM9bodw 38049301 MCO Riesgo PLD: HIGH Creado el: 12/08/202…" at bounding box center [700, 176] width 914 height 50
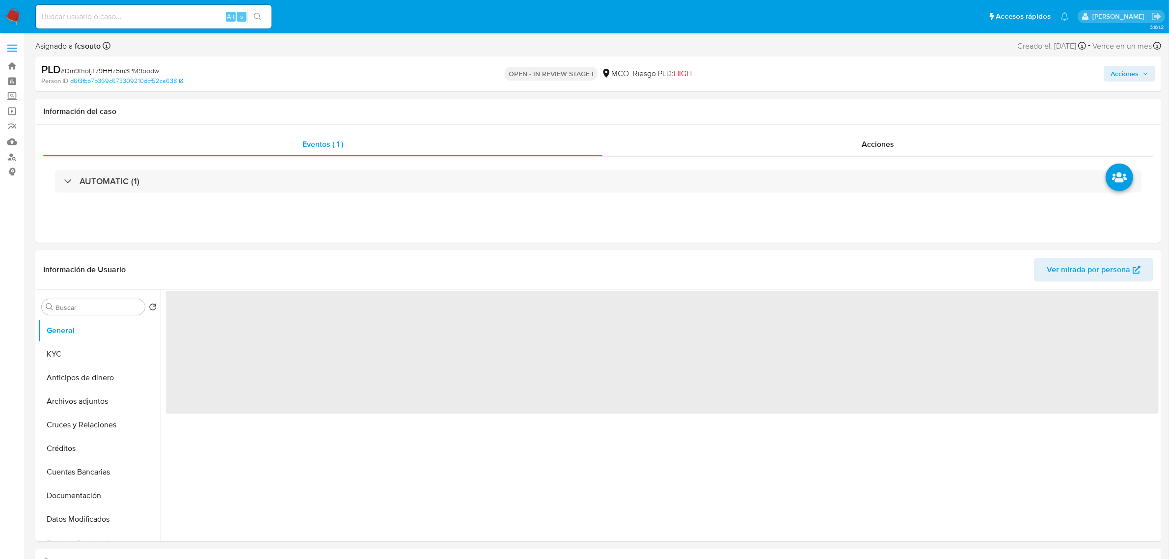
select select "10"
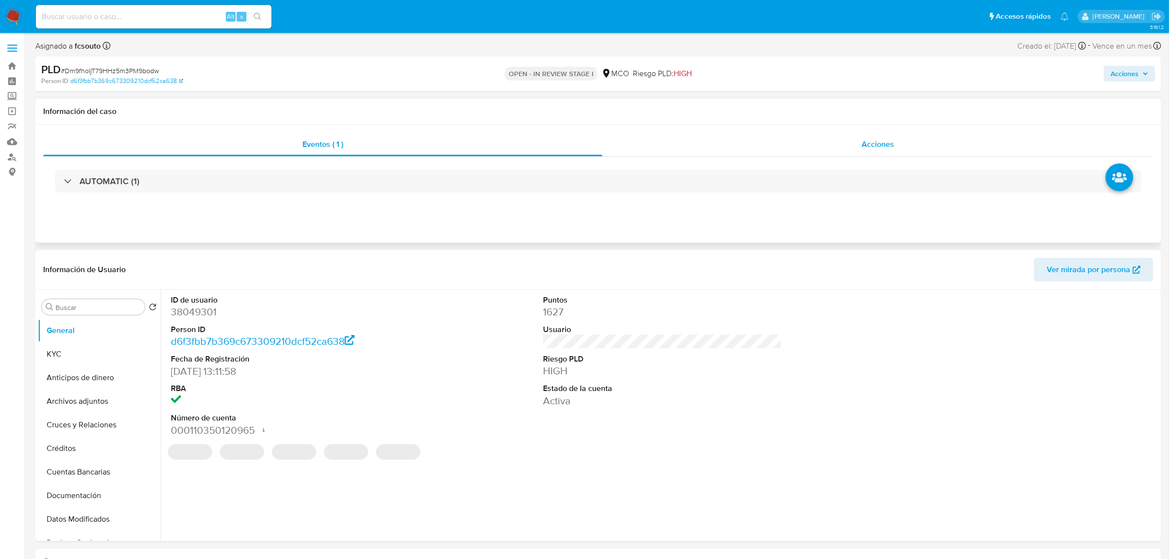
click at [906, 136] on div "Acciones" at bounding box center [877, 145] width 551 height 24
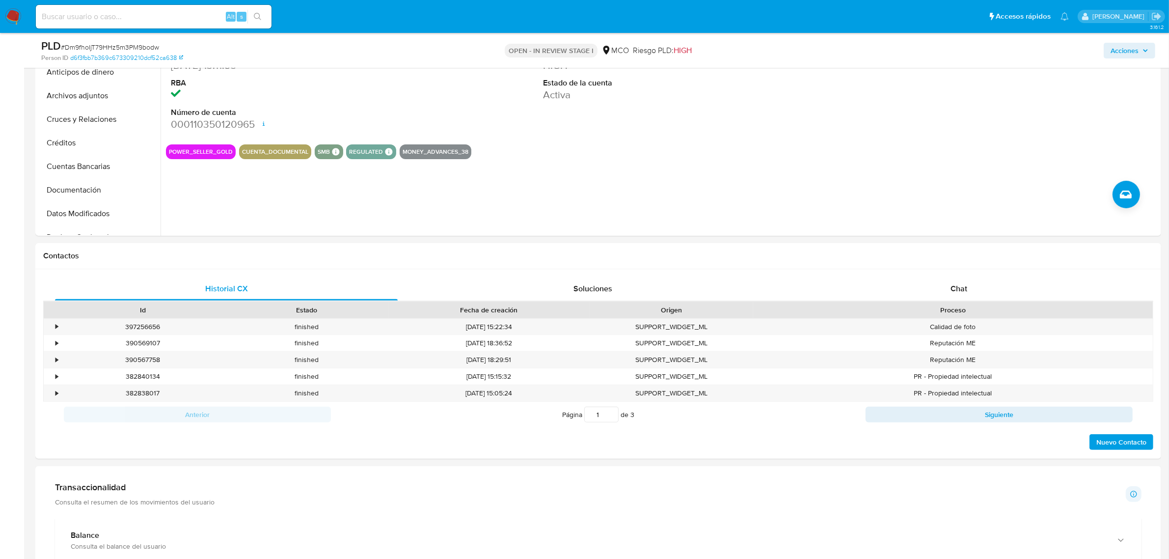
scroll to position [368, 0]
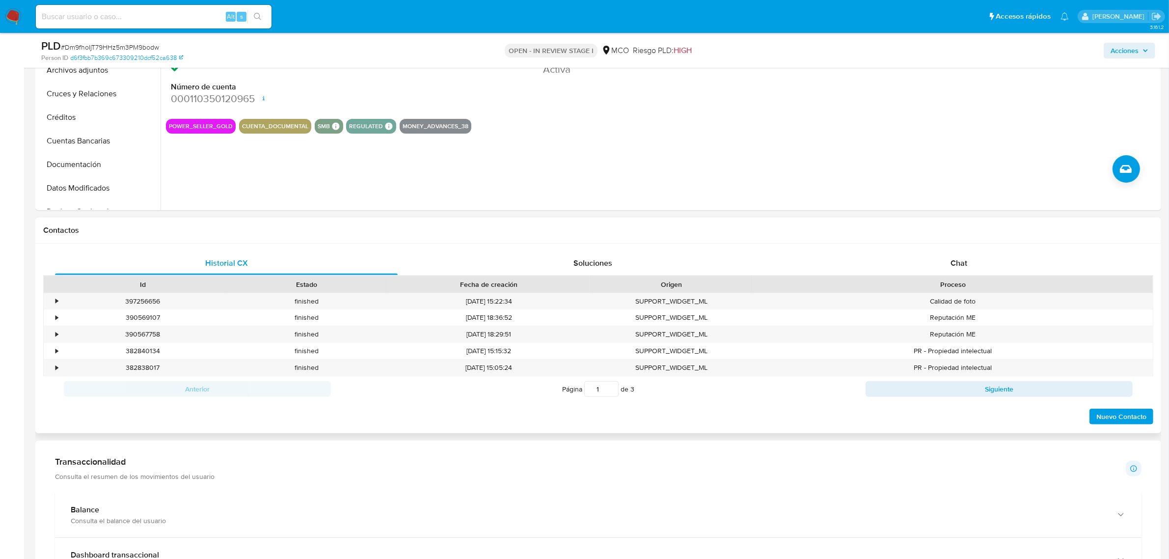
click at [964, 250] on div "Historial CX Soluciones Chat Id Estado Fecha de creación Origen Proceso • 39725…" at bounding box center [598, 337] width 1126 height 189
click at [963, 258] on span "Chat" at bounding box center [958, 262] width 17 height 11
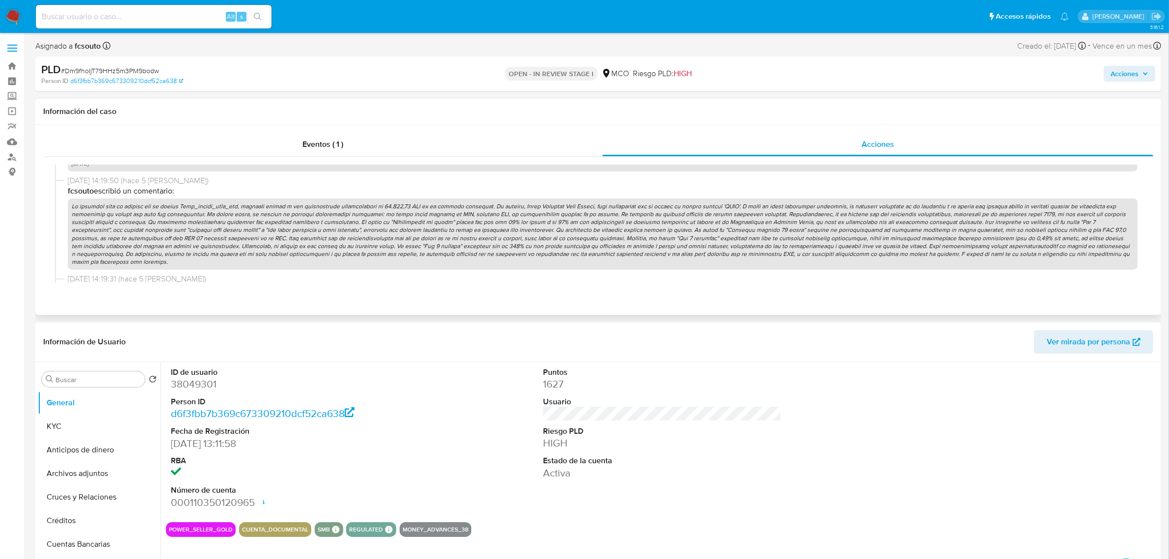
click at [420, 237] on p at bounding box center [603, 234] width 1070 height 72
drag, startPoint x: 1122, startPoint y: 75, endPoint x: 1009, endPoint y: 72, distance: 113.0
click at [1120, 76] on span "Acciones" at bounding box center [1124, 74] width 28 height 16
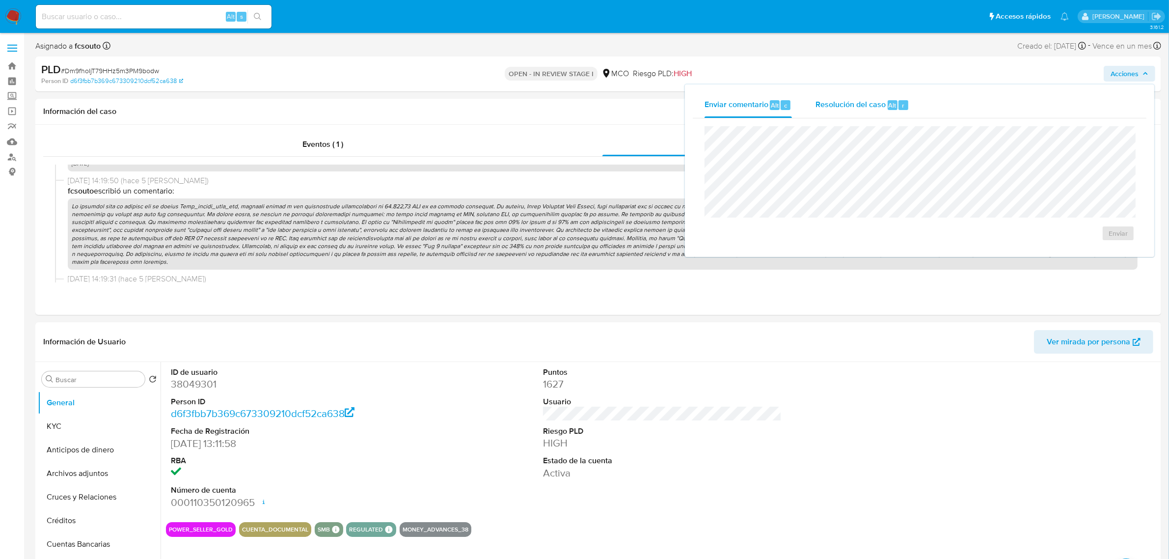
click at [860, 111] on div "Resolución del caso Alt r" at bounding box center [862, 105] width 94 height 26
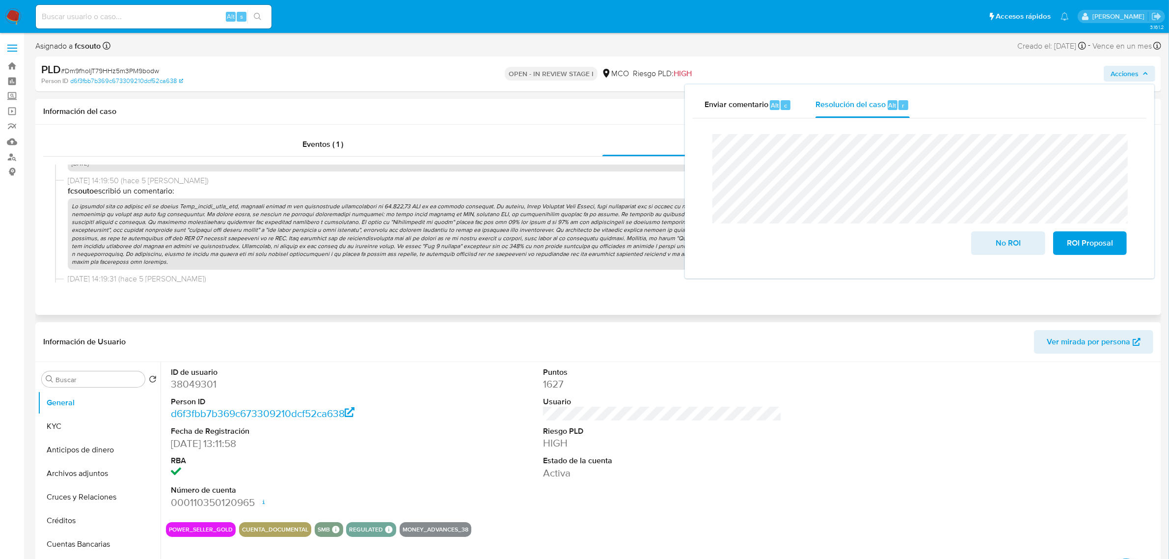
click at [615, 246] on p at bounding box center [603, 234] width 1070 height 72
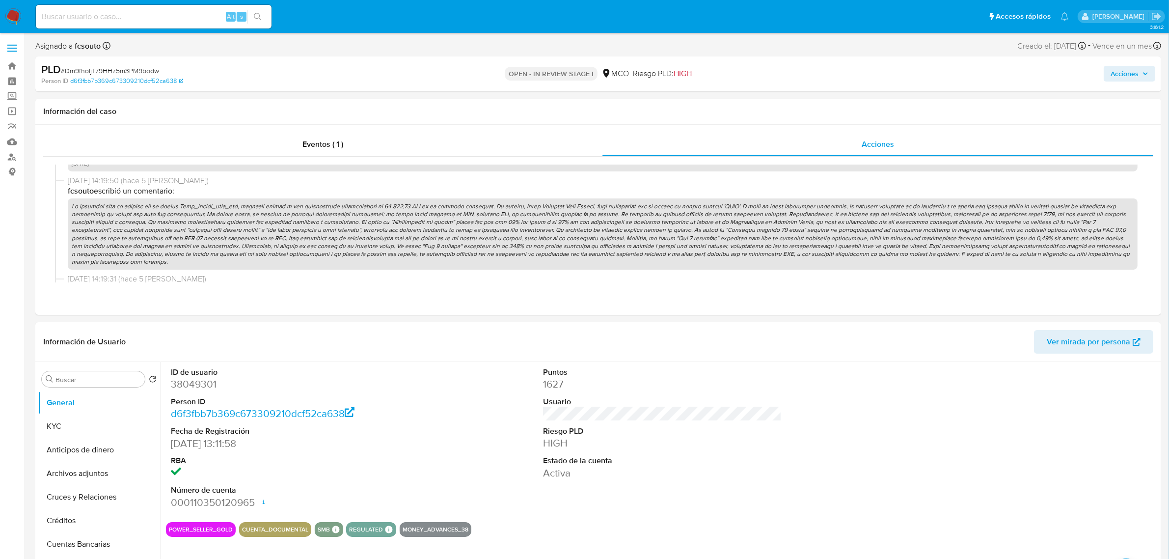
click at [1135, 70] on span "Acciones" at bounding box center [1124, 74] width 28 height 16
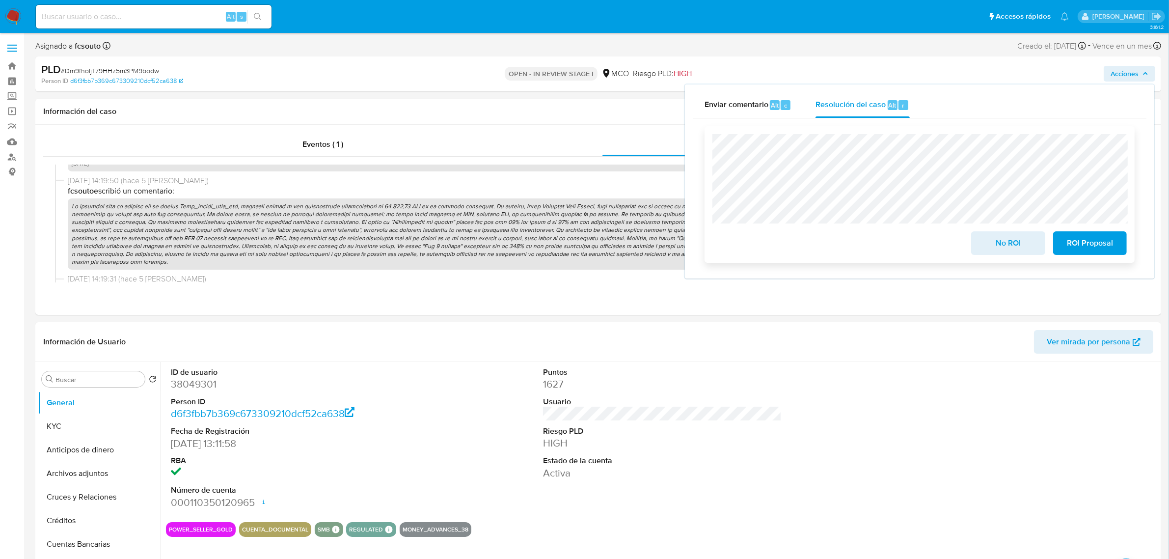
click at [1095, 245] on span "ROI Proposal" at bounding box center [1090, 243] width 48 height 22
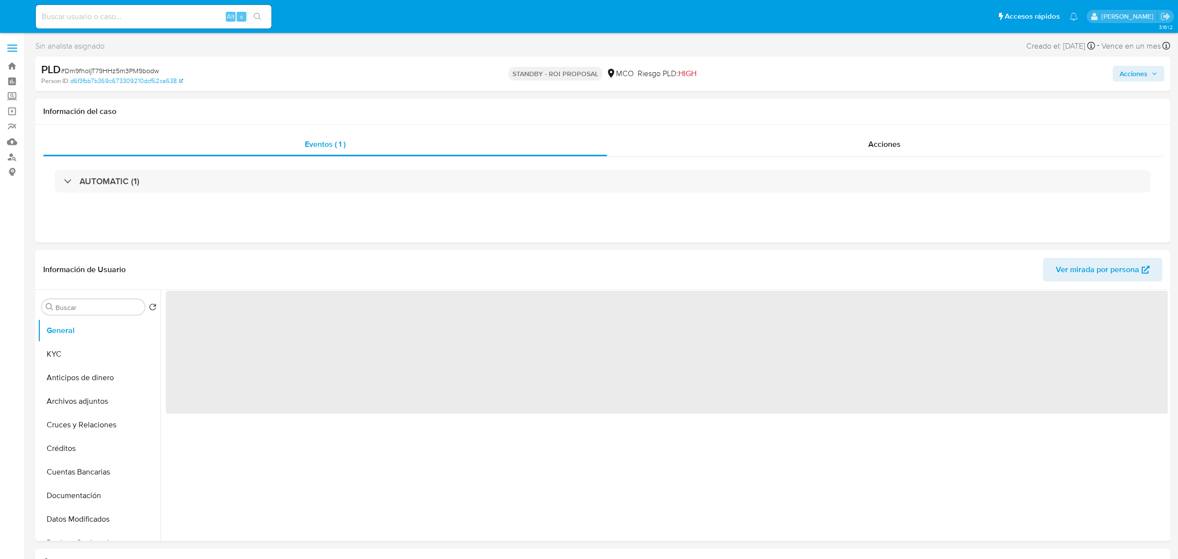
select select "10"
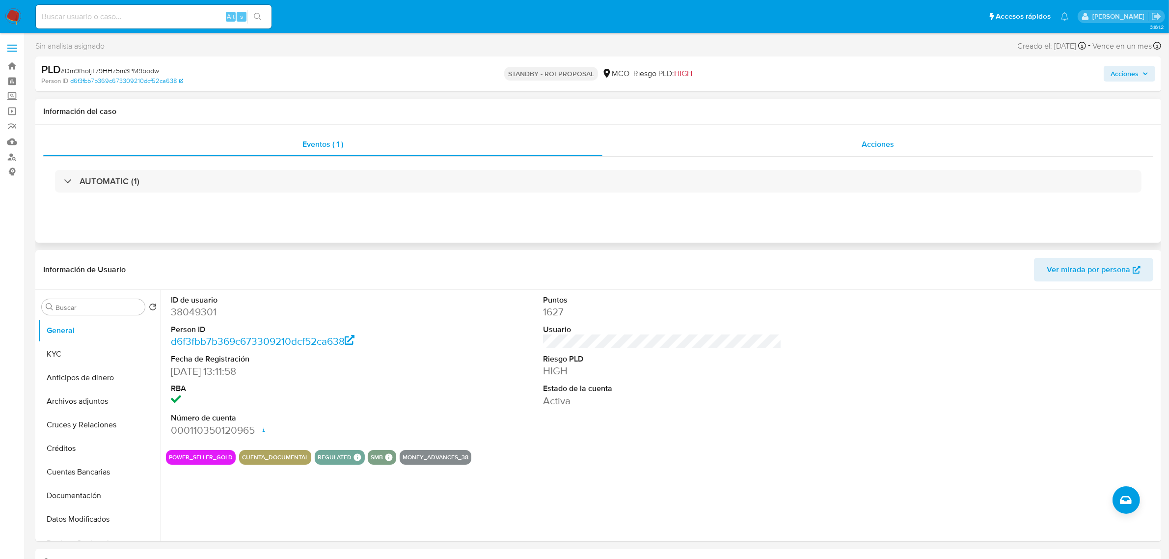
click at [916, 141] on div "Acciones" at bounding box center [877, 145] width 551 height 24
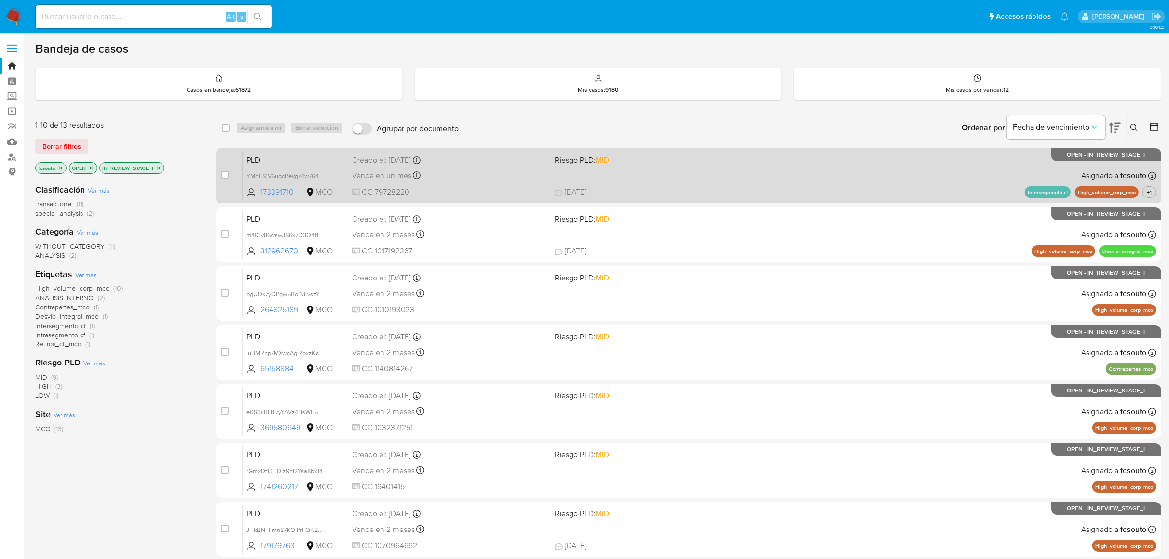
click at [669, 170] on div "PLD YMhFS1V6ugcPeVgk4w764b7C 173391710 MCO Riesgo PLD: MID Creado el: [DATE] Cr…" at bounding box center [700, 176] width 914 height 50
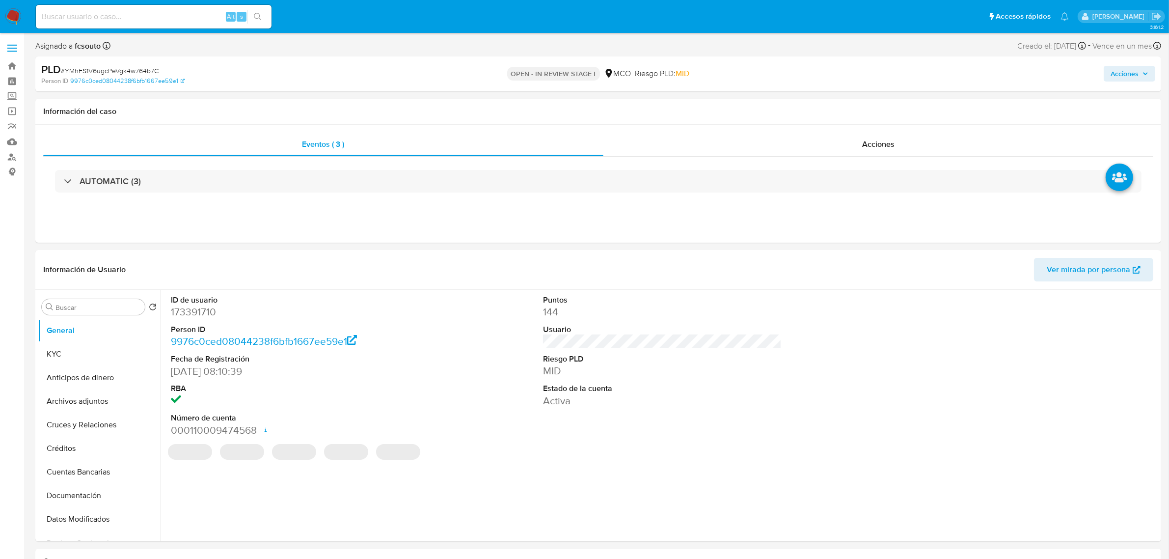
select select "10"
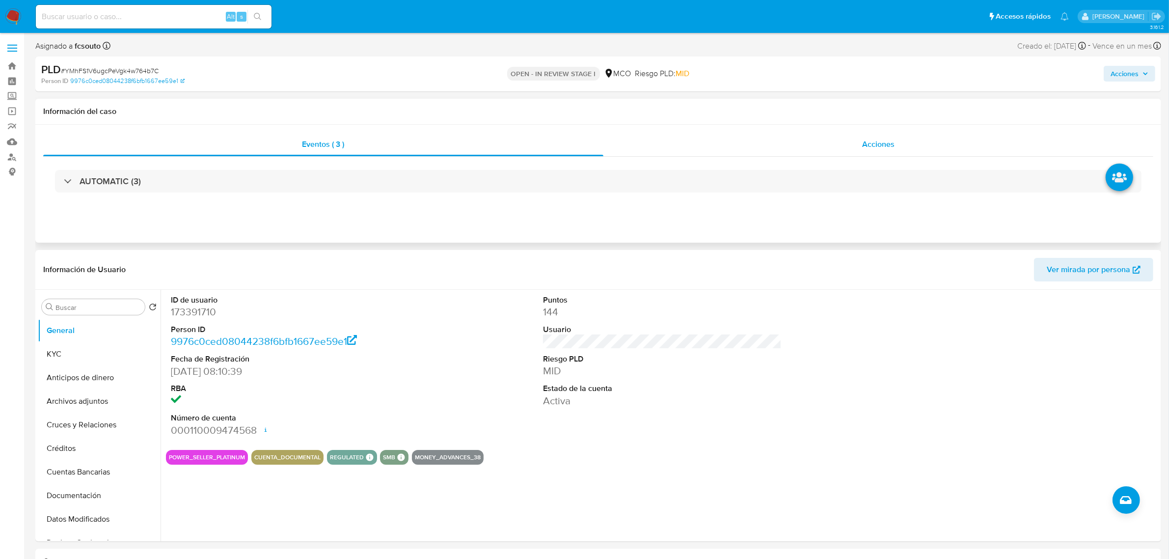
click at [845, 138] on div "Acciones" at bounding box center [878, 145] width 550 height 24
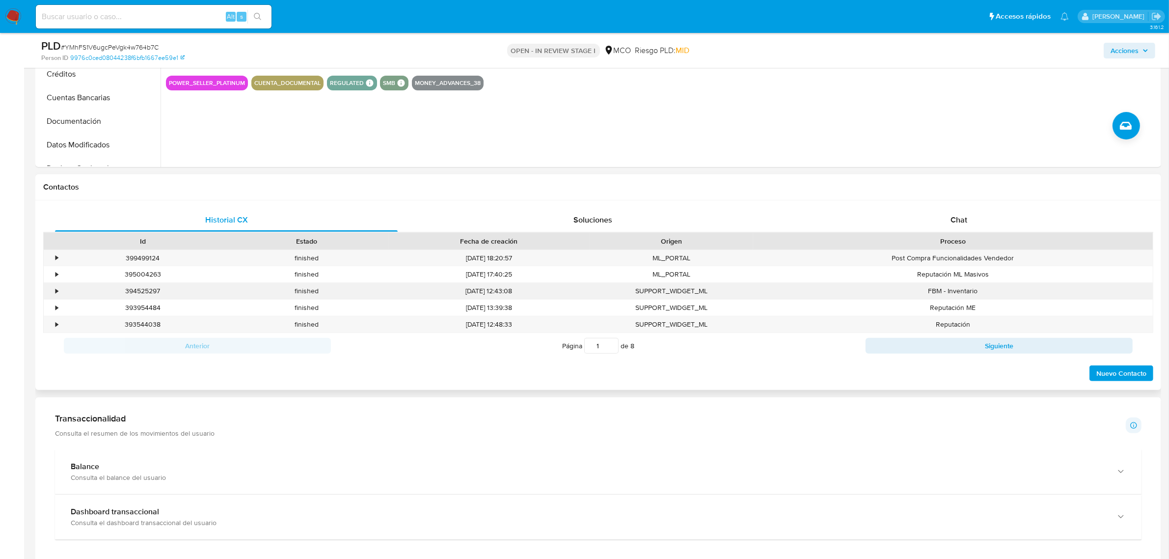
scroll to position [430, 0]
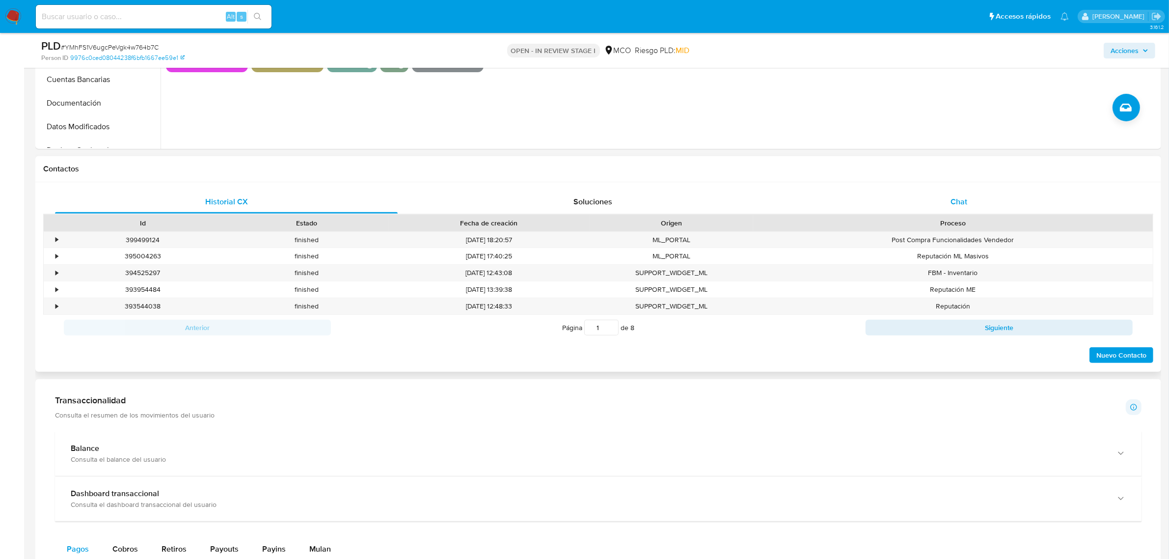
click at [957, 204] on span "Chat" at bounding box center [958, 201] width 17 height 11
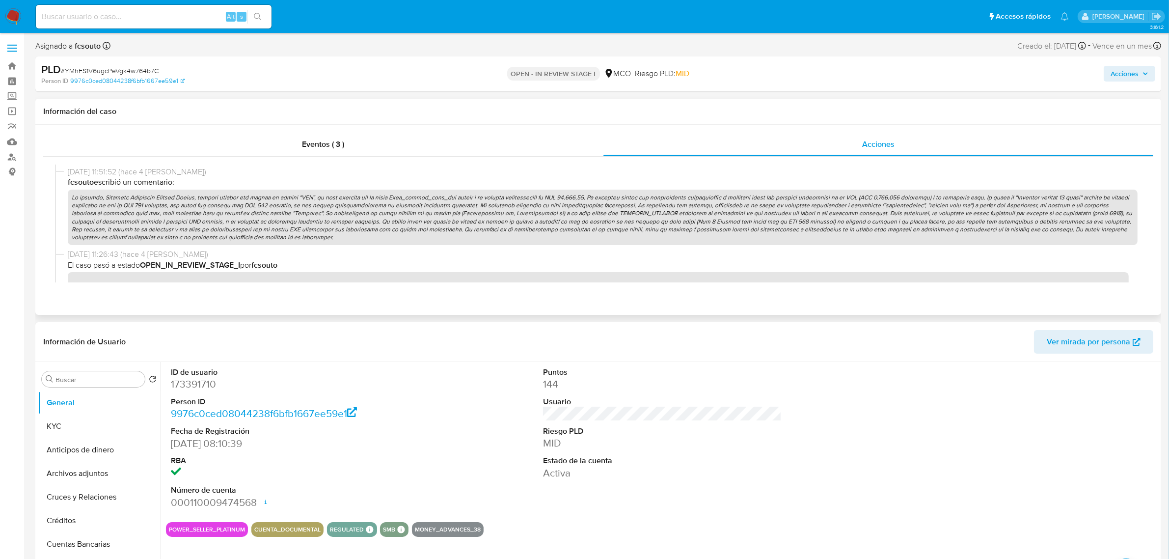
drag, startPoint x: 376, startPoint y: 229, endPoint x: 813, endPoint y: 237, distance: 437.0
click at [813, 237] on p at bounding box center [603, 216] width 1070 height 55
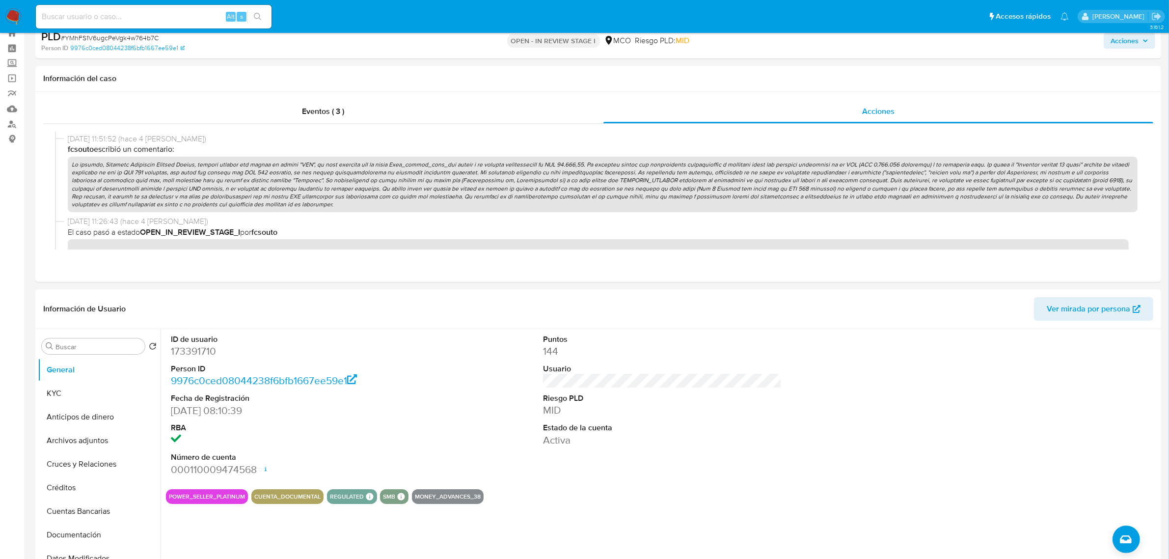
scroll to position [61, 0]
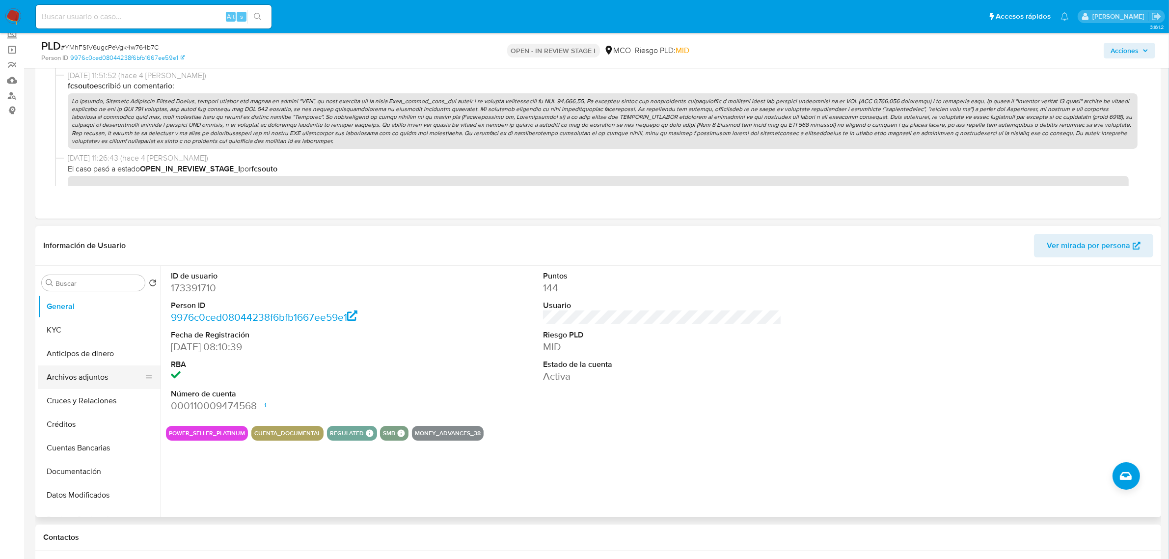
click at [97, 375] on button "Archivos adjuntos" at bounding box center [95, 377] width 115 height 24
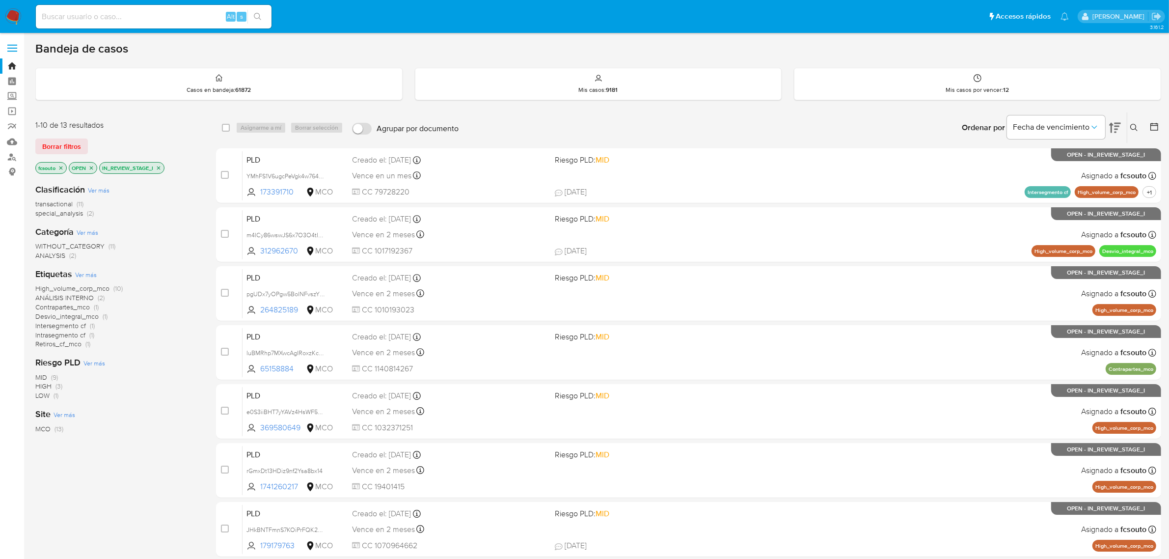
click at [13, 13] on img at bounding box center [13, 16] width 17 height 17
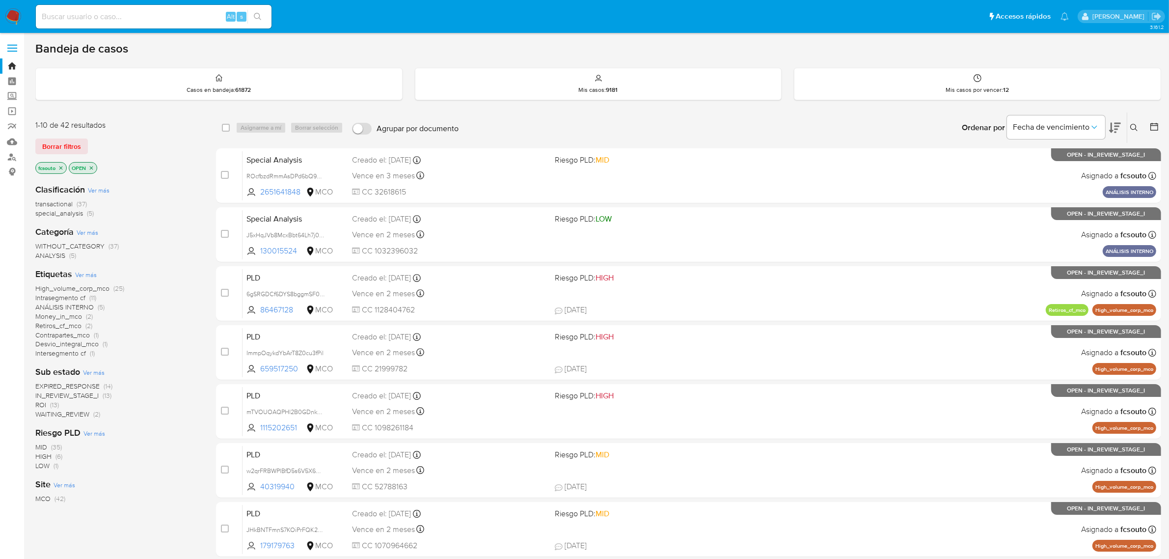
click at [88, 395] on span "IN_REVIEW_STAGE_I" at bounding box center [66, 395] width 63 height 10
click at [1116, 128] on icon at bounding box center [1115, 128] width 12 height 10
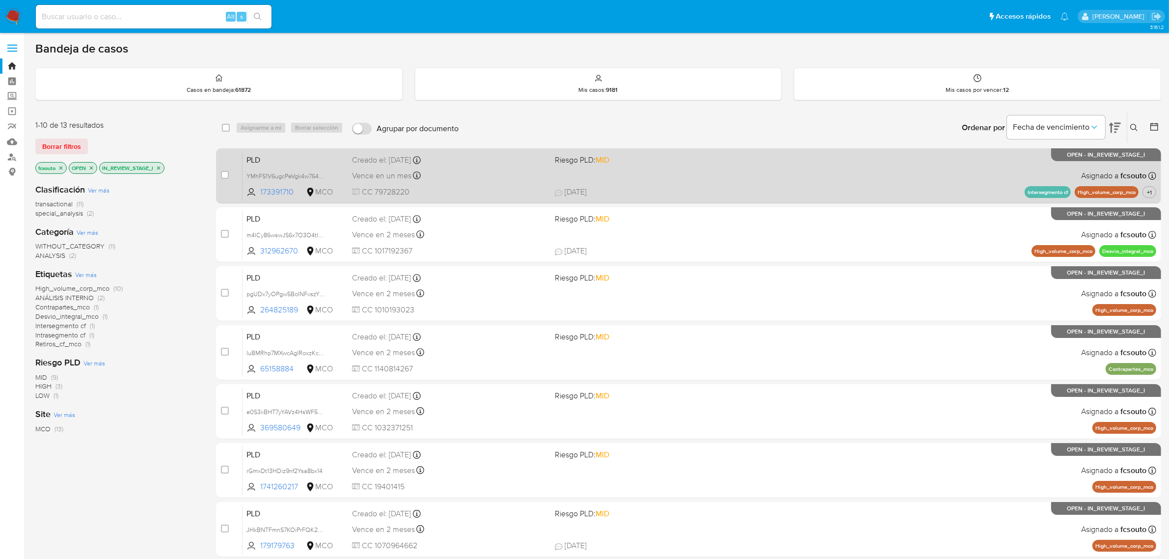
click at [664, 167] on div "PLD YMhFS1V6ugcPeVgk4w764b7C 173391710 MCO Riesgo PLD: MID Creado el: 12/08/202…" at bounding box center [700, 176] width 914 height 50
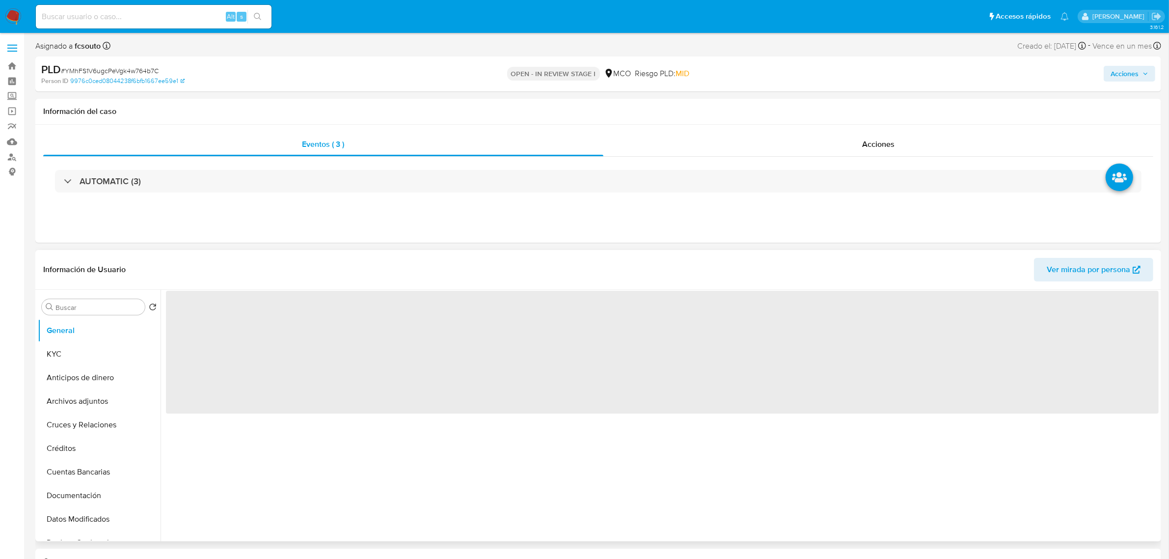
select select "10"
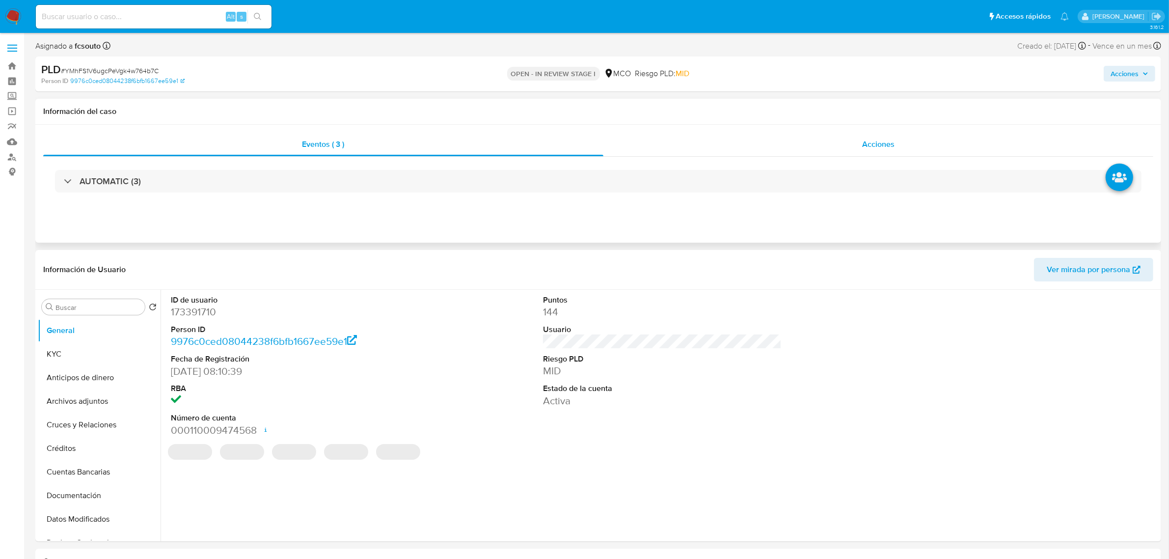
click at [909, 135] on div "Acciones" at bounding box center [878, 145] width 550 height 24
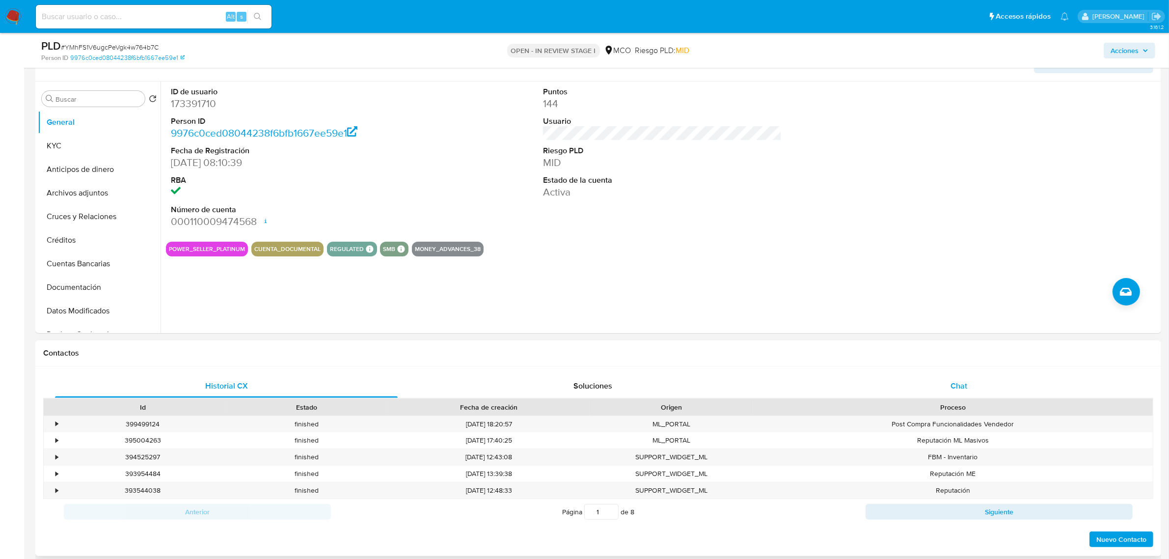
click at [947, 383] on div "Chat" at bounding box center [958, 386] width 343 height 24
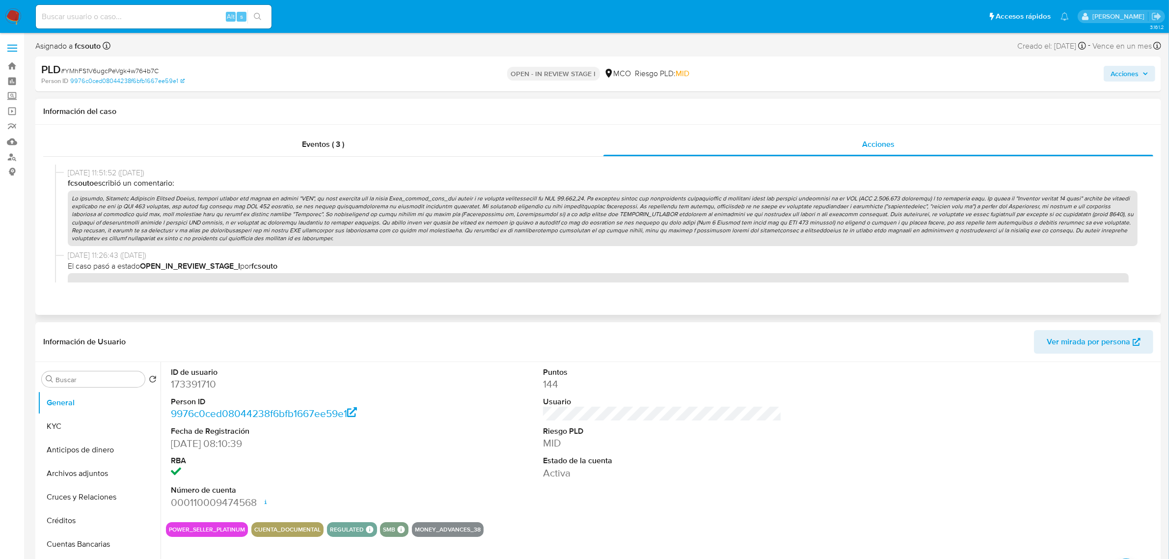
scroll to position [430, 0]
click at [587, 212] on p at bounding box center [603, 216] width 1070 height 55
click at [1112, 70] on span "Acciones" at bounding box center [1124, 74] width 28 height 16
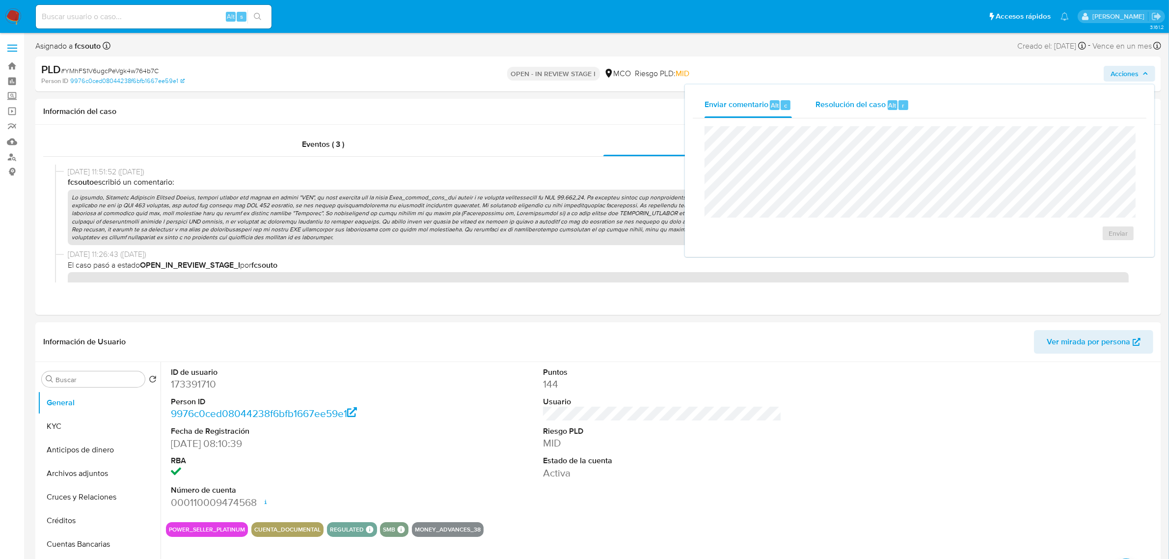
click at [839, 102] on span "Resolución del caso" at bounding box center [850, 104] width 70 height 11
click at [1099, 244] on span "ROI Proposal" at bounding box center [1090, 243] width 48 height 22
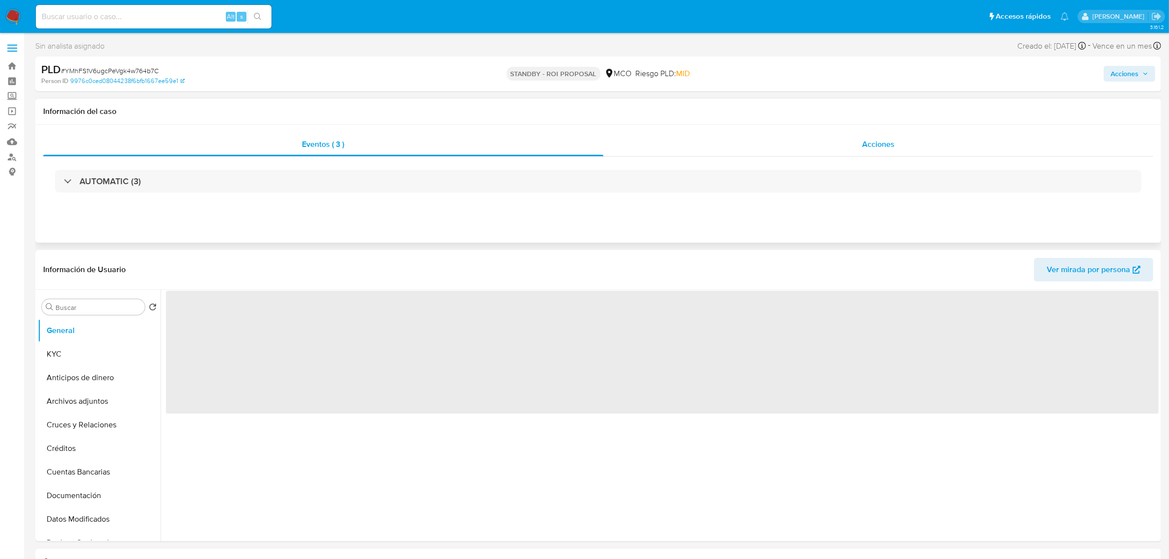
click at [855, 141] on div "Acciones" at bounding box center [878, 145] width 550 height 24
select select "10"
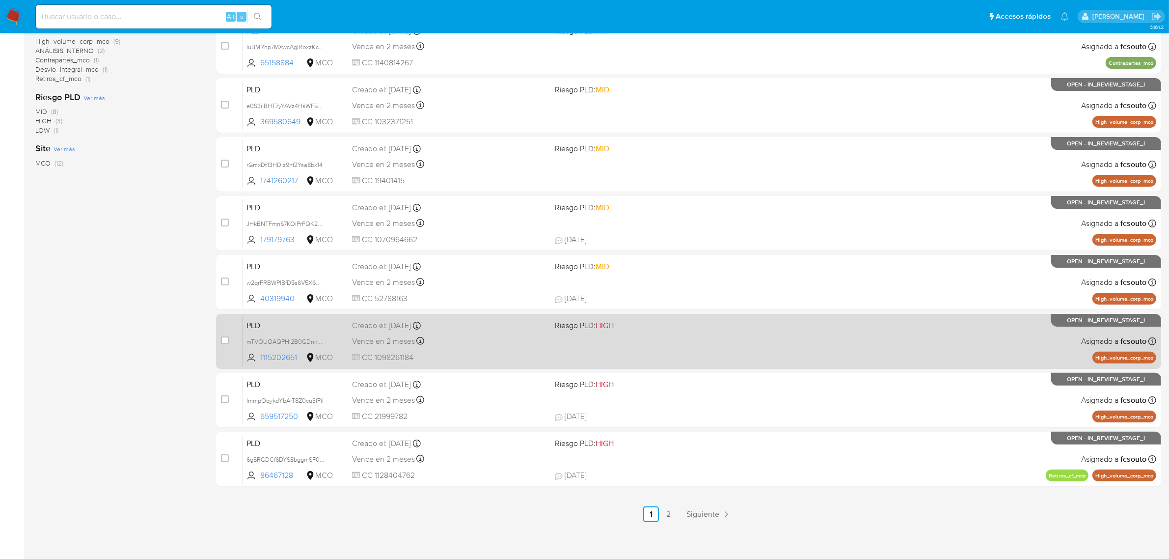
scroll to position [251, 0]
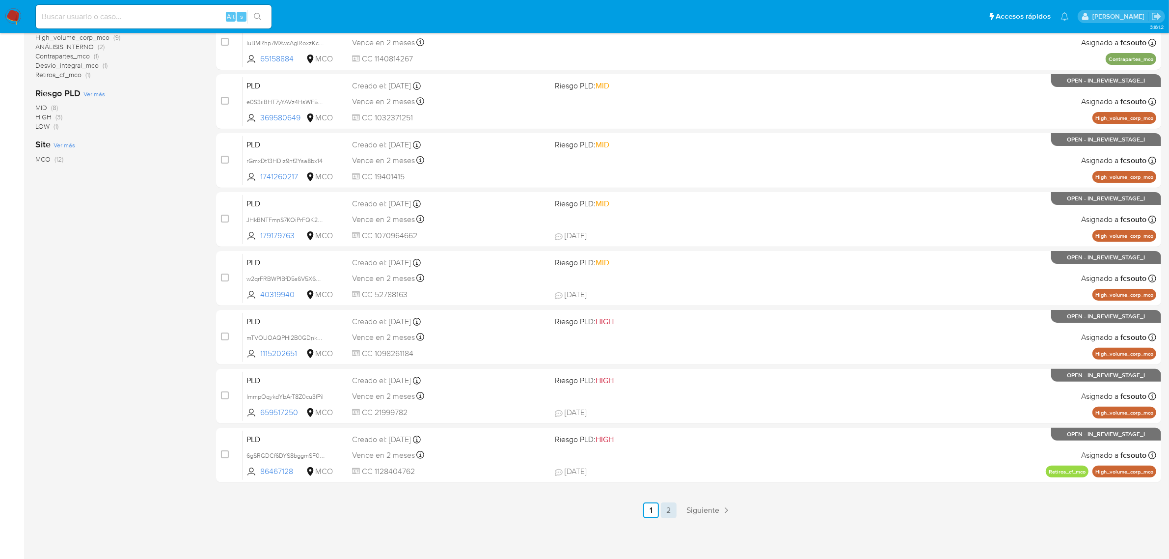
click at [668, 510] on link "2" at bounding box center [669, 510] width 16 height 16
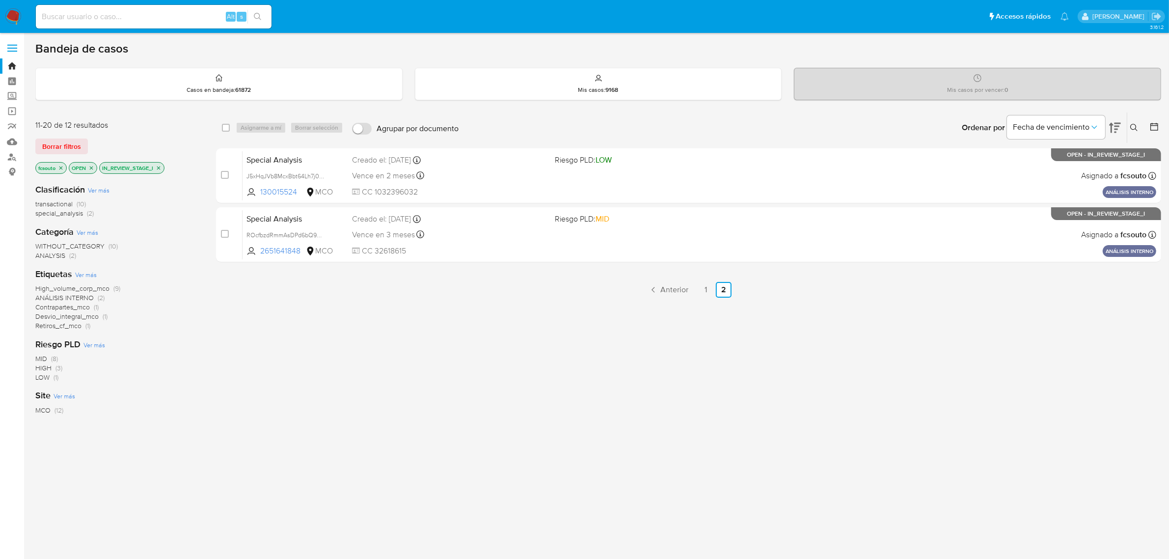
click at [161, 166] on icon "close-filter" at bounding box center [158, 167] width 3 height 3
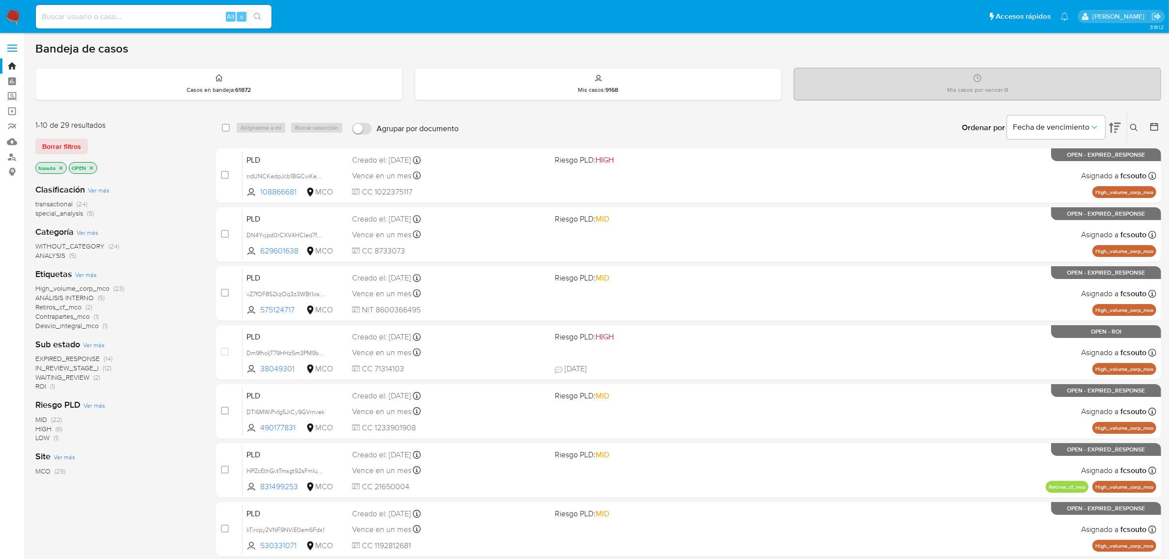
click at [40, 387] on span "ROI" at bounding box center [40, 386] width 11 height 10
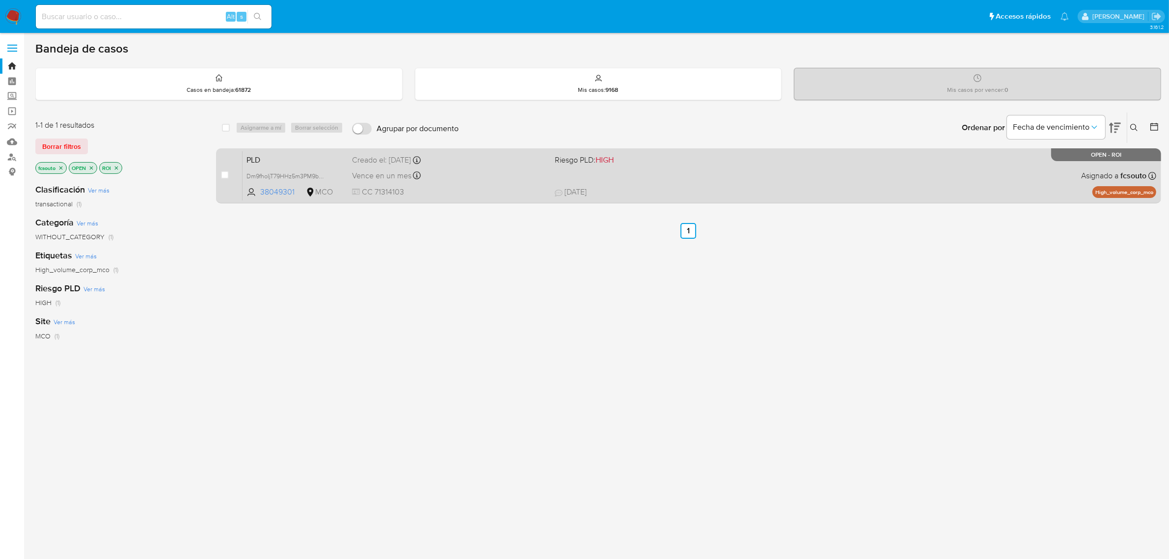
click at [541, 185] on div "PLD Dm9fhoIjT79HHz5m3PM9bodw 38049301 MCO Riesgo PLD: HIGH Creado el: 12/08/202…" at bounding box center [700, 176] width 914 height 50
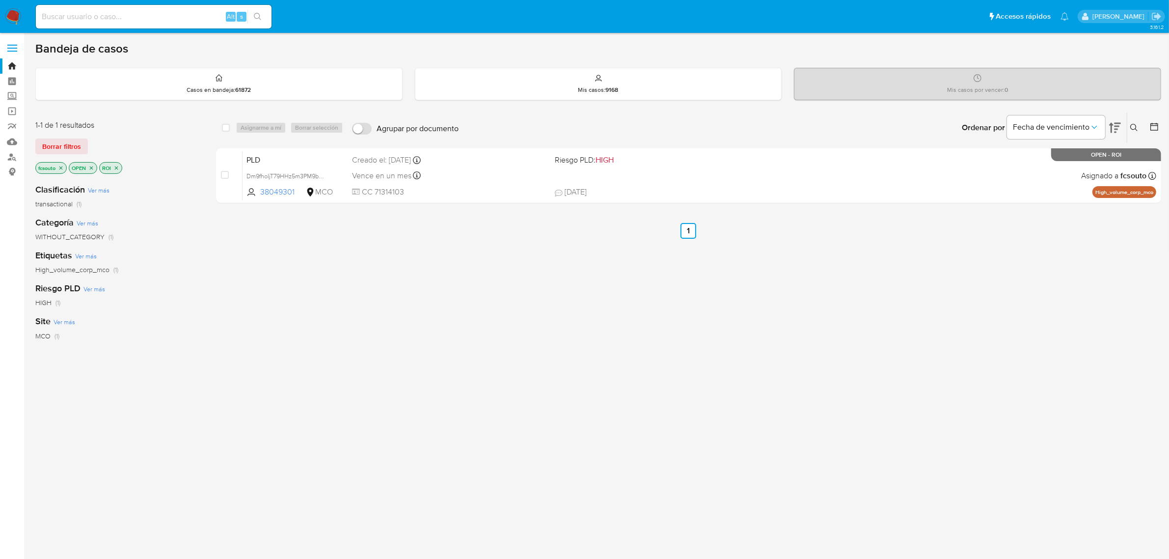
click at [18, 18] on img at bounding box center [13, 16] width 17 height 17
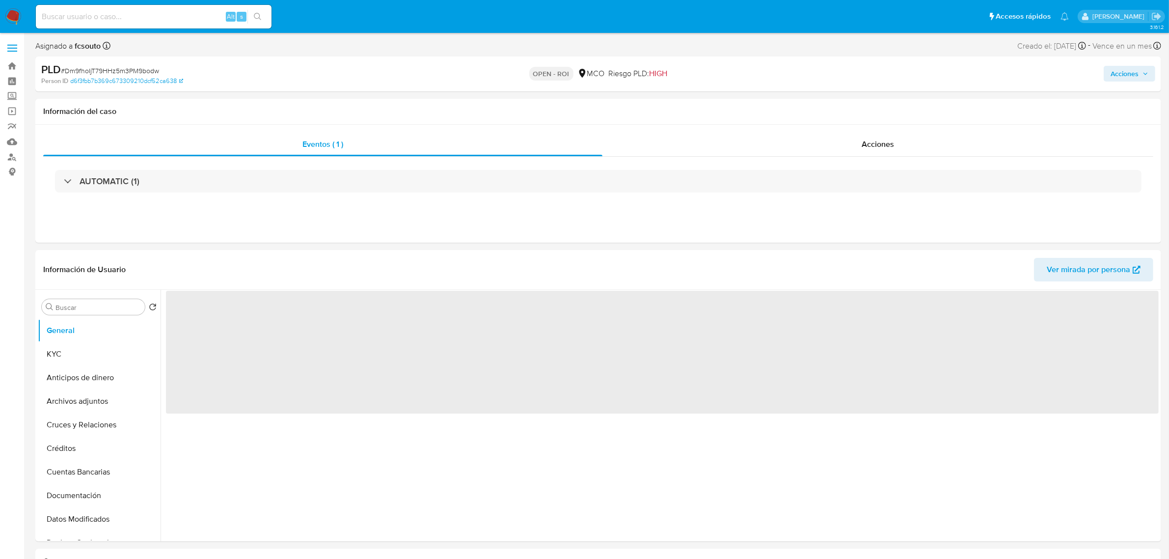
select select "10"
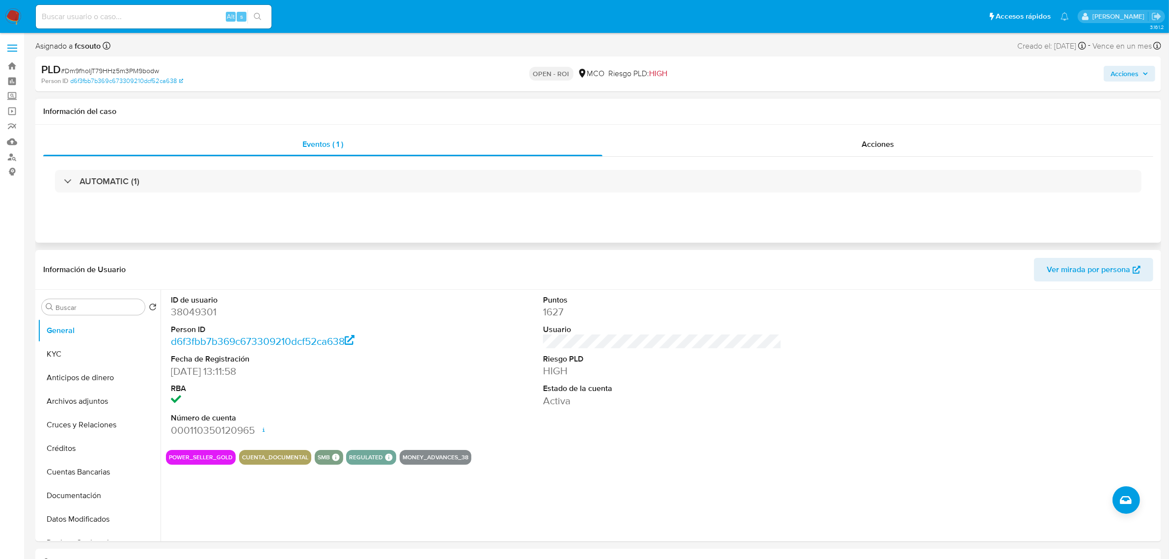
click at [860, 133] on div "Eventos ( 1 ) Acciones AUTOMATIC (1)" at bounding box center [598, 184] width 1126 height 118
drag, startPoint x: 878, startPoint y: 129, endPoint x: 888, endPoint y: 149, distance: 22.4
click at [879, 129] on div "Eventos ( 1 ) Acciones AUTOMATIC (1)" at bounding box center [598, 184] width 1126 height 118
click at [888, 149] on span "Acciones" at bounding box center [878, 143] width 32 height 11
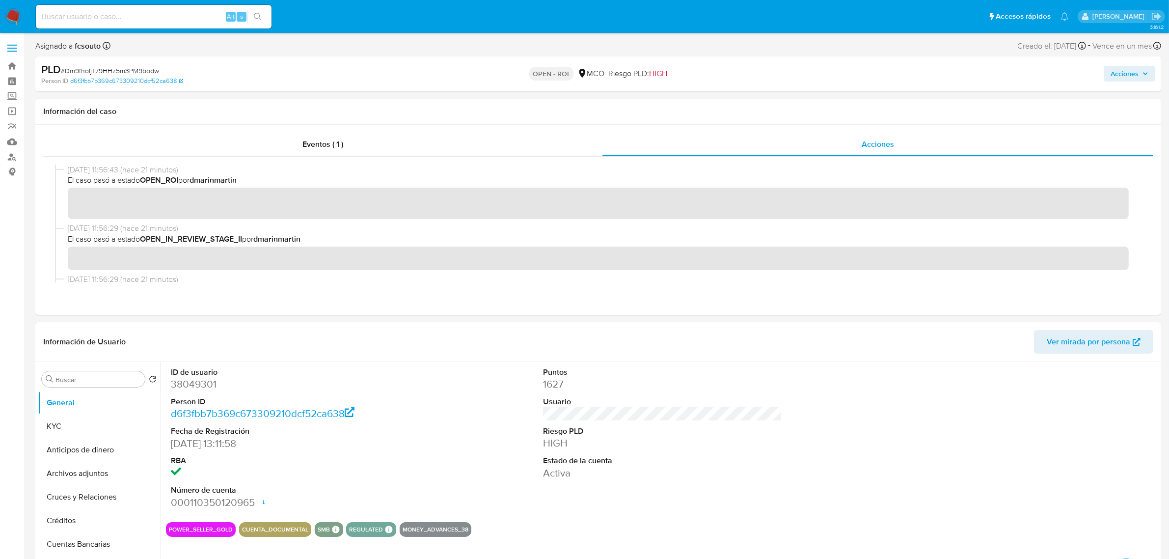
click at [1146, 78] on span "Acciones" at bounding box center [1129, 74] width 38 height 14
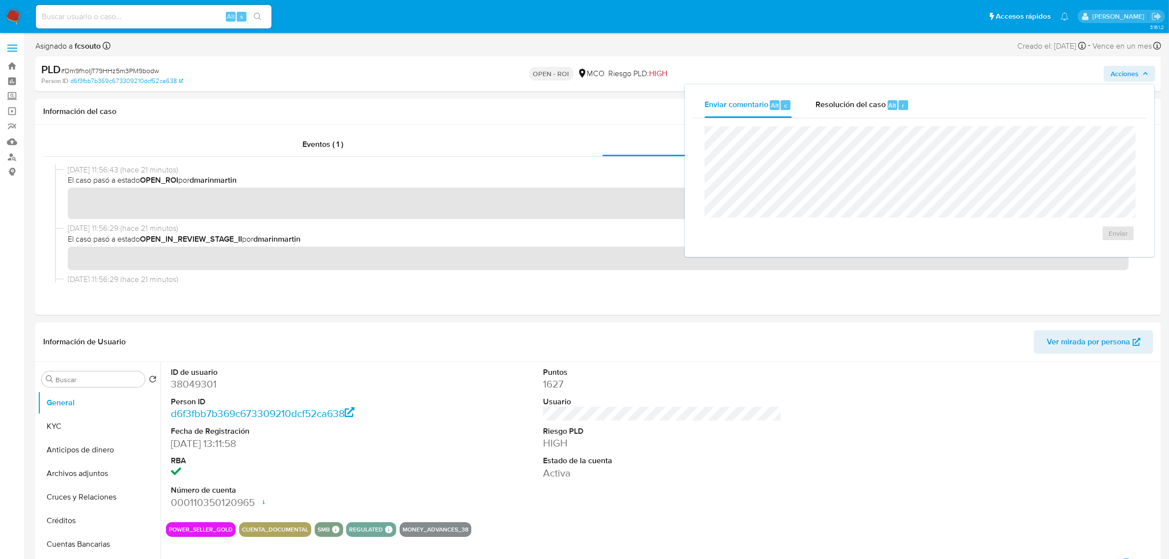
drag, startPoint x: 859, startPoint y: 98, endPoint x: 836, endPoint y: 125, distance: 35.8
click at [858, 99] on span "Resolución del caso" at bounding box center [850, 104] width 70 height 11
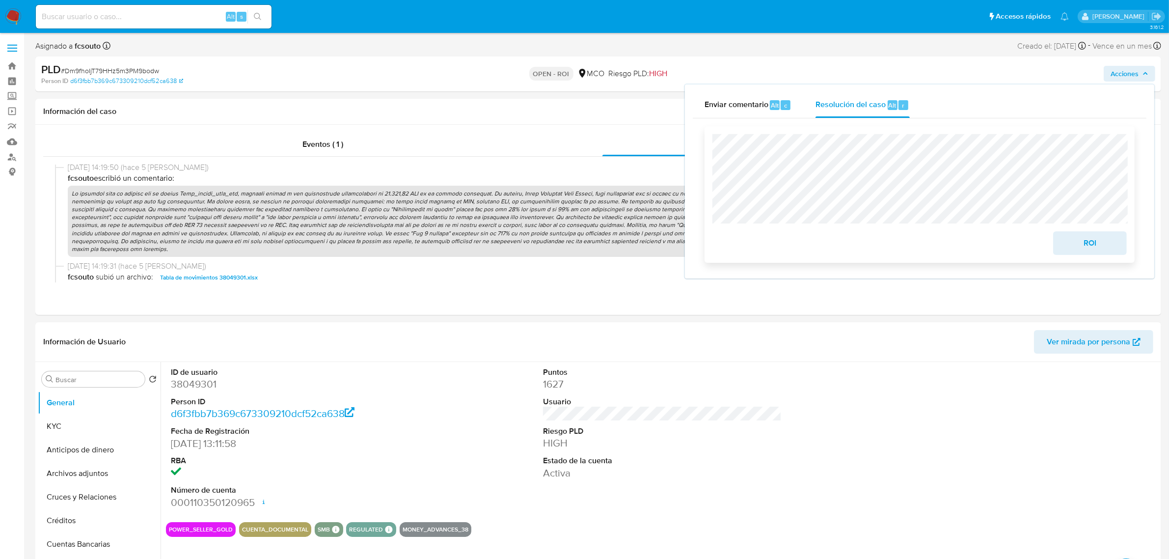
scroll to position [614, 0]
drag, startPoint x: 1101, startPoint y: 240, endPoint x: 1087, endPoint y: 237, distance: 14.1
click at [1098, 240] on span "ROI" at bounding box center [1090, 243] width 48 height 22
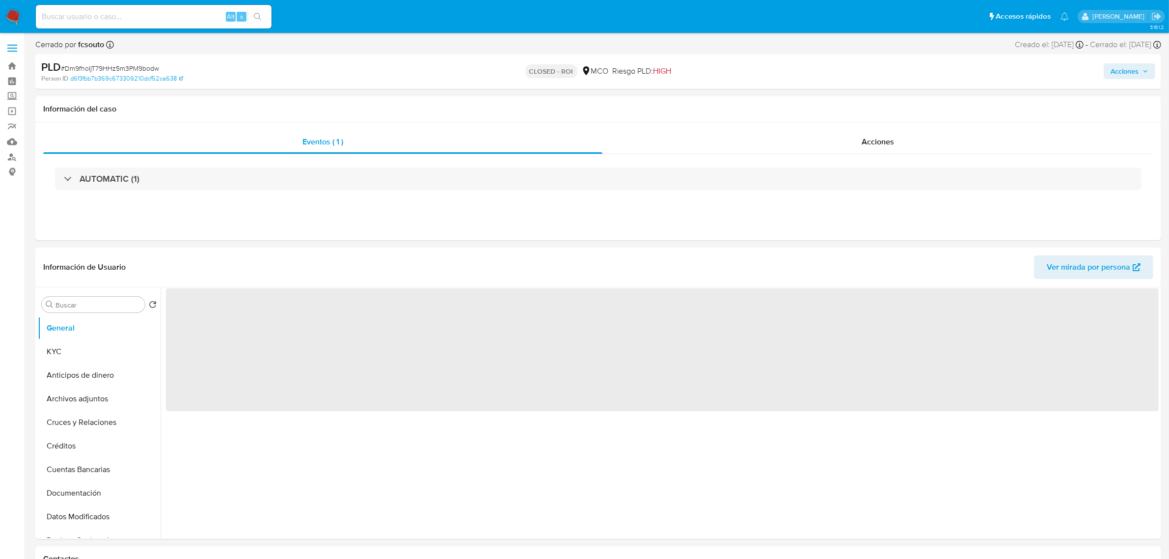
select select "10"
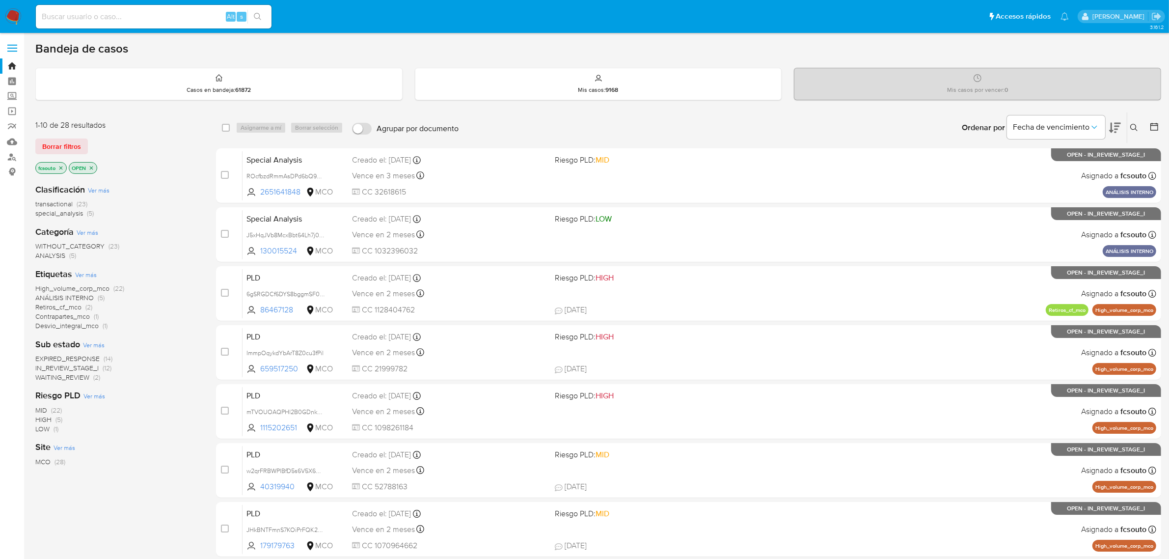
click at [77, 356] on span "EXPIRED_RESPONSE" at bounding box center [67, 358] width 64 height 10
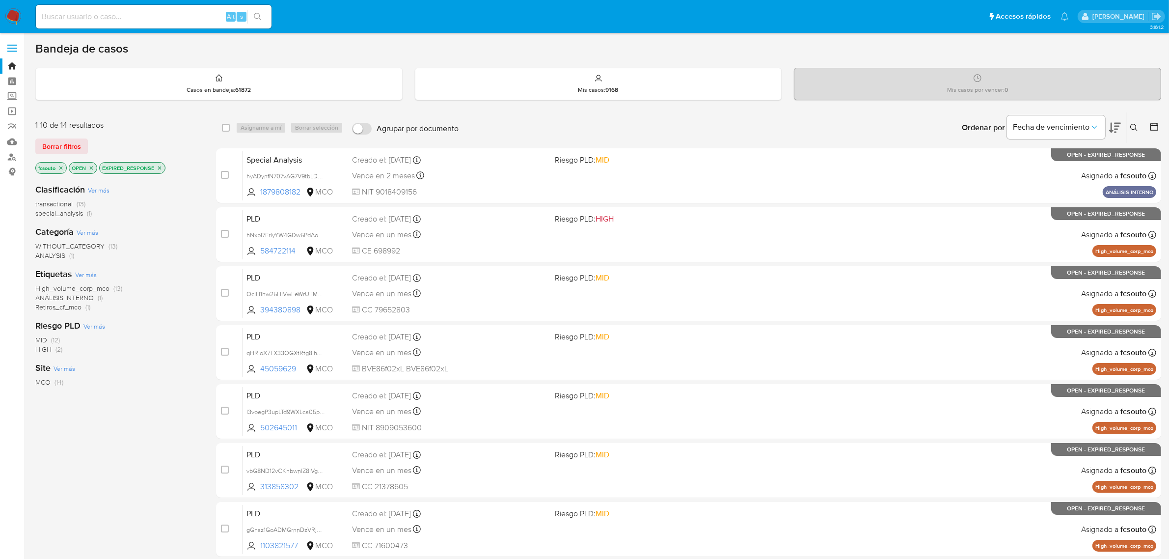
click at [1117, 124] on icon at bounding box center [1115, 128] width 12 height 12
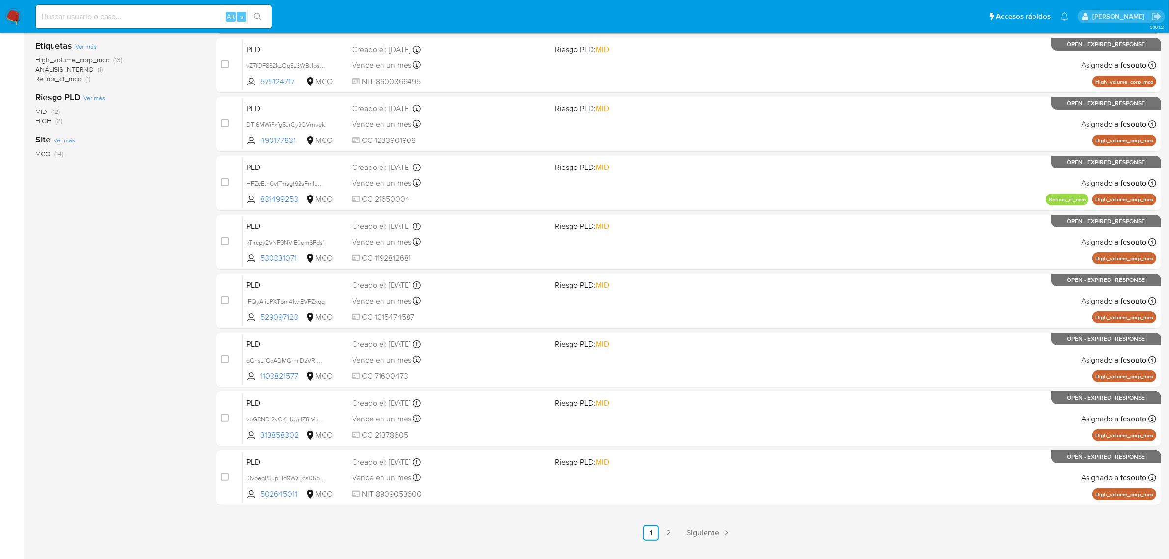
scroll to position [251, 0]
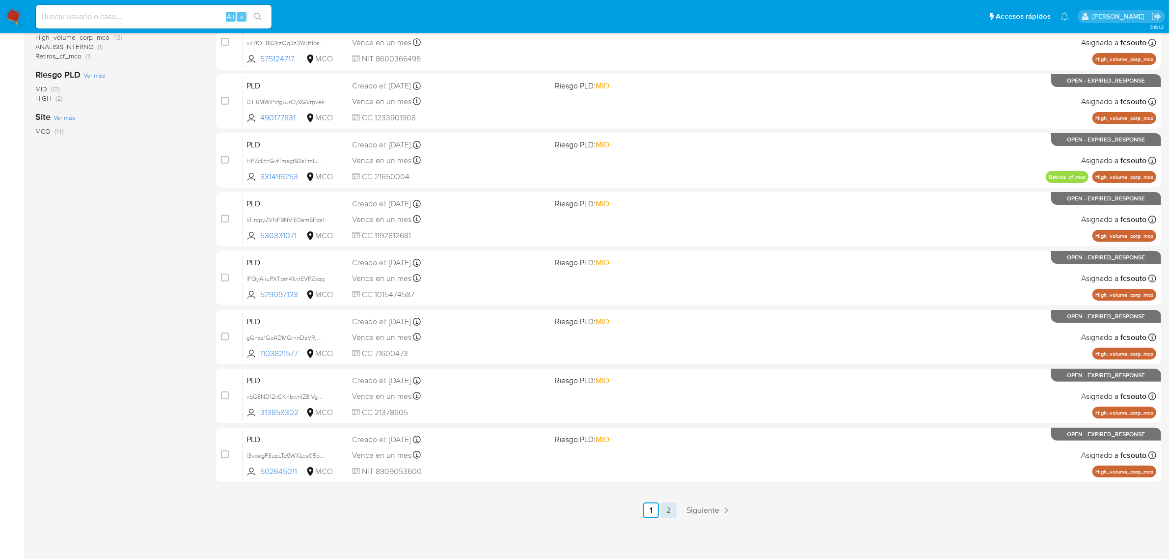
click at [673, 509] on link "2" at bounding box center [669, 510] width 16 height 16
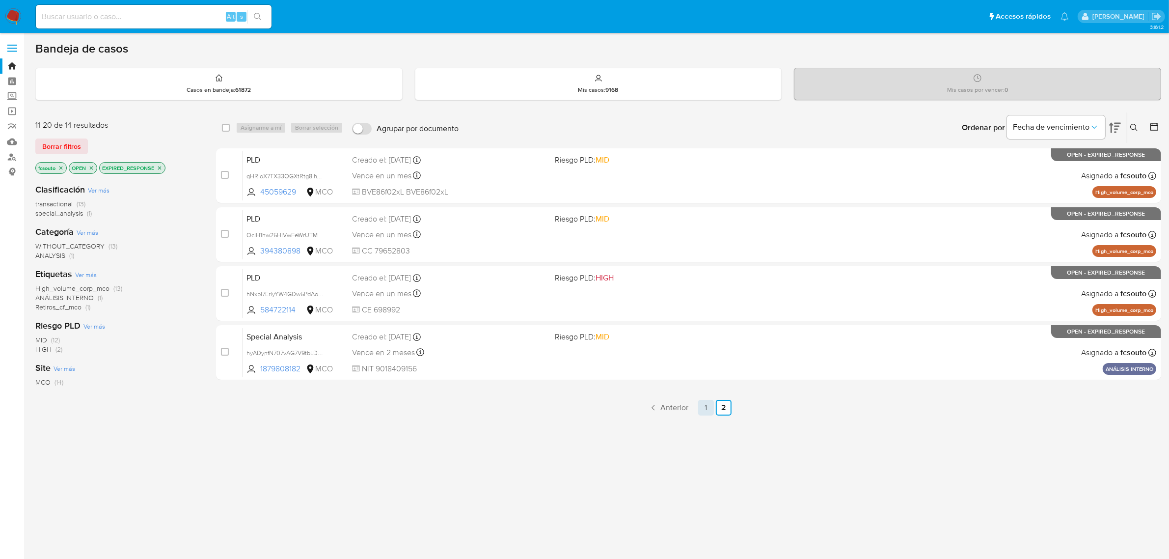
click at [709, 408] on link "1" at bounding box center [706, 408] width 16 height 16
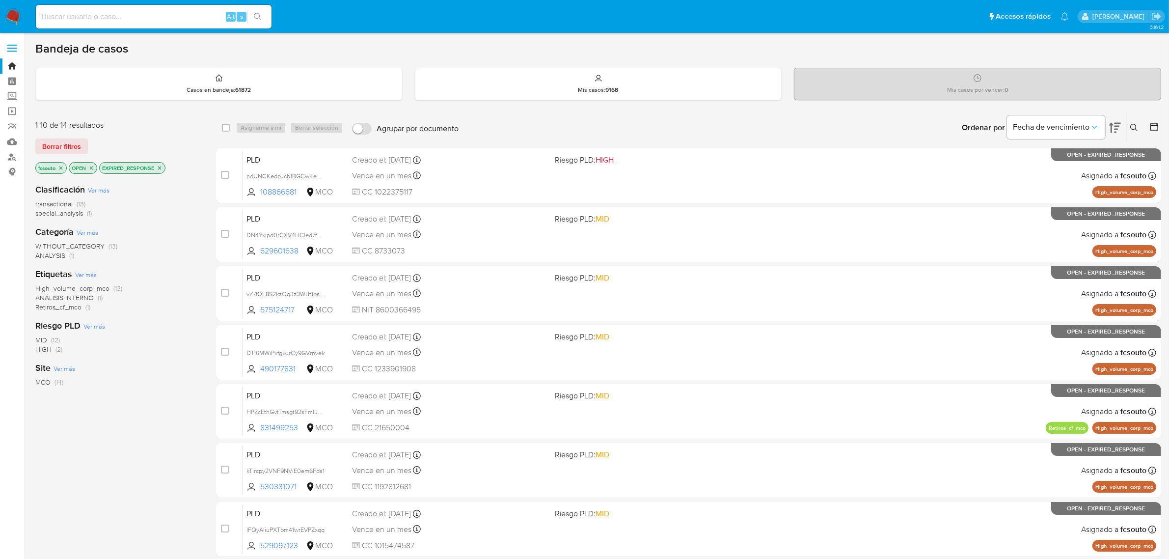
click at [163, 165] on p "EXPIRED_RESPONSE" at bounding box center [132, 167] width 65 height 11
click at [162, 165] on icon "close-filter" at bounding box center [160, 168] width 6 height 6
click at [62, 165] on icon "close-filter" at bounding box center [61, 168] width 6 height 6
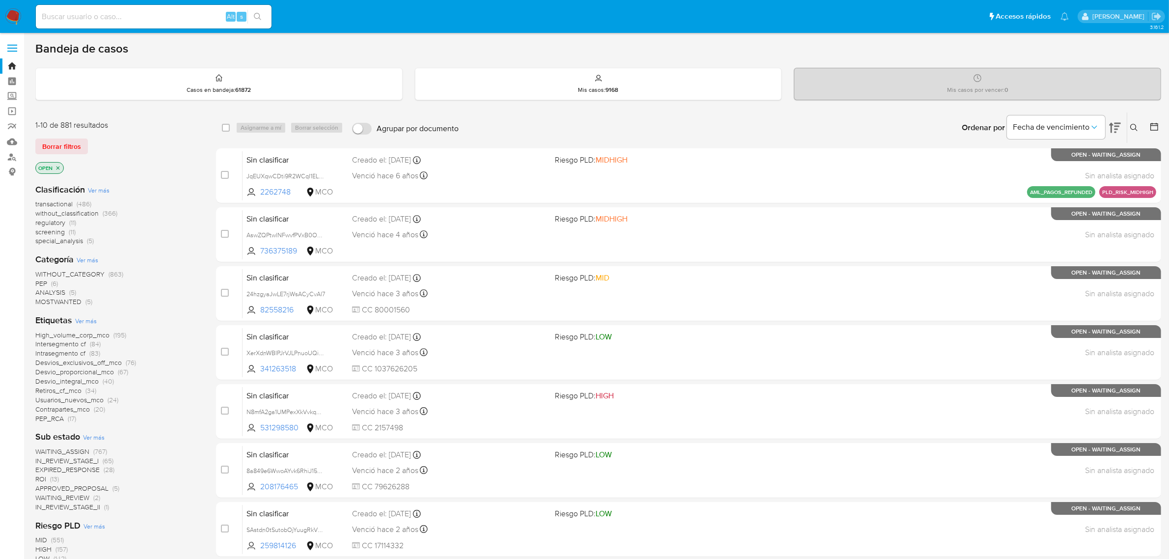
click at [89, 438] on span "Ver más" at bounding box center [94, 437] width 22 height 9
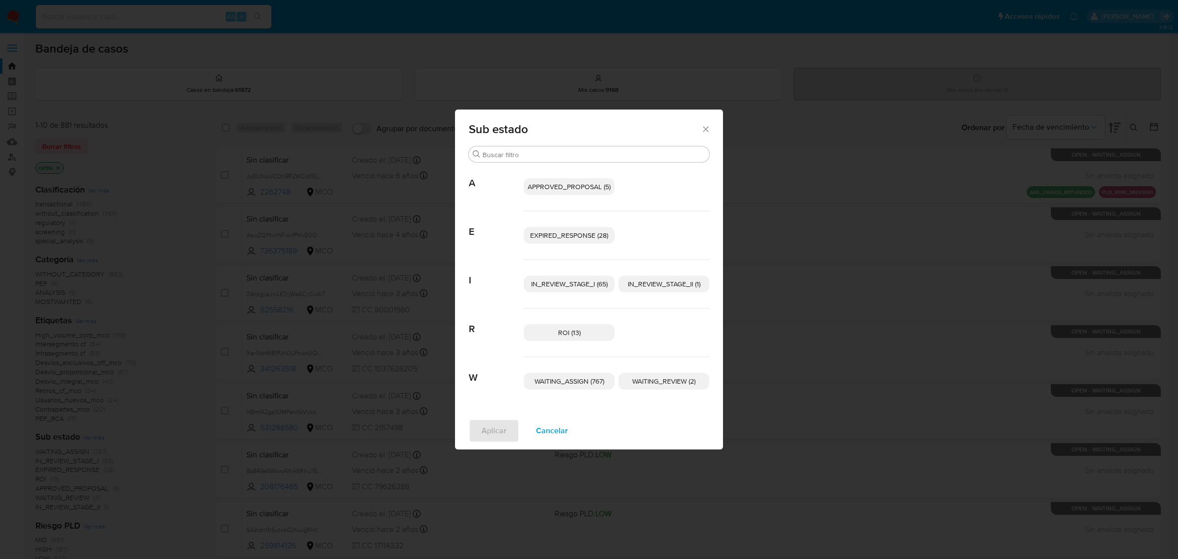
click at [158, 263] on div "Sub estado Buscar A APPROVED_PROPOSAL (5) E EXPIRED_RESPONSE (28) I IN_REVIEW_S…" at bounding box center [589, 279] width 1178 height 559
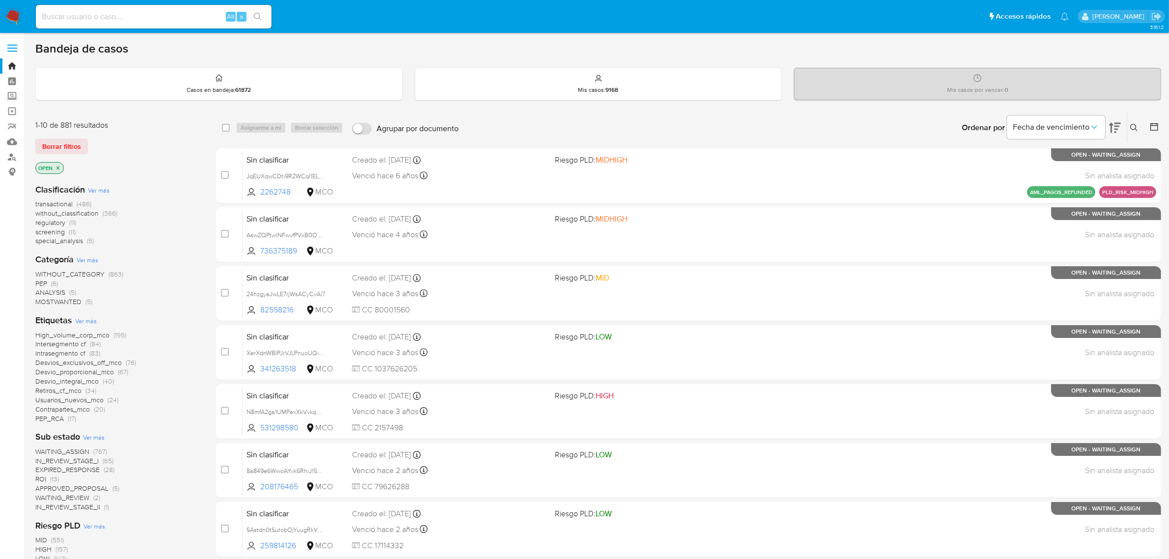
click at [61, 204] on span "transactional" at bounding box center [53, 204] width 37 height 10
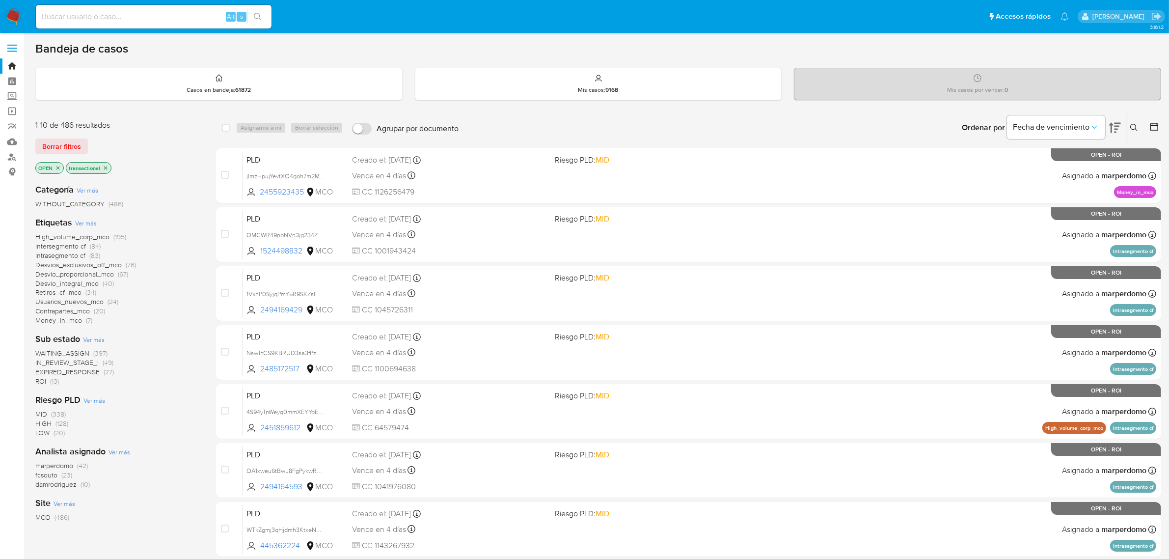
click at [55, 167] on icon "close-filter" at bounding box center [58, 168] width 6 height 6
